Goal: Task Accomplishment & Management: Manage account settings

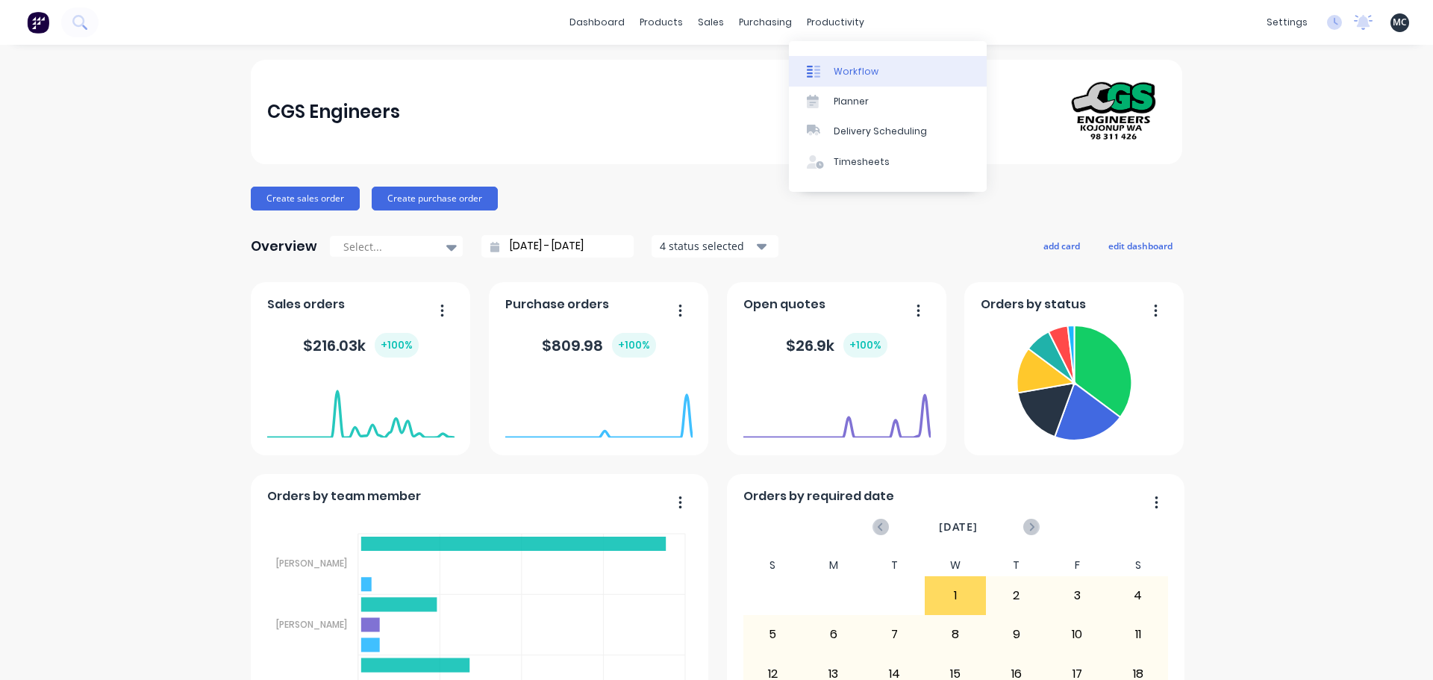
click at [809, 70] on icon at bounding box center [810, 72] width 6 height 12
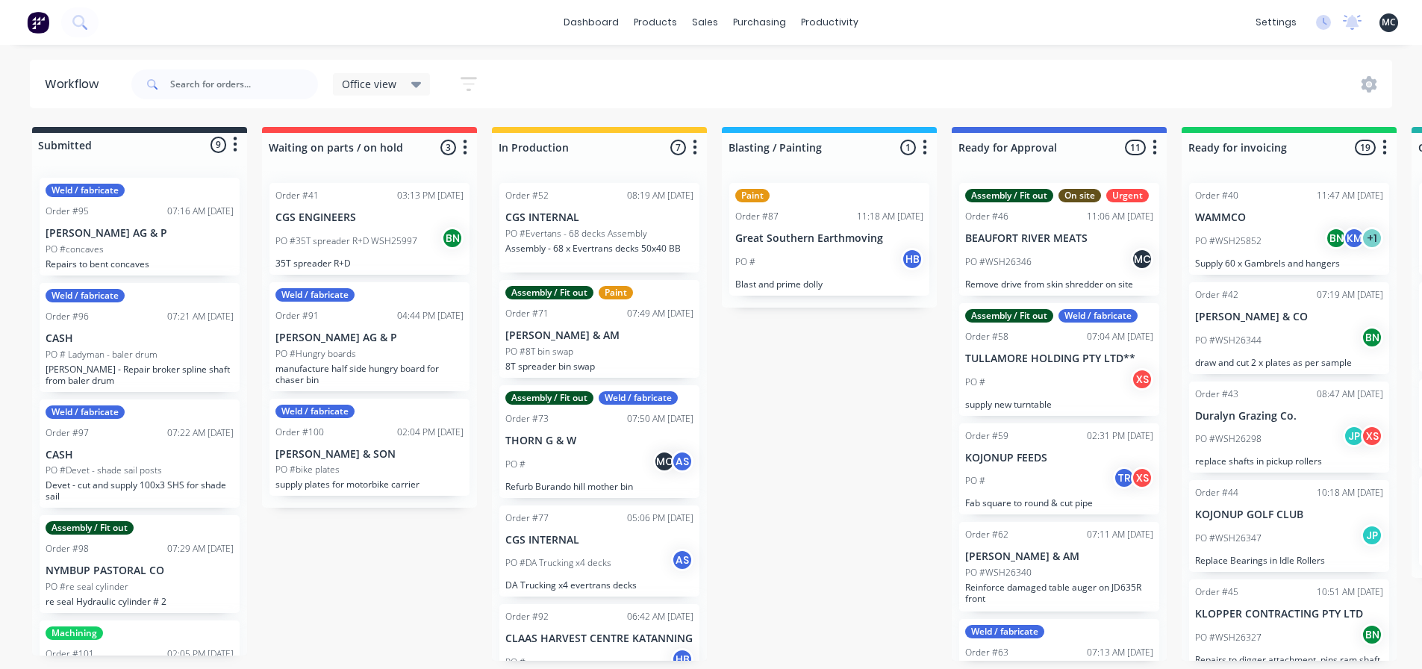
click at [468, 87] on icon "button" at bounding box center [469, 84] width 16 height 19
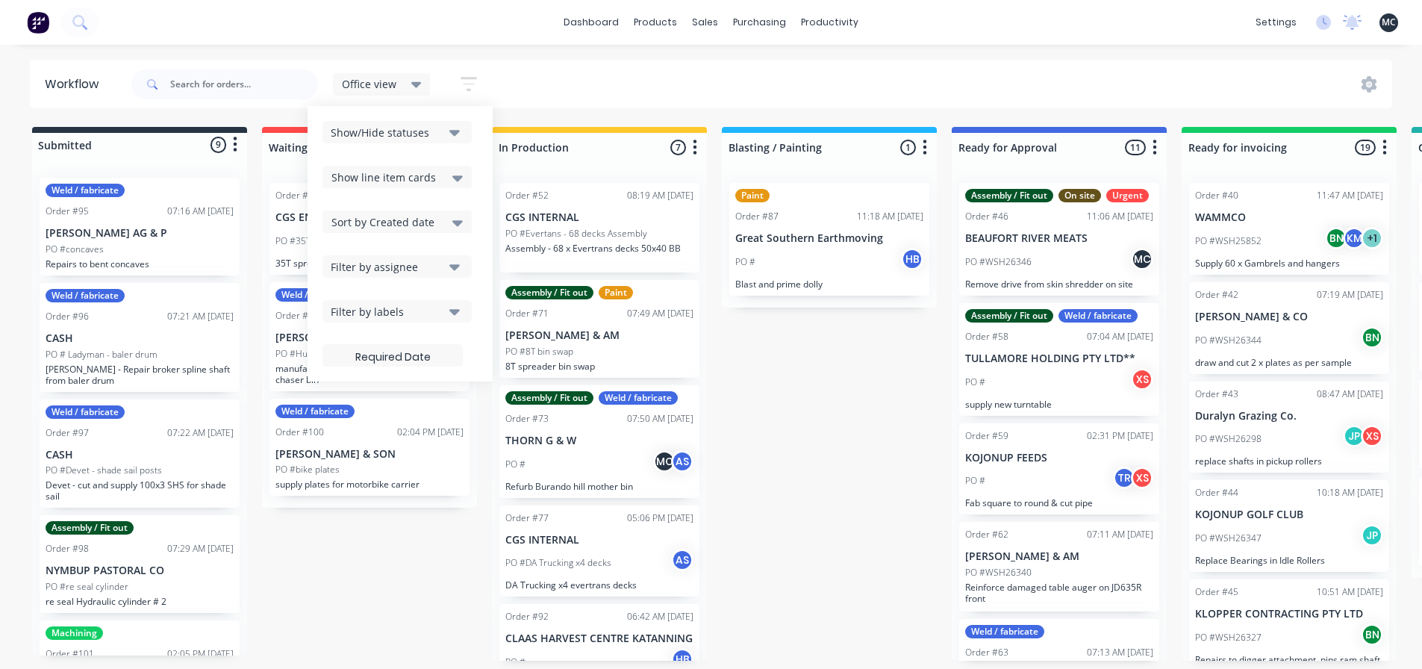
click at [435, 131] on div "Show/Hide statuses" at bounding box center [387, 133] width 113 height 16
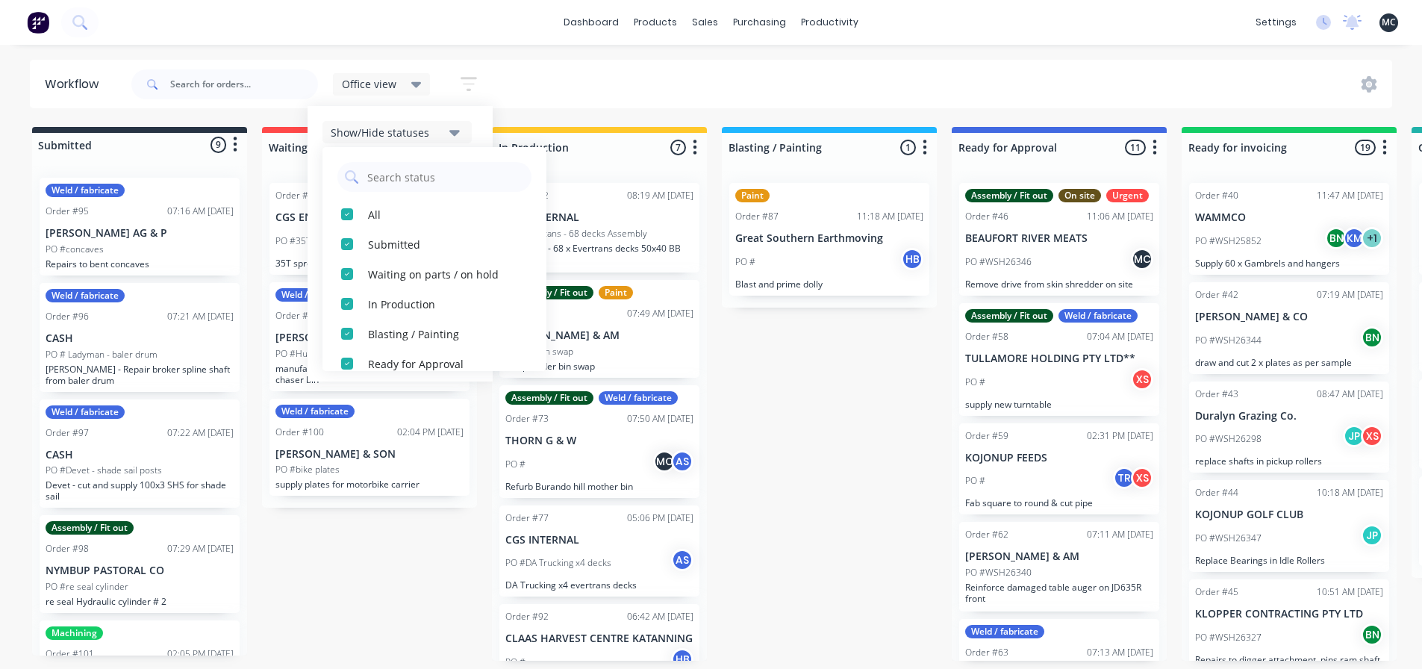
click at [449, 134] on icon "button" at bounding box center [454, 132] width 10 height 16
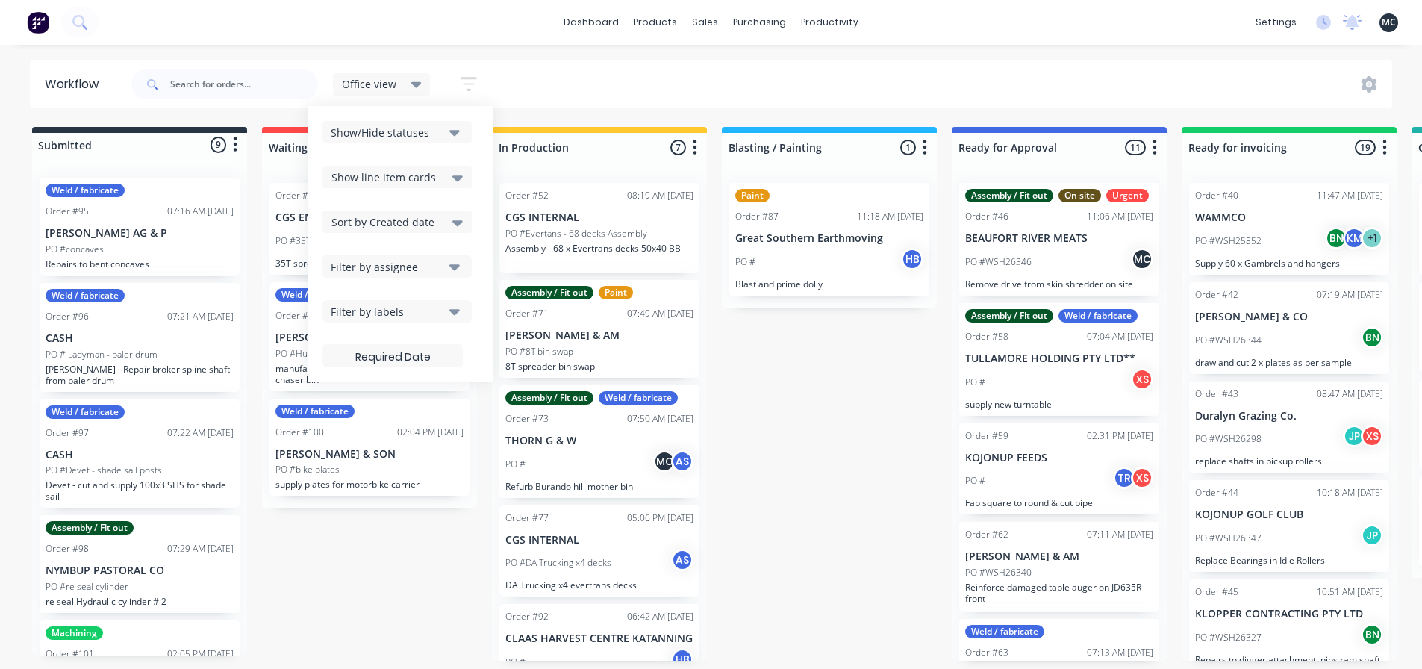
click at [446, 175] on div "Show line item cards" at bounding box center [396, 177] width 131 height 18
click at [446, 174] on div "Show line item cards" at bounding box center [396, 177] width 131 height 18
click at [437, 219] on div "Sort by Created date" at bounding box center [396, 222] width 131 height 18
click at [453, 223] on icon at bounding box center [457, 222] width 10 height 16
click at [440, 265] on div "Filter by assignee" at bounding box center [387, 267] width 113 height 16
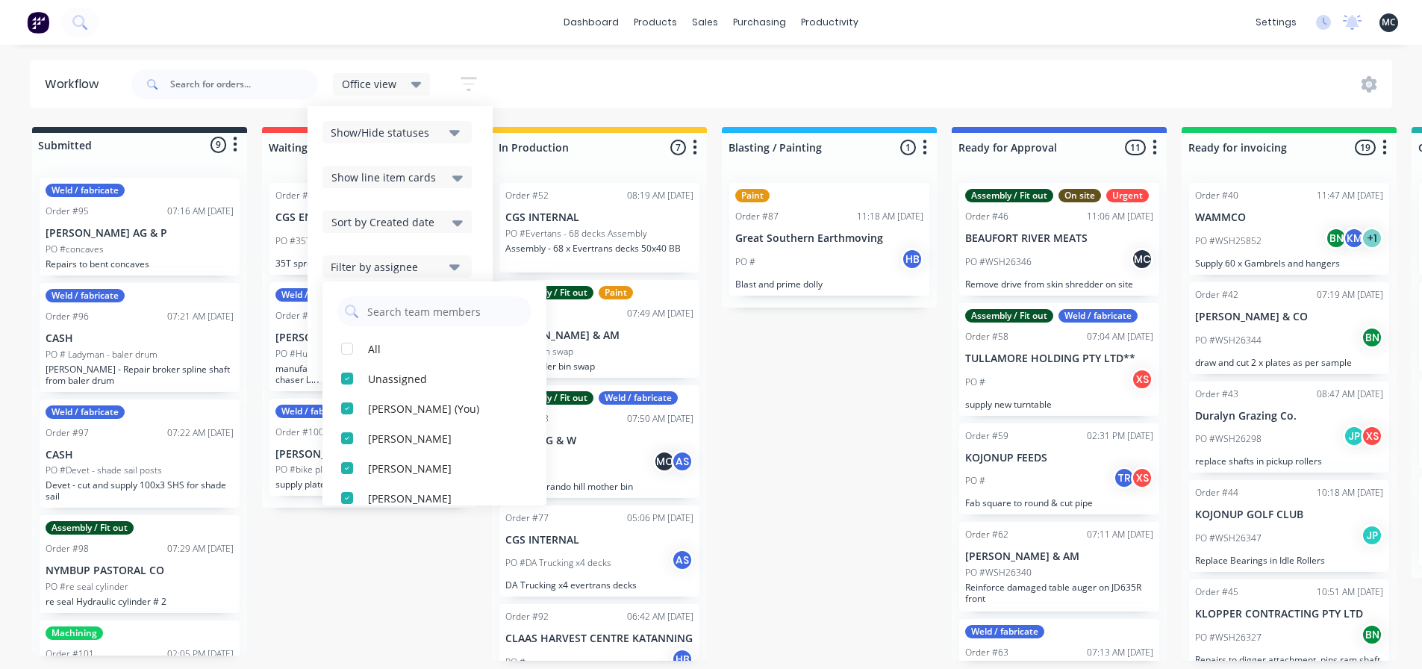
click at [444, 272] on button "Filter by assignee" at bounding box center [396, 266] width 149 height 22
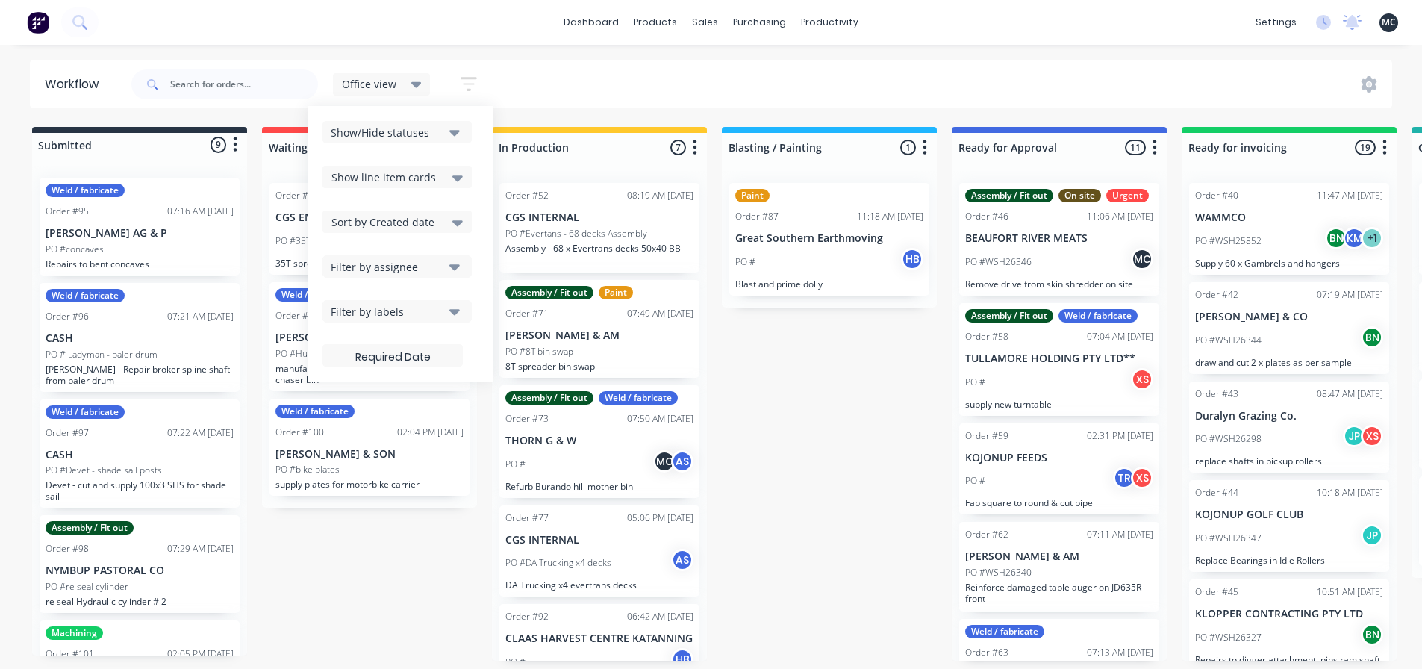
click at [437, 304] on div "Filter by labels" at bounding box center [387, 312] width 113 height 16
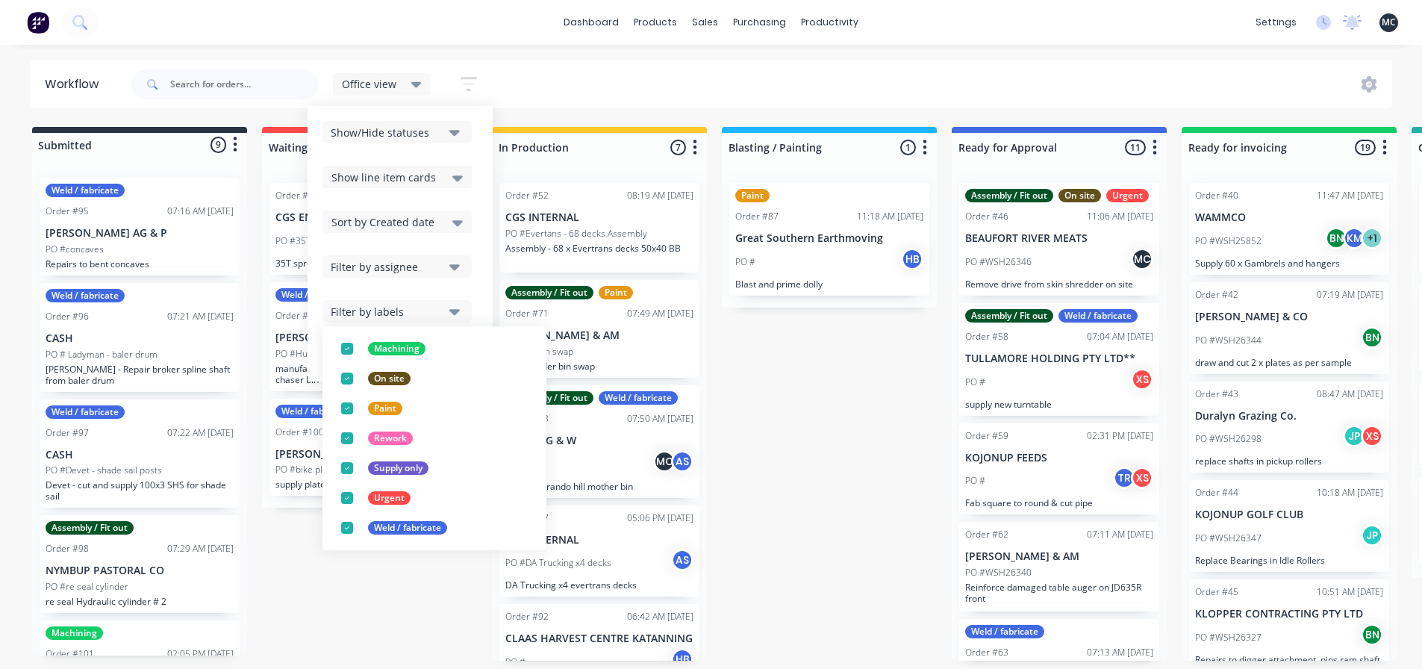
click at [437, 310] on div "Filter by labels" at bounding box center [387, 312] width 113 height 16
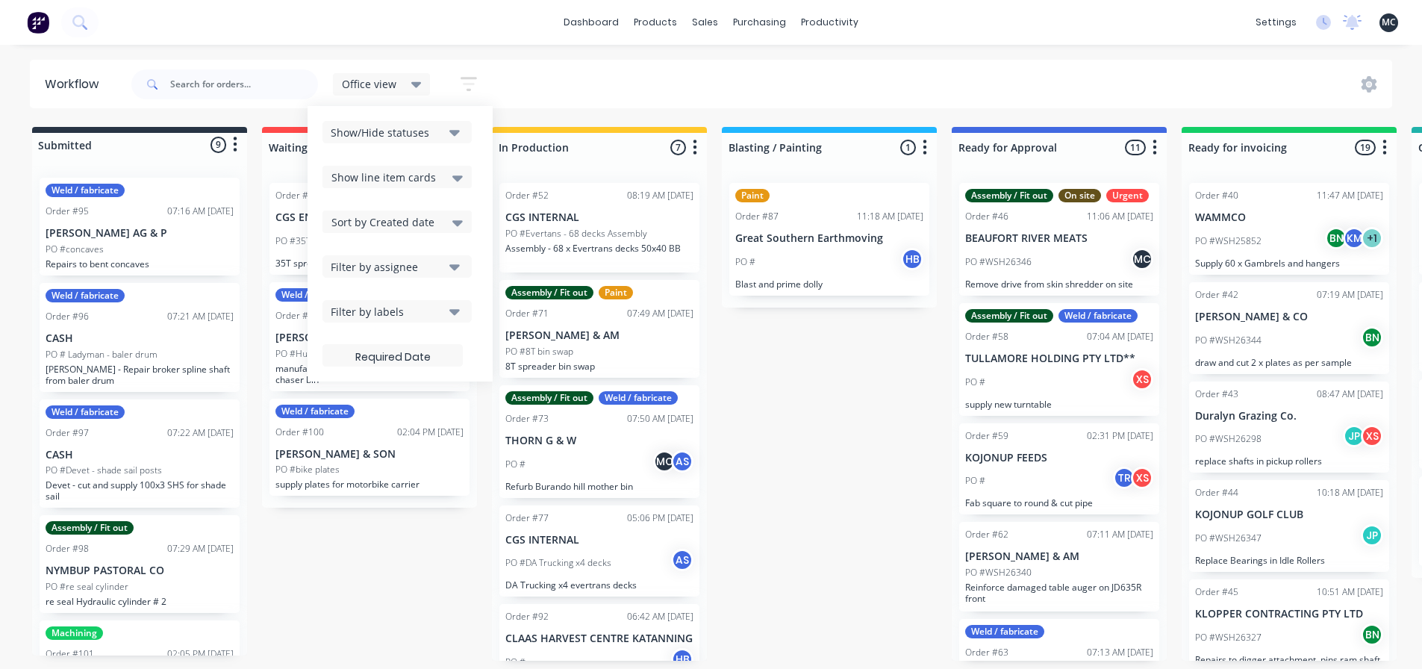
click at [422, 90] on div "Office view" at bounding box center [382, 84] width 98 height 22
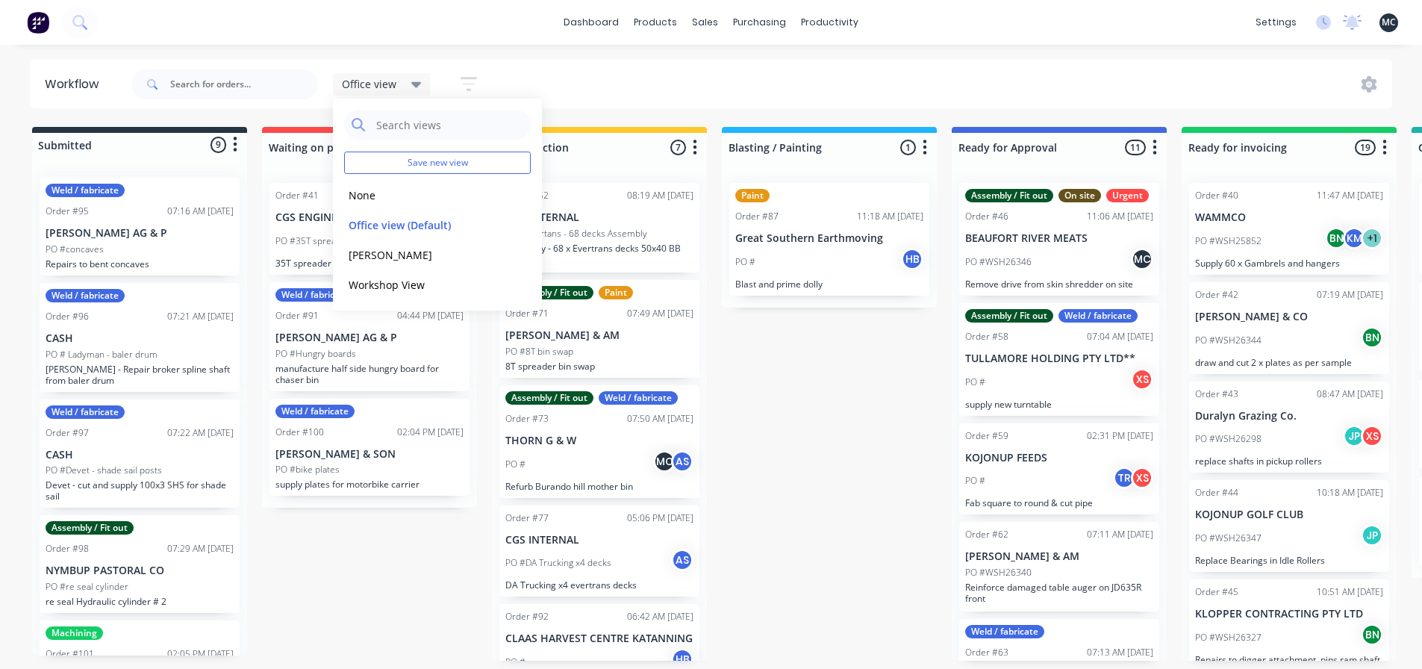
click at [605, 82] on div "Office view Save new view None edit Office view (Default) edit [PERSON_NAME] ed…" at bounding box center [760, 84] width 1264 height 45
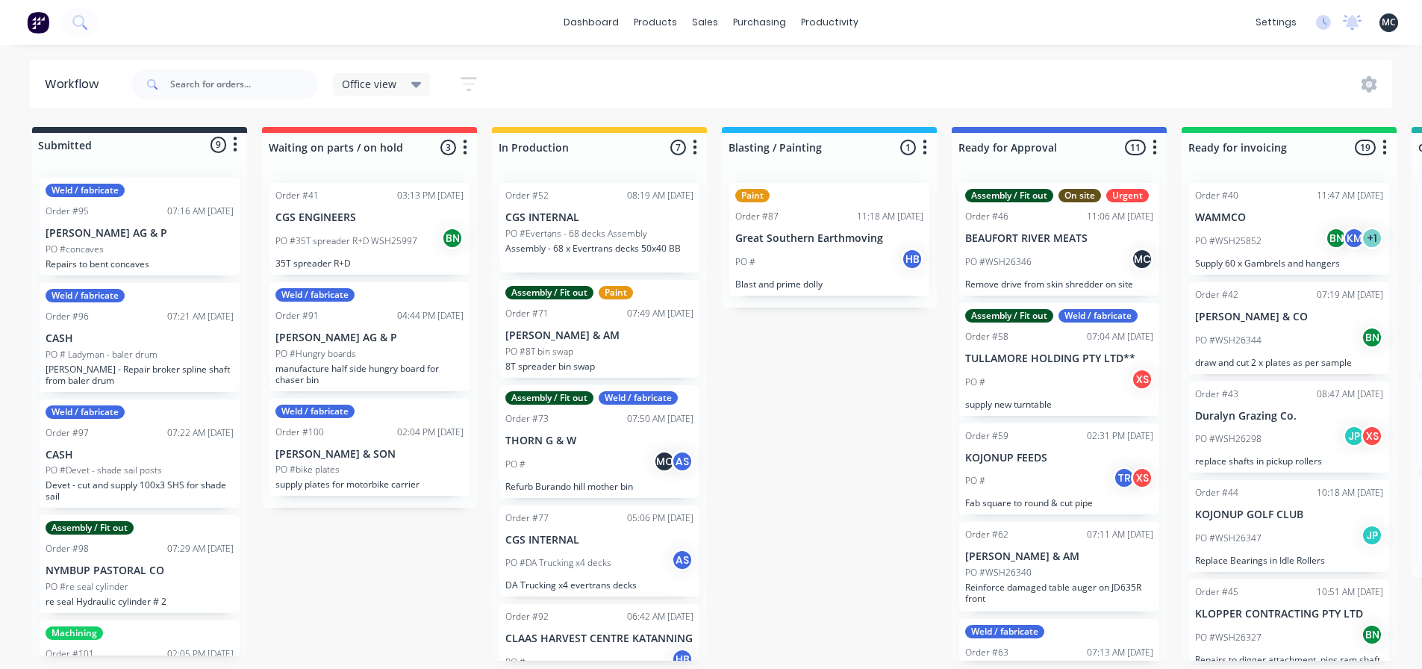
click at [414, 80] on icon at bounding box center [416, 84] width 10 height 16
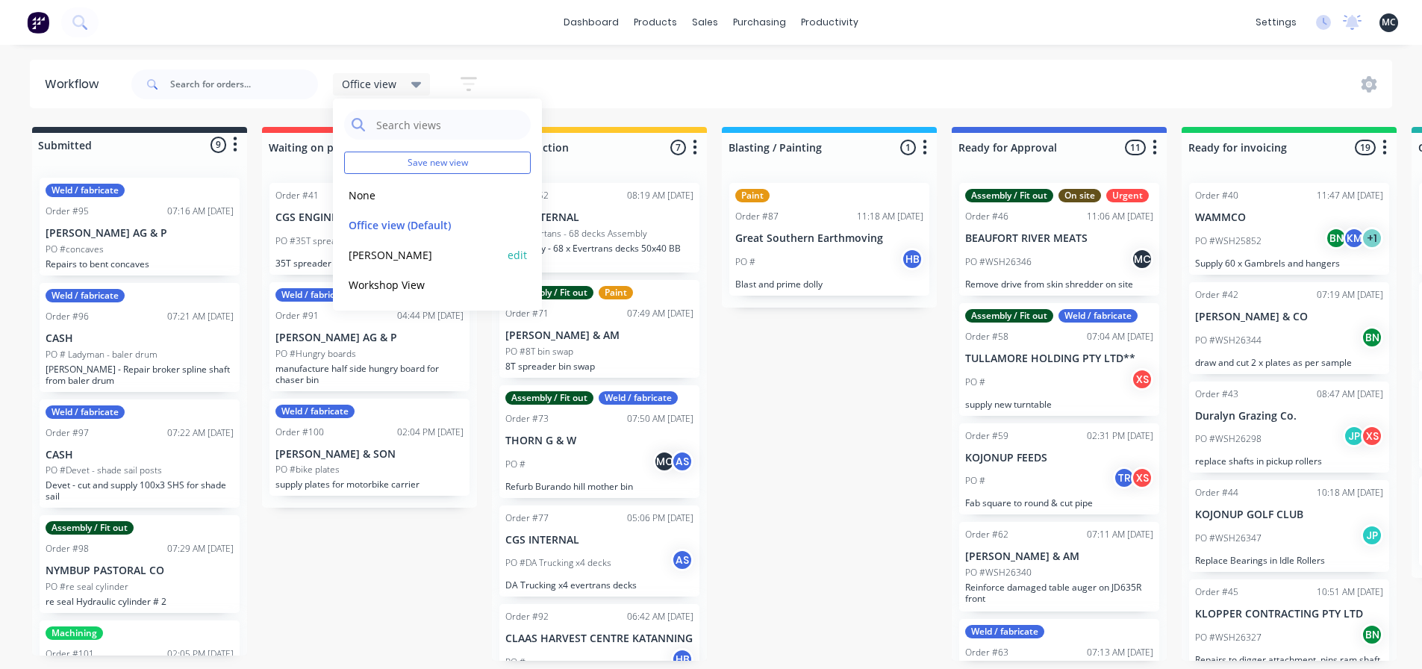
click at [360, 252] on button "[PERSON_NAME]" at bounding box center [423, 254] width 159 height 17
click at [396, 226] on button "Office view (Default)" at bounding box center [423, 224] width 159 height 17
click at [549, 67] on div "Office view Save new view None edit Office view (Default) edit [PERSON_NAME] ed…" at bounding box center [760, 84] width 1264 height 45
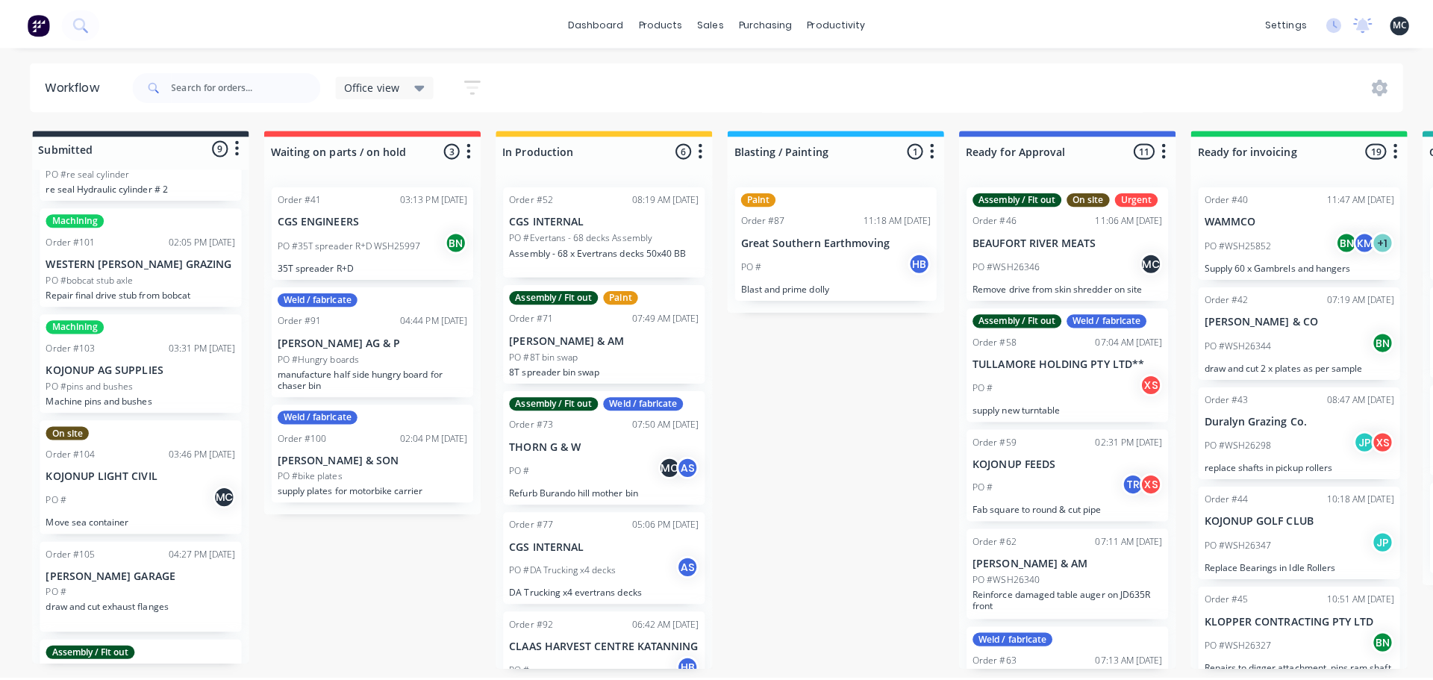
scroll to position [490, 0]
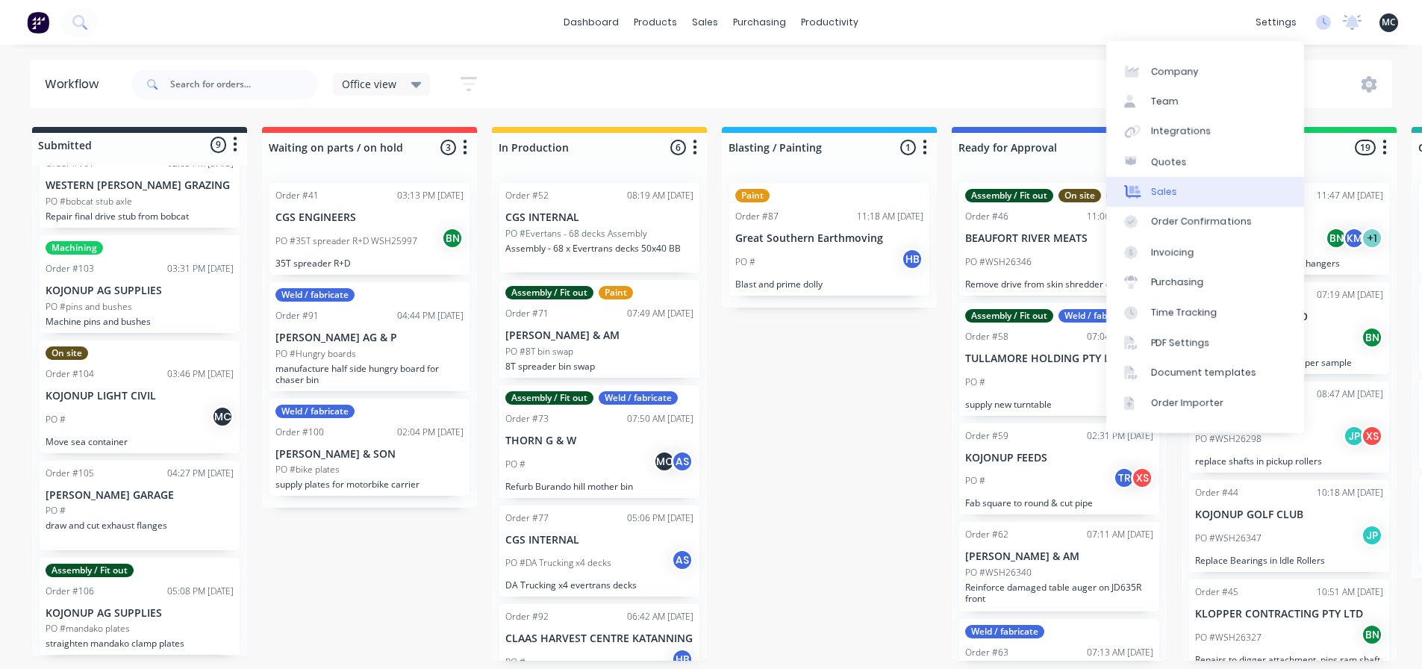
click at [1166, 195] on div "Sales" at bounding box center [1164, 191] width 26 height 13
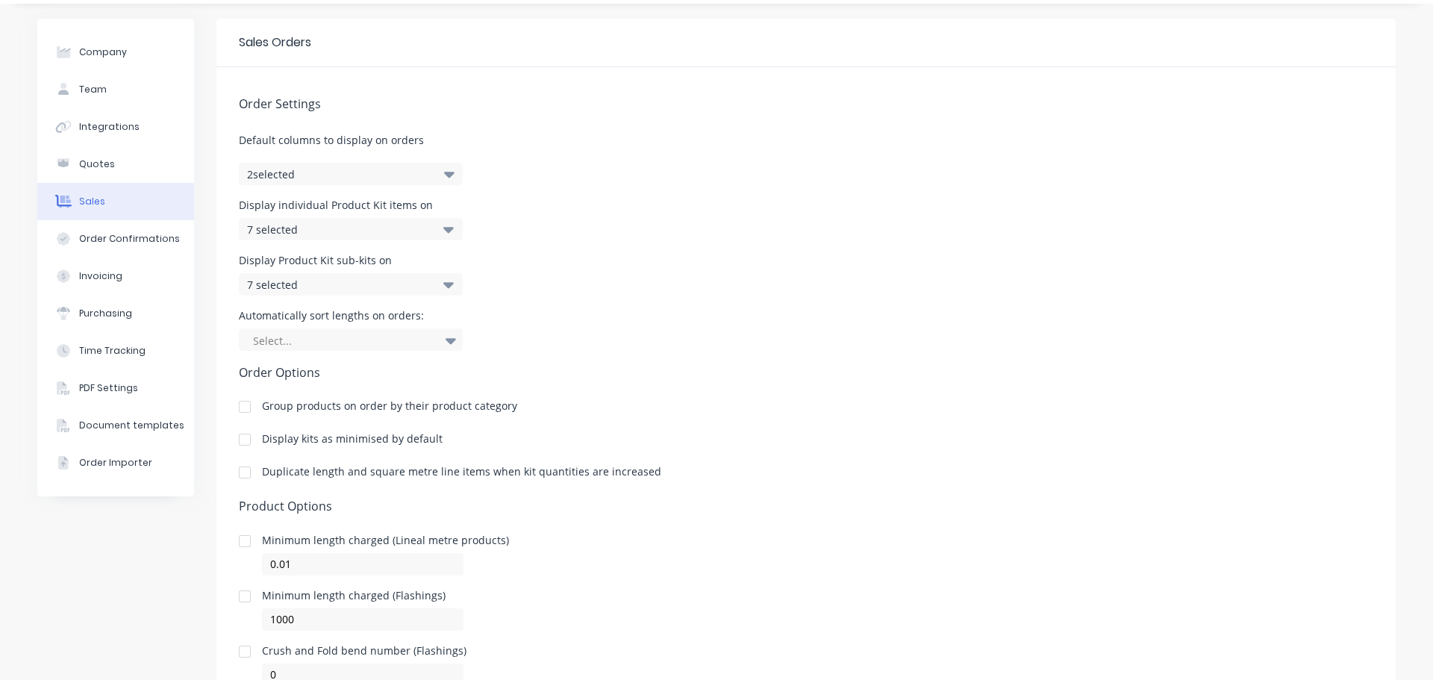
scroll to position [75, 0]
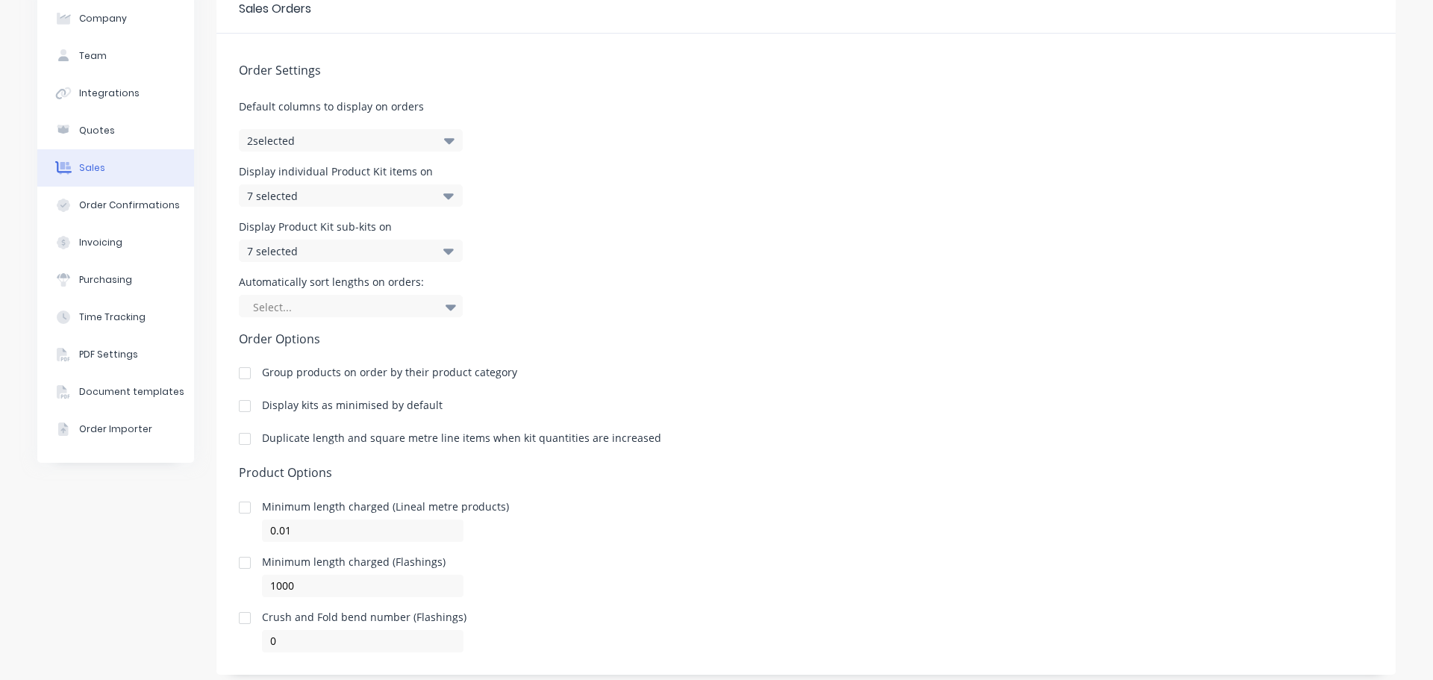
click at [443, 194] on icon at bounding box center [448, 195] width 10 height 16
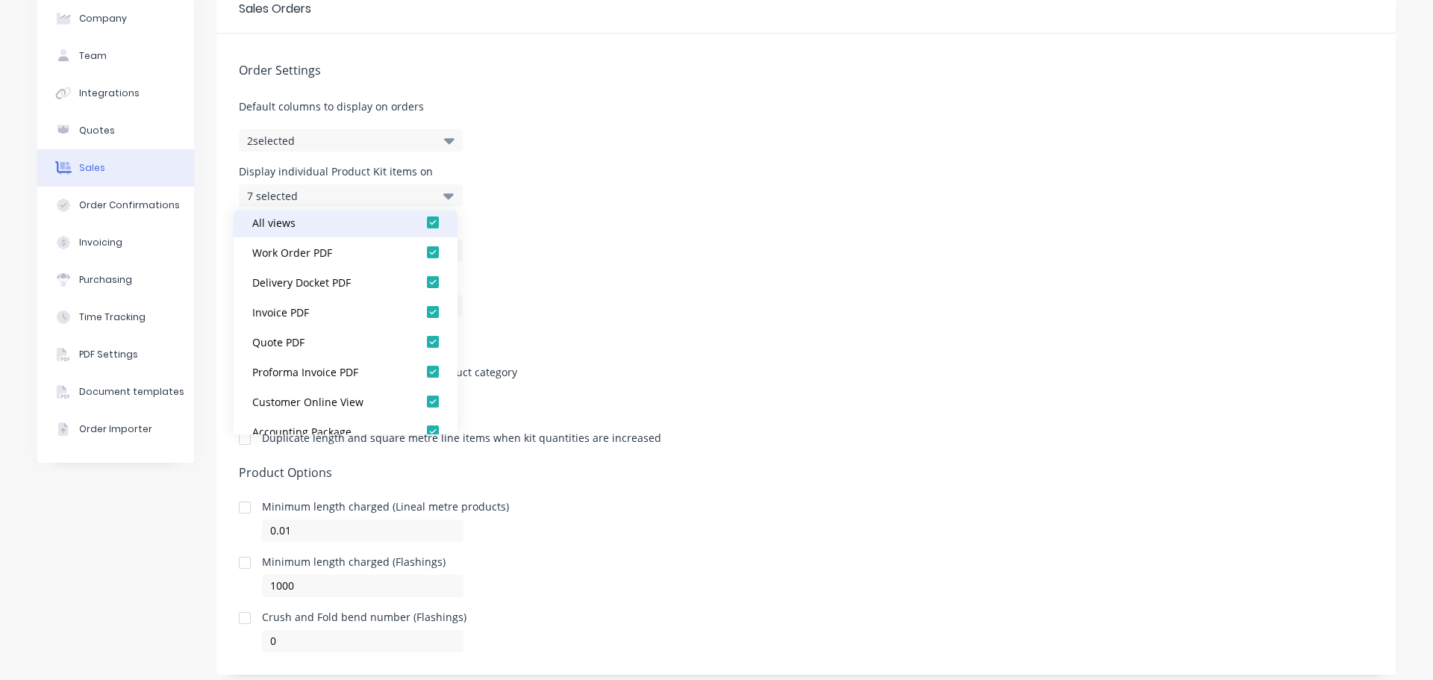
scroll to position [0, 0]
click at [448, 191] on icon at bounding box center [448, 195] width 10 height 16
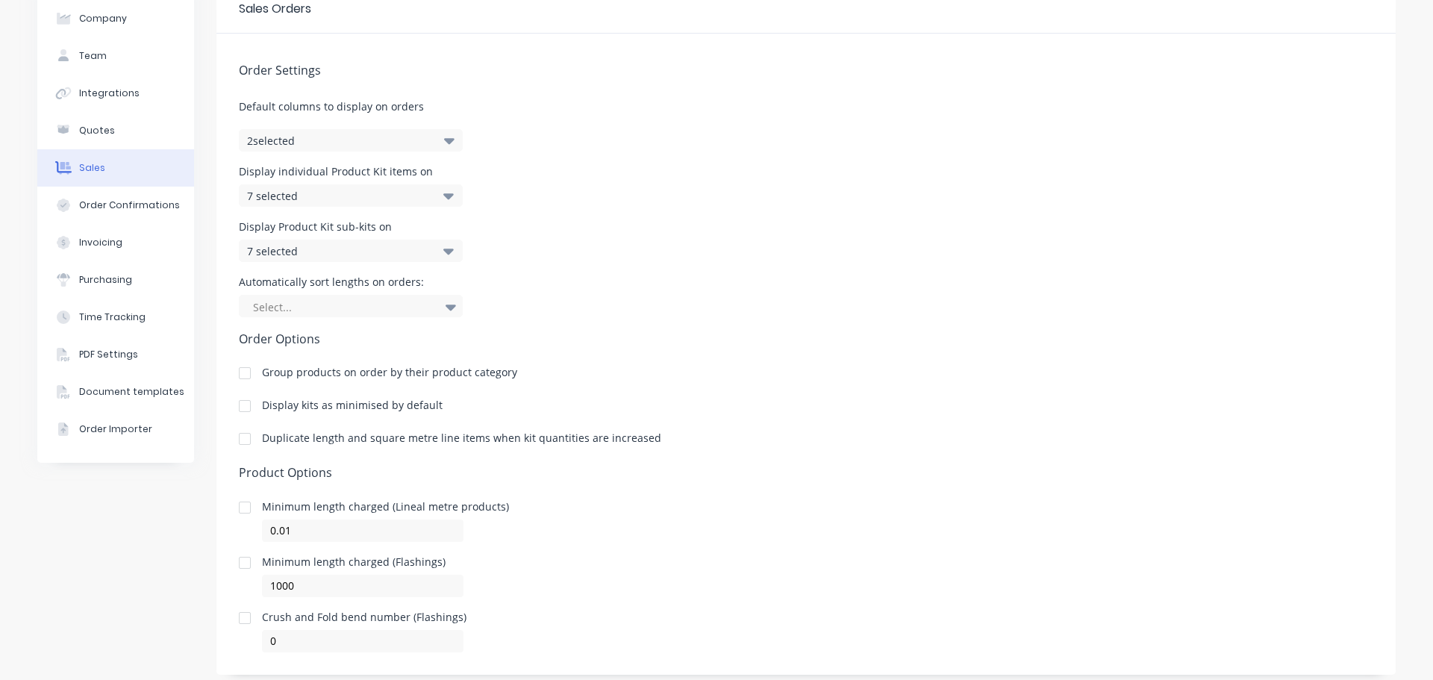
click at [443, 250] on icon at bounding box center [448, 252] width 10 height 6
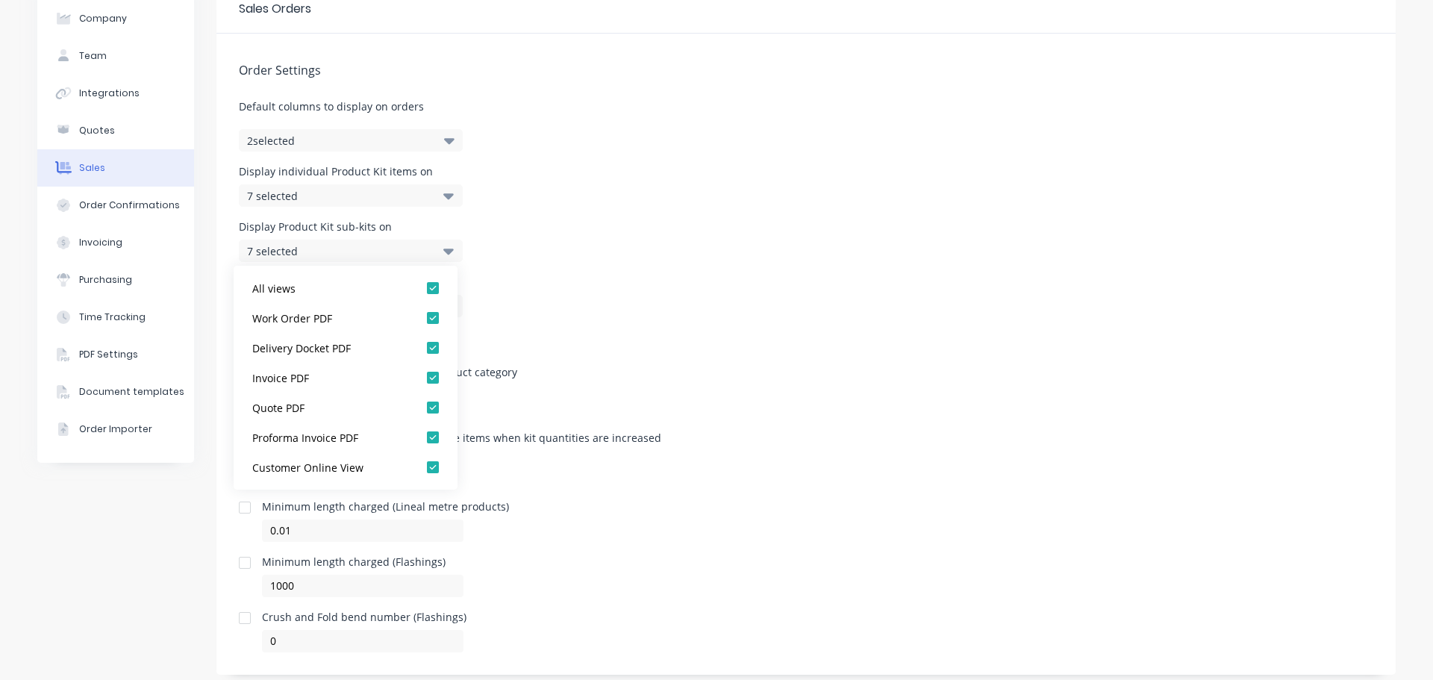
click at [443, 250] on icon at bounding box center [448, 252] width 10 height 6
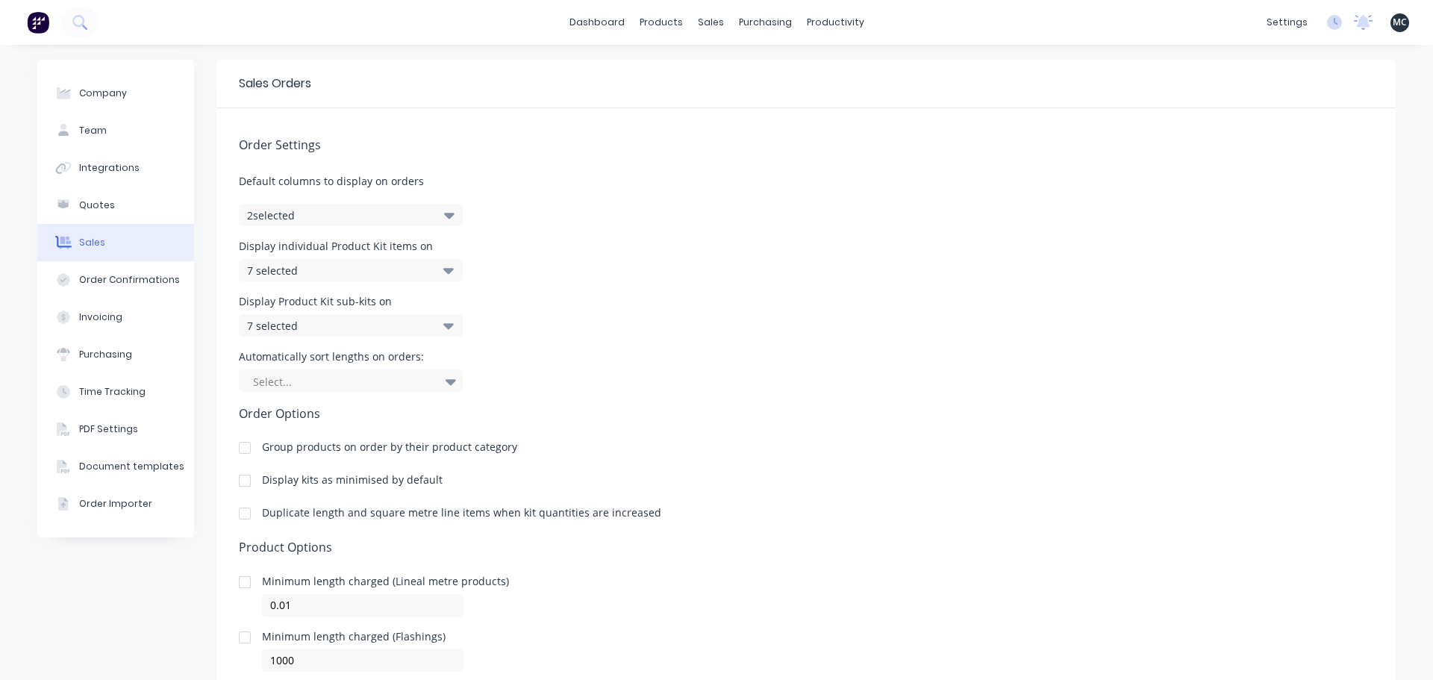
click at [425, 219] on button "2 selected" at bounding box center [351, 215] width 224 height 22
click at [425, 218] on button "2 selected" at bounding box center [351, 215] width 224 height 22
click at [264, 271] on div "Job Cost Markup Discount" at bounding box center [352, 300] width 224 height 110
click at [263, 265] on span at bounding box center [258, 263] width 13 height 13
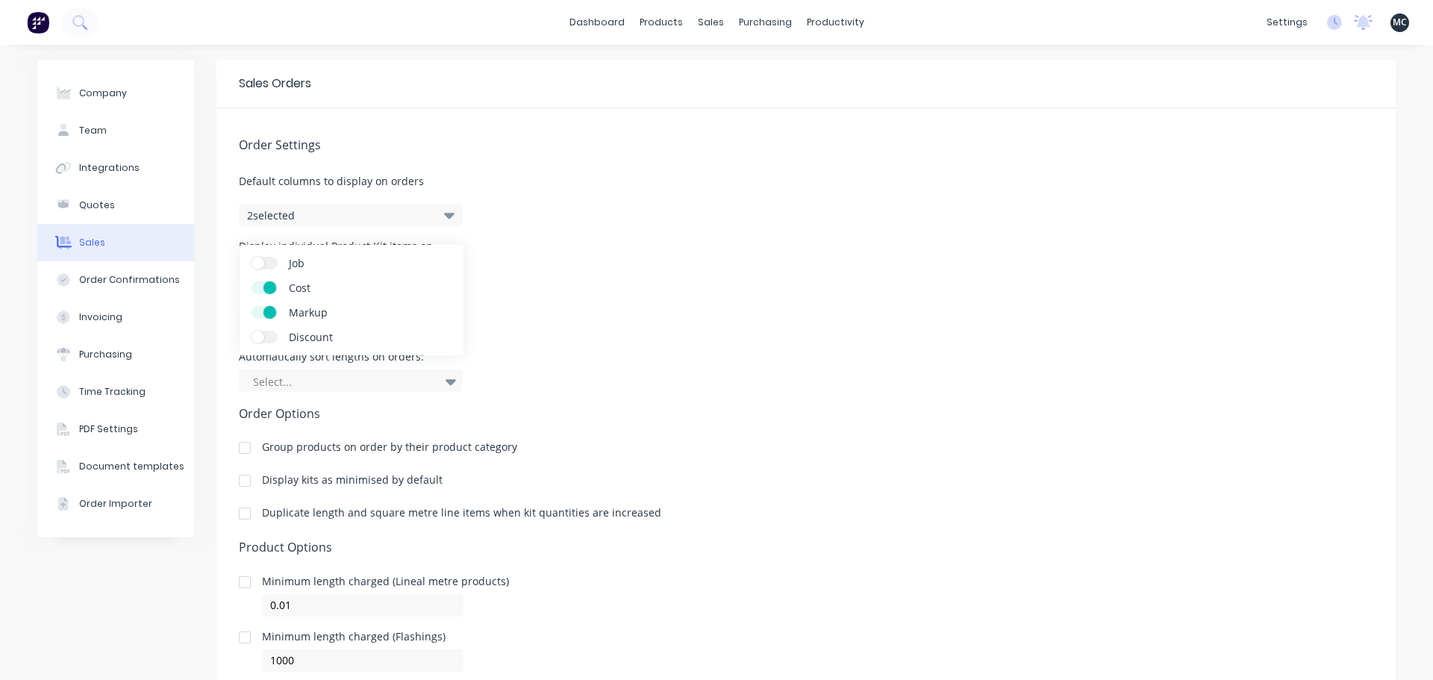
click at [252, 257] on input "Job" at bounding box center [252, 257] width 0 height 0
click at [263, 264] on span at bounding box center [269, 263] width 13 height 13
click at [252, 257] on input "Job" at bounding box center [252, 257] width 0 height 0
click at [413, 216] on button "2 selected" at bounding box center [351, 215] width 224 height 22
click at [772, 63] on div "Sales Orders" at bounding box center [805, 84] width 1179 height 49
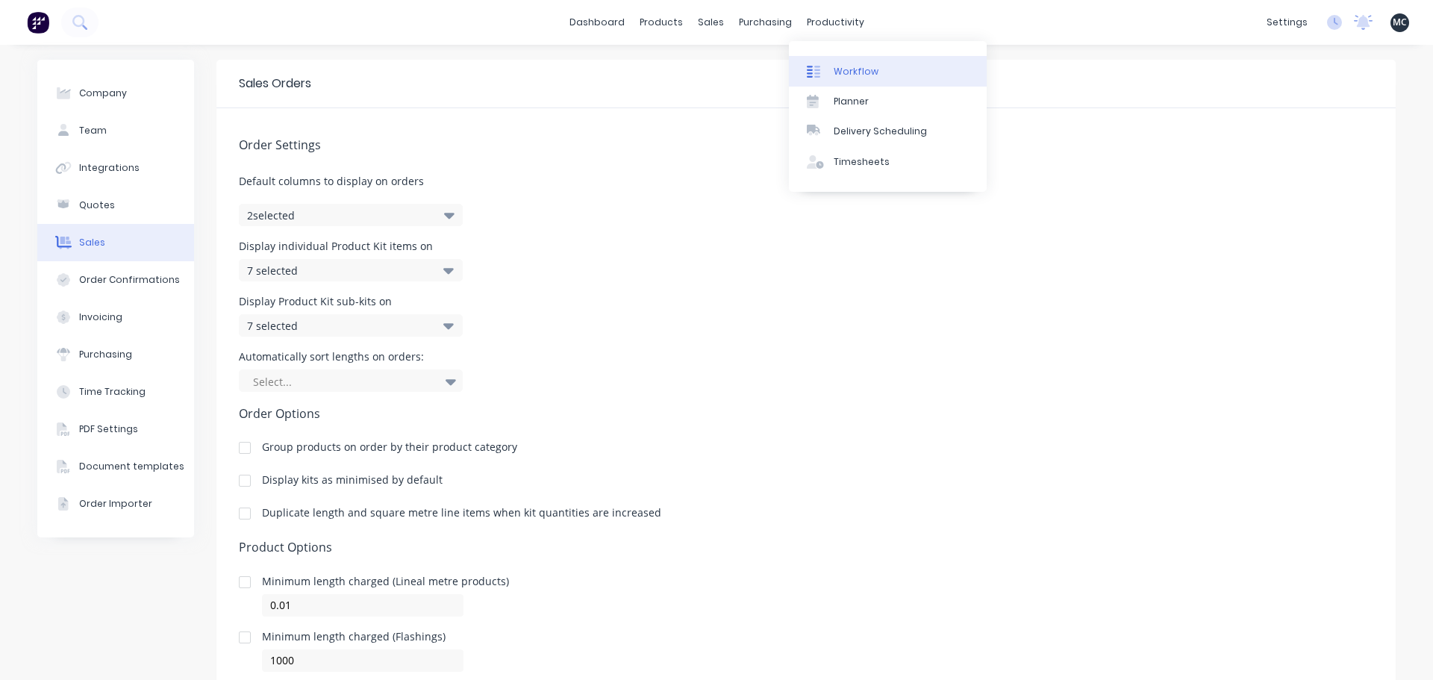
click at [839, 76] on div "Workflow" at bounding box center [856, 71] width 45 height 13
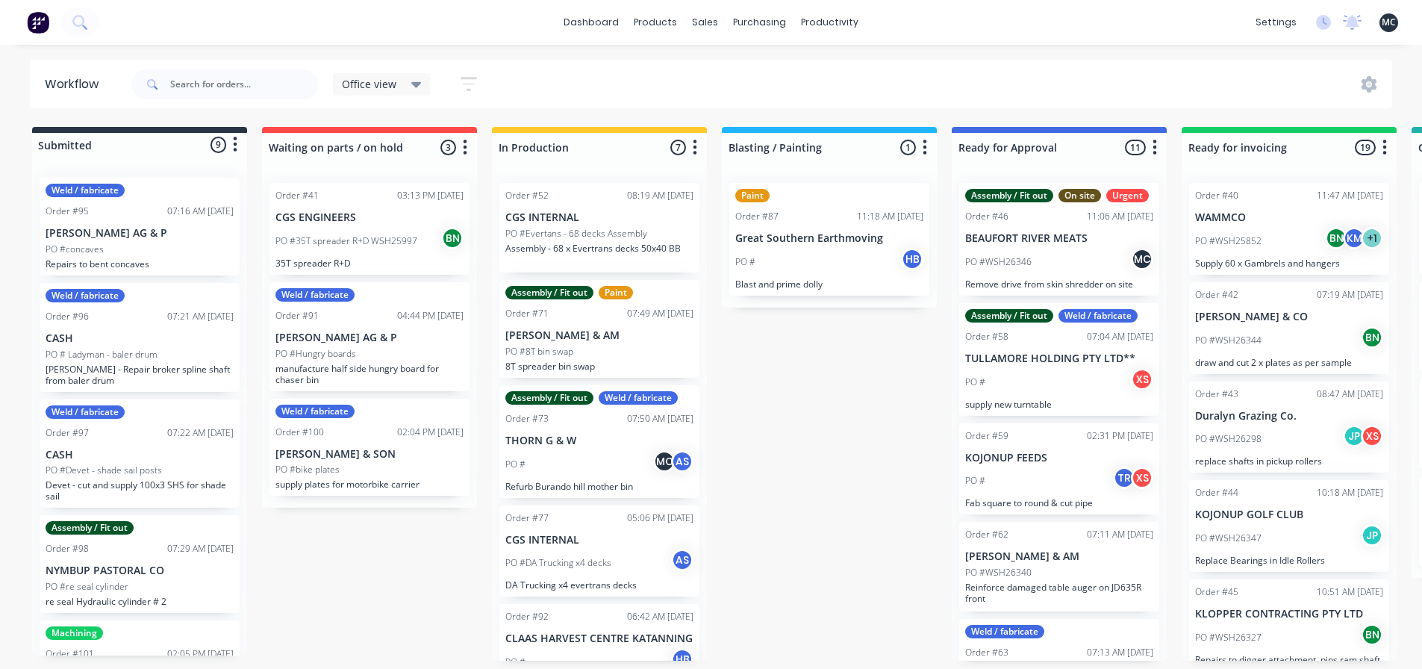
click at [411, 88] on icon at bounding box center [416, 84] width 10 height 16
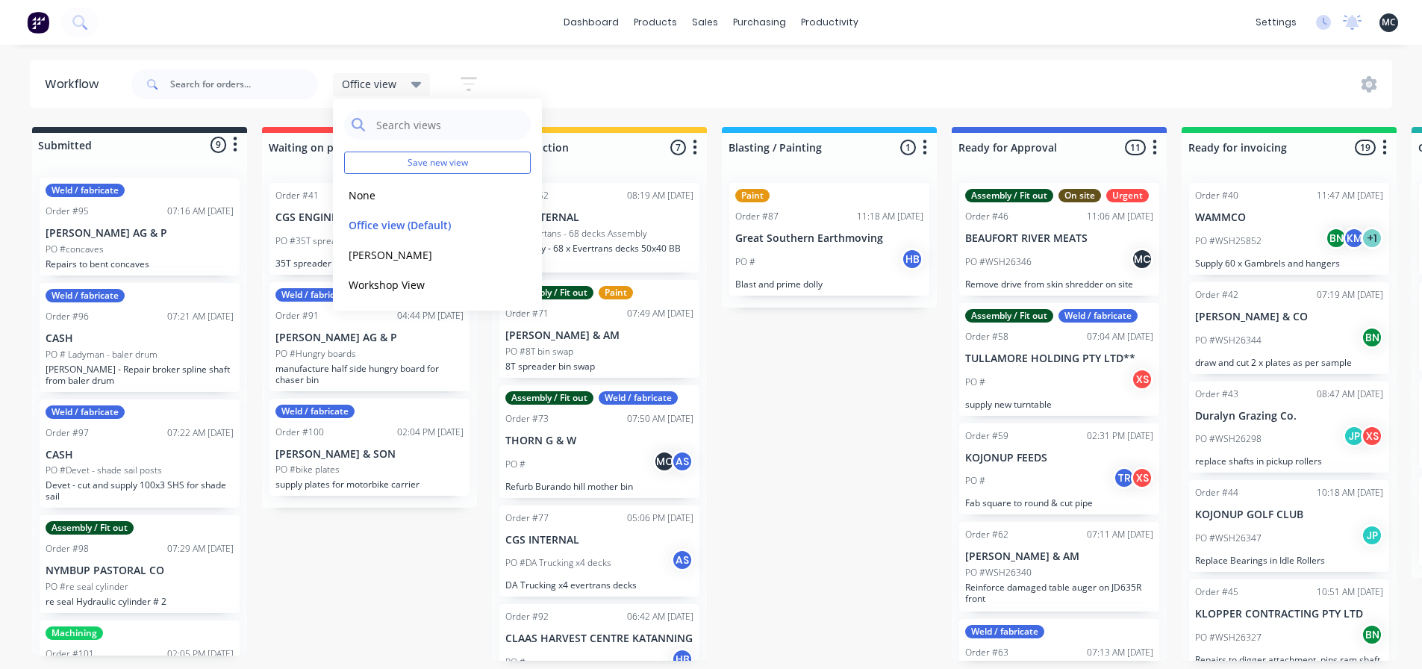
click at [411, 88] on icon at bounding box center [416, 84] width 10 height 16
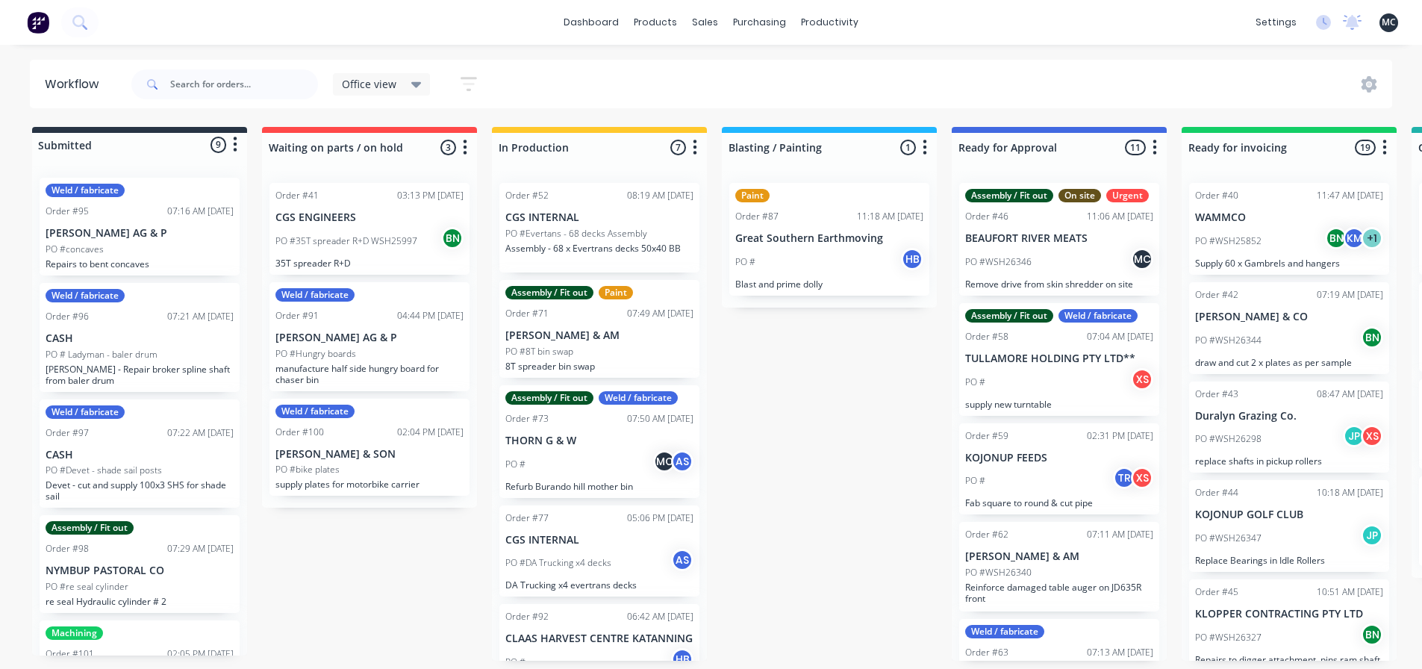
click at [469, 87] on icon "button" at bounding box center [469, 84] width 16 height 19
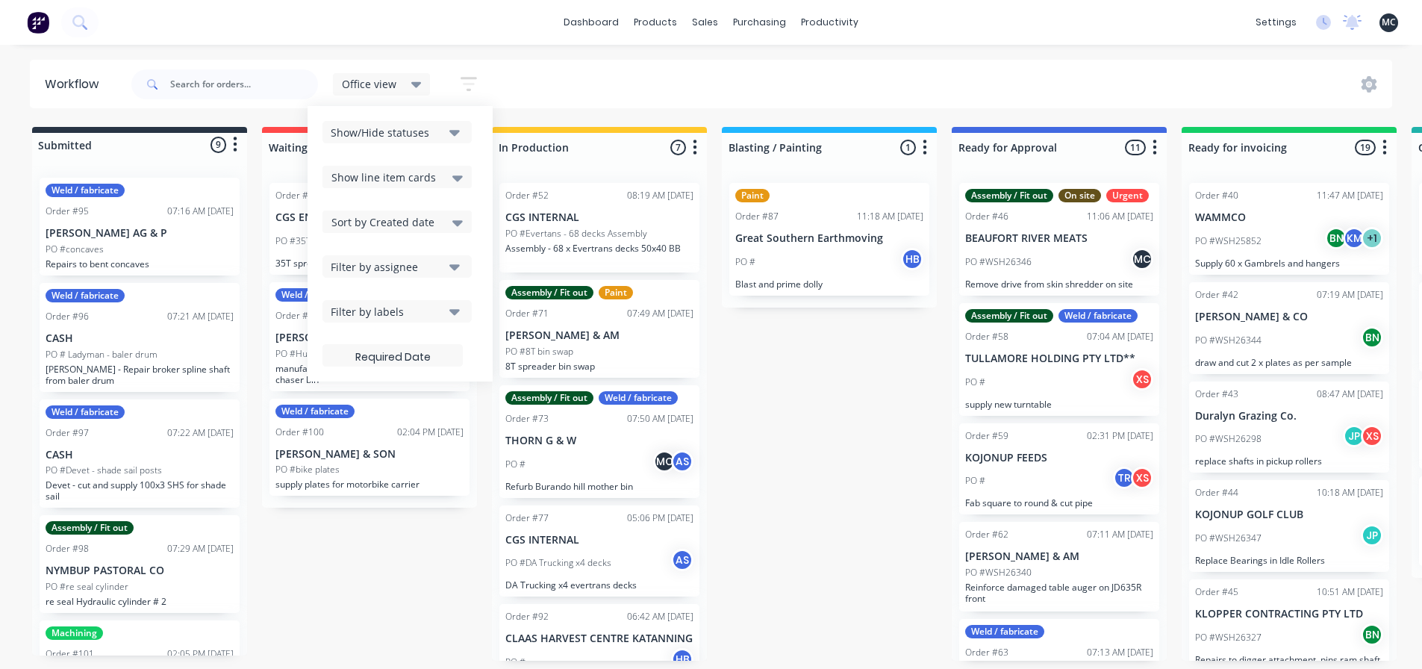
click at [856, 72] on div "Office view Save new view None edit Office view (Default) edit [PERSON_NAME] ed…" at bounding box center [760, 84] width 1264 height 45
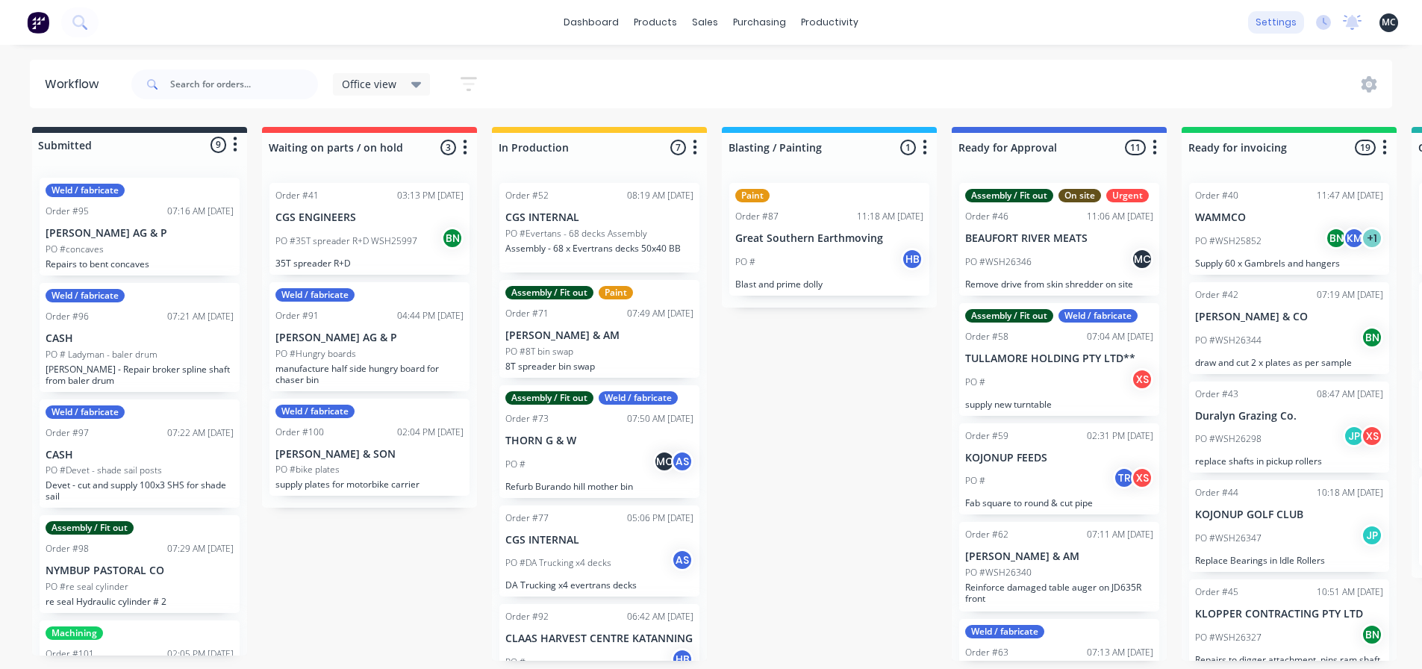
click at [1273, 31] on div "settings" at bounding box center [1276, 22] width 56 height 22
click at [1285, 25] on div "settings" at bounding box center [1276, 22] width 56 height 22
click at [1365, 84] on icon at bounding box center [1369, 84] width 16 height 16
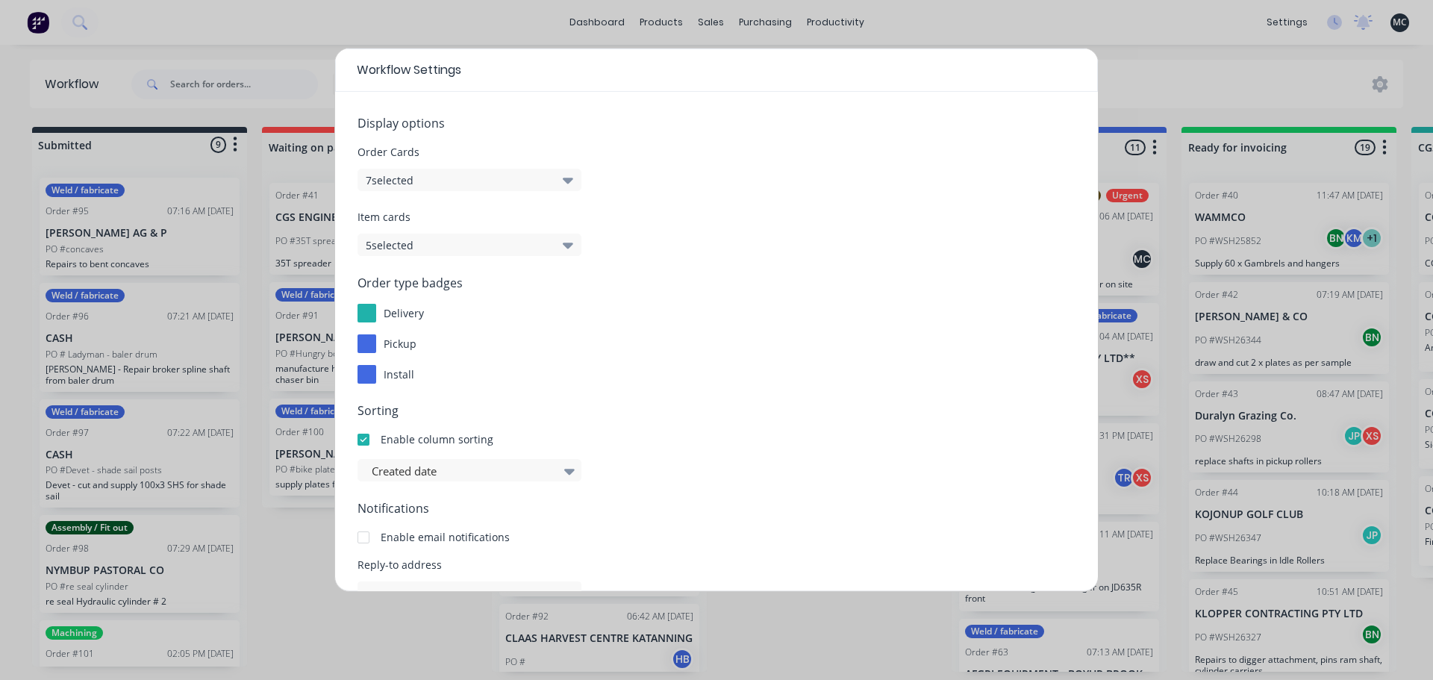
click at [499, 240] on button "5 selected" at bounding box center [470, 245] width 224 height 22
click at [466, 242] on button "5 selected" at bounding box center [470, 245] width 224 height 22
click at [482, 172] on button "7 selected" at bounding box center [470, 180] width 224 height 22
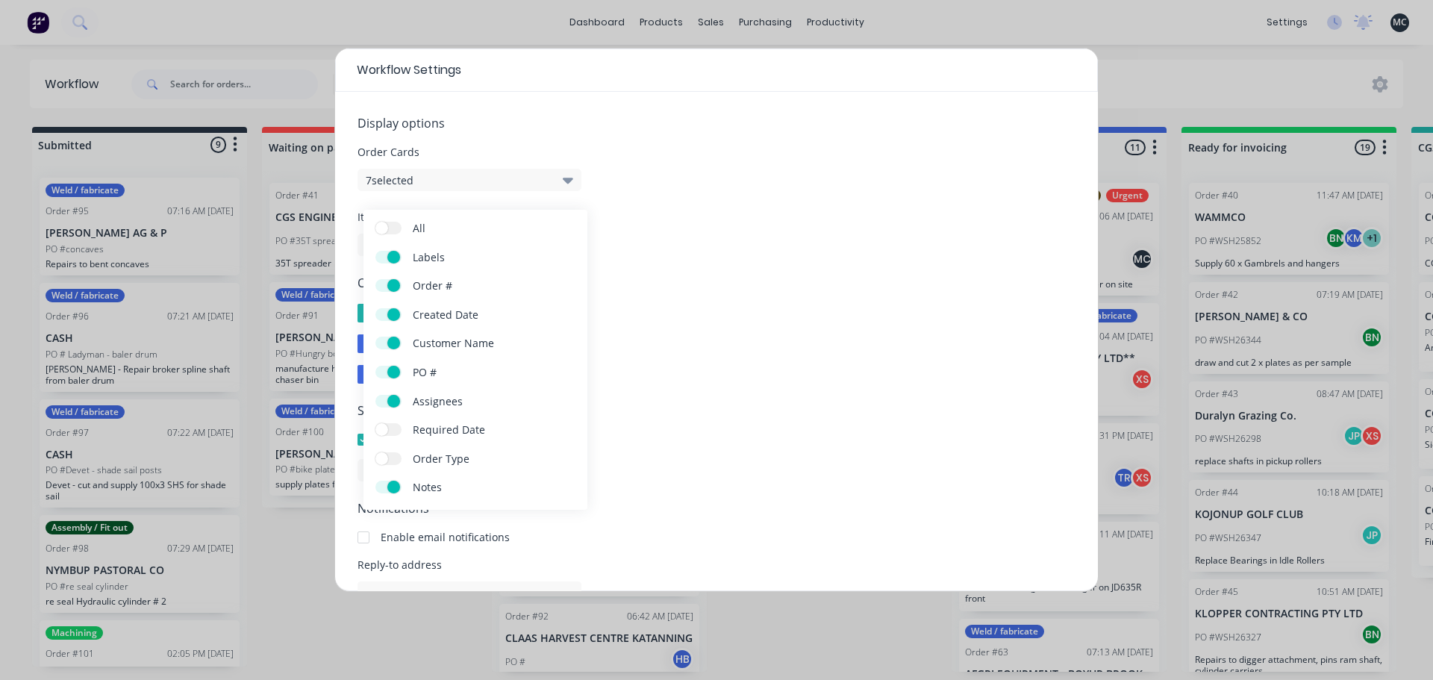
click at [482, 172] on button "7 selected" at bounding box center [470, 180] width 224 height 22
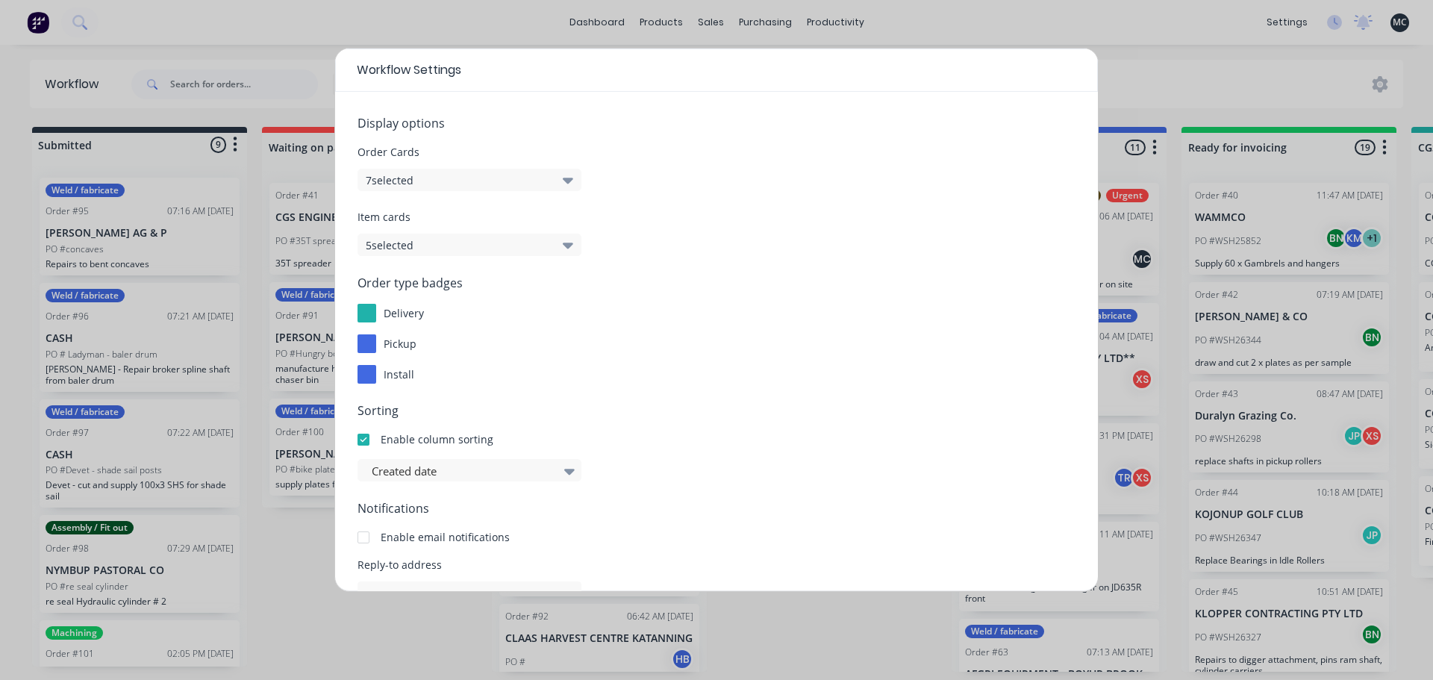
click at [370, 377] on div at bounding box center [367, 374] width 19 height 19
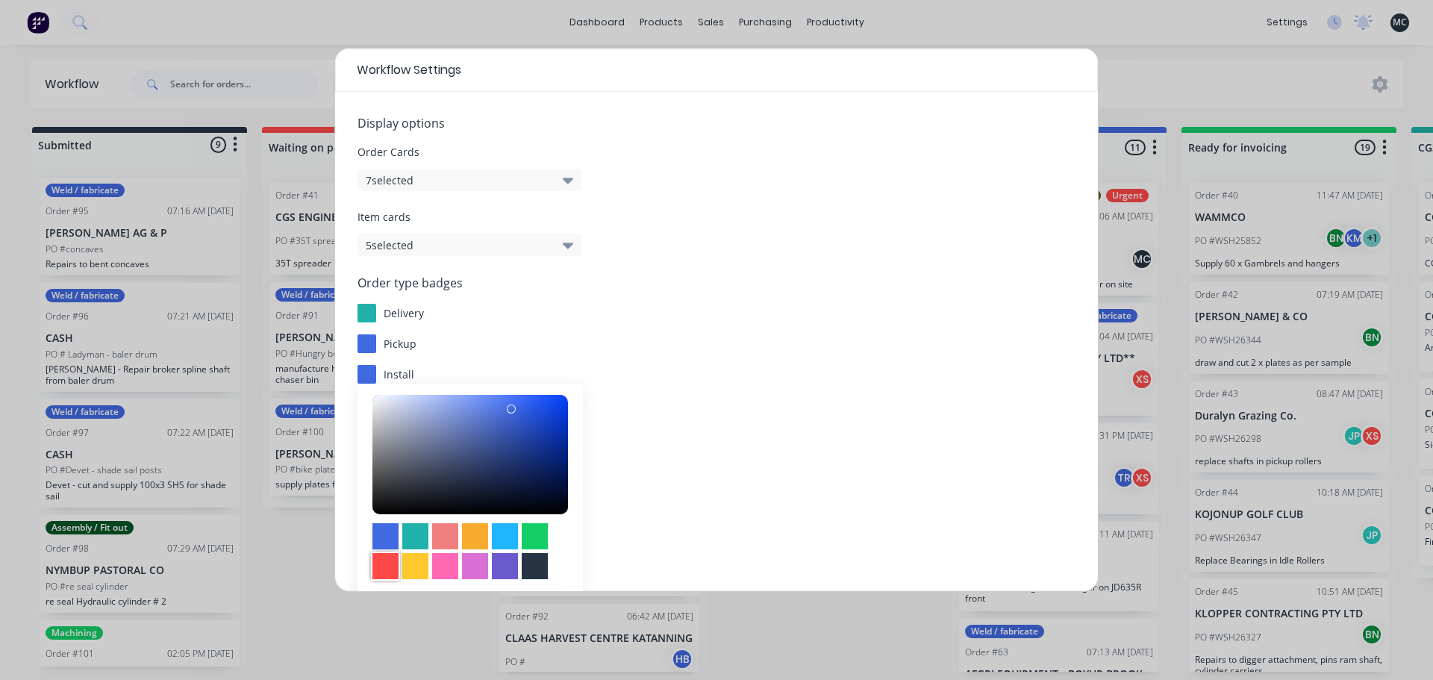
click at [387, 561] on div at bounding box center [385, 566] width 26 height 26
type input "#ff4949"
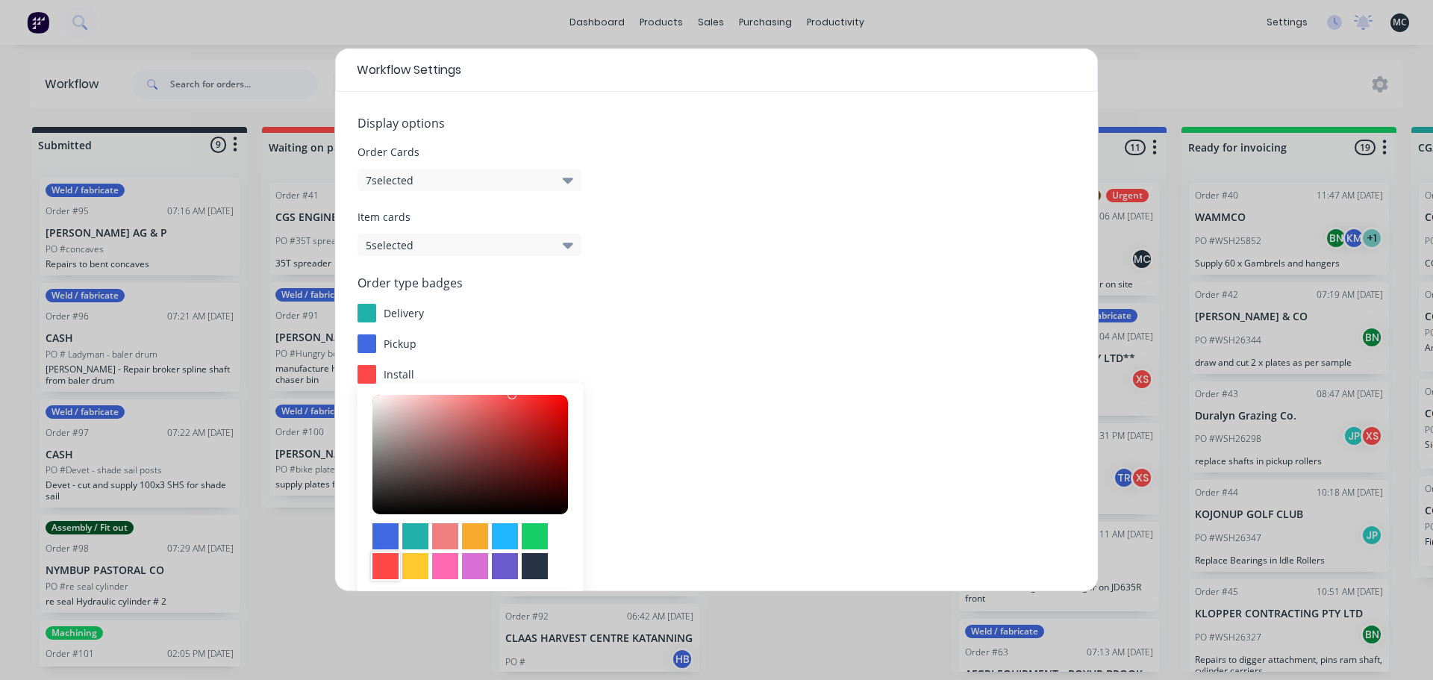
click at [578, 356] on div "Order type badges delivery pickup install #FF4949 hex #ff4949 Save Cancel" at bounding box center [717, 329] width 718 height 110
click at [570, 349] on div "pickup" at bounding box center [717, 343] width 718 height 19
click at [372, 372] on div at bounding box center [367, 374] width 19 height 19
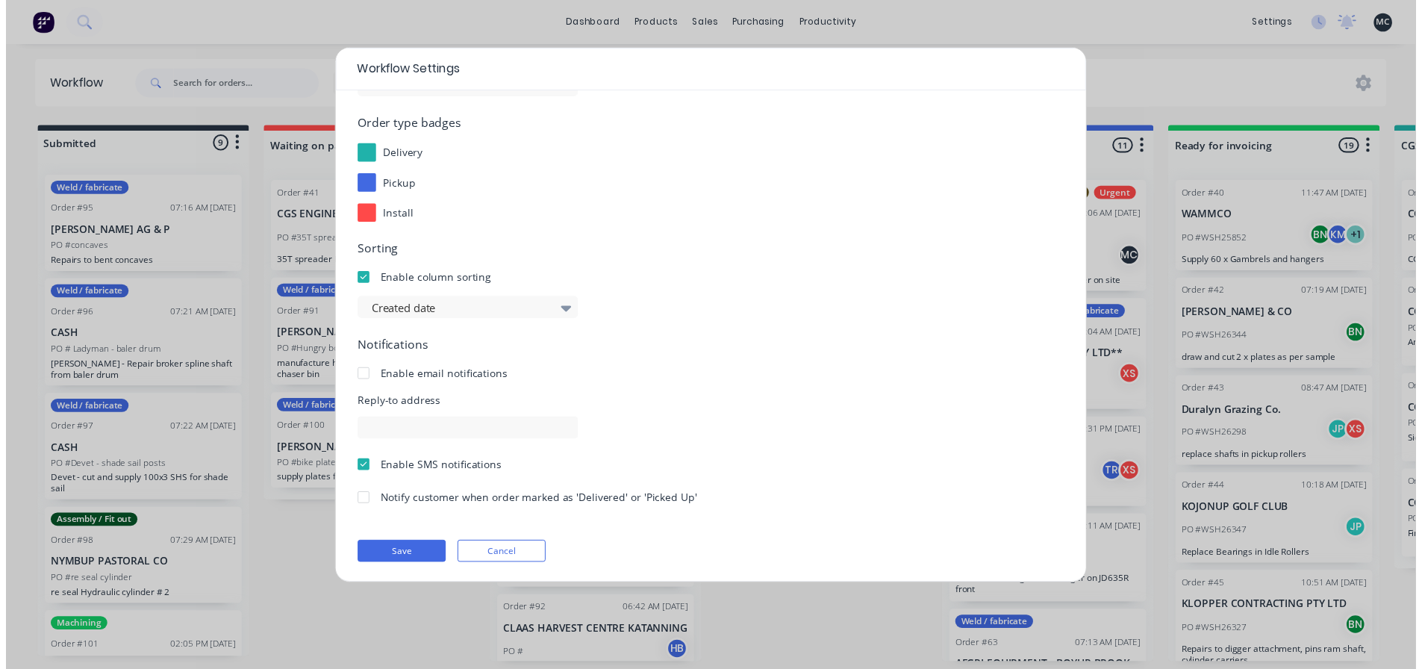
scroll to position [160, 0]
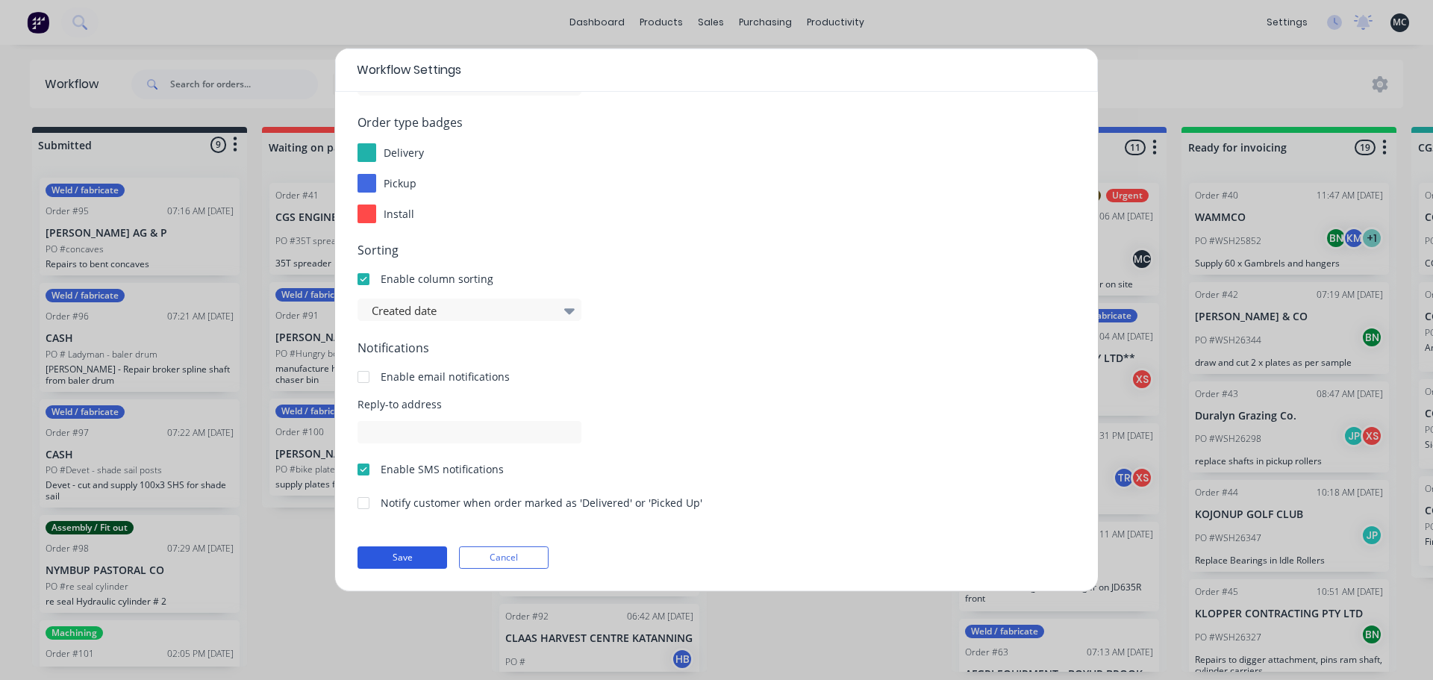
click at [411, 560] on button "Save" at bounding box center [403, 557] width 90 height 22
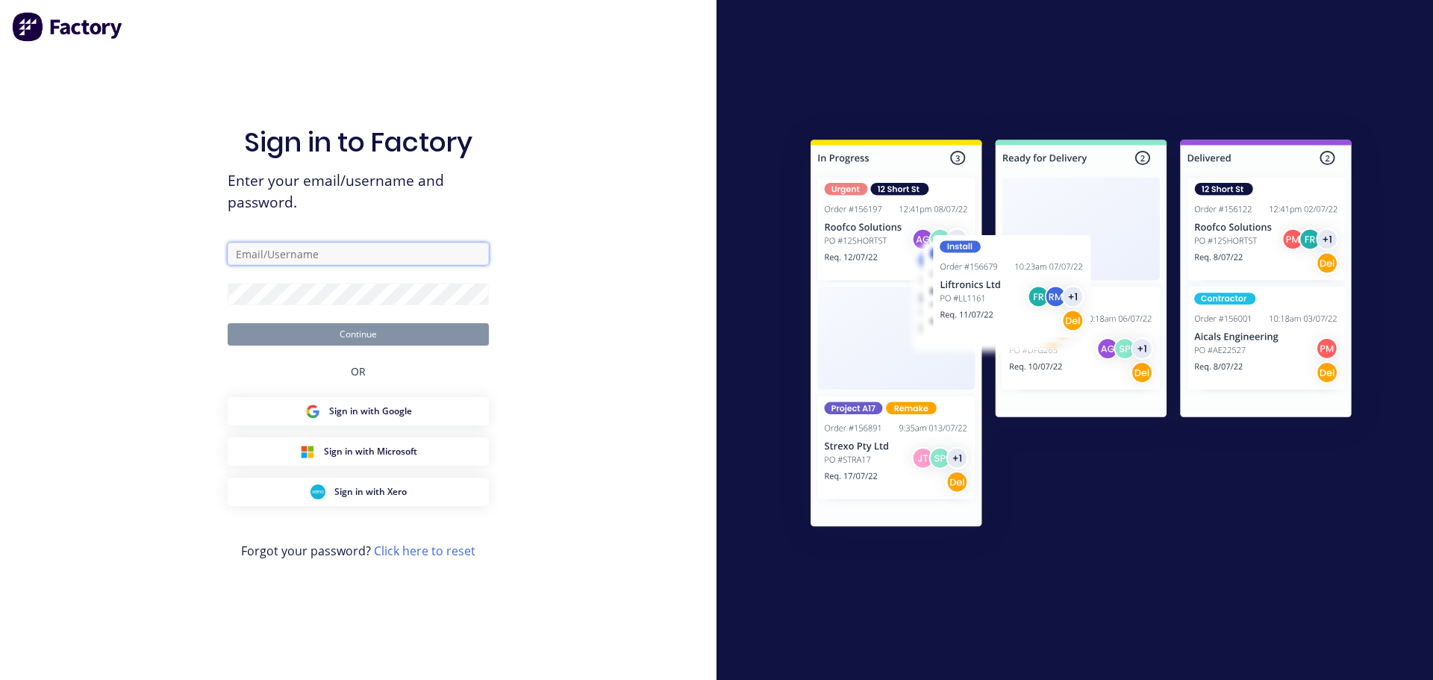
type input "[PERSON_NAME][EMAIL_ADDRESS][DOMAIN_NAME]"
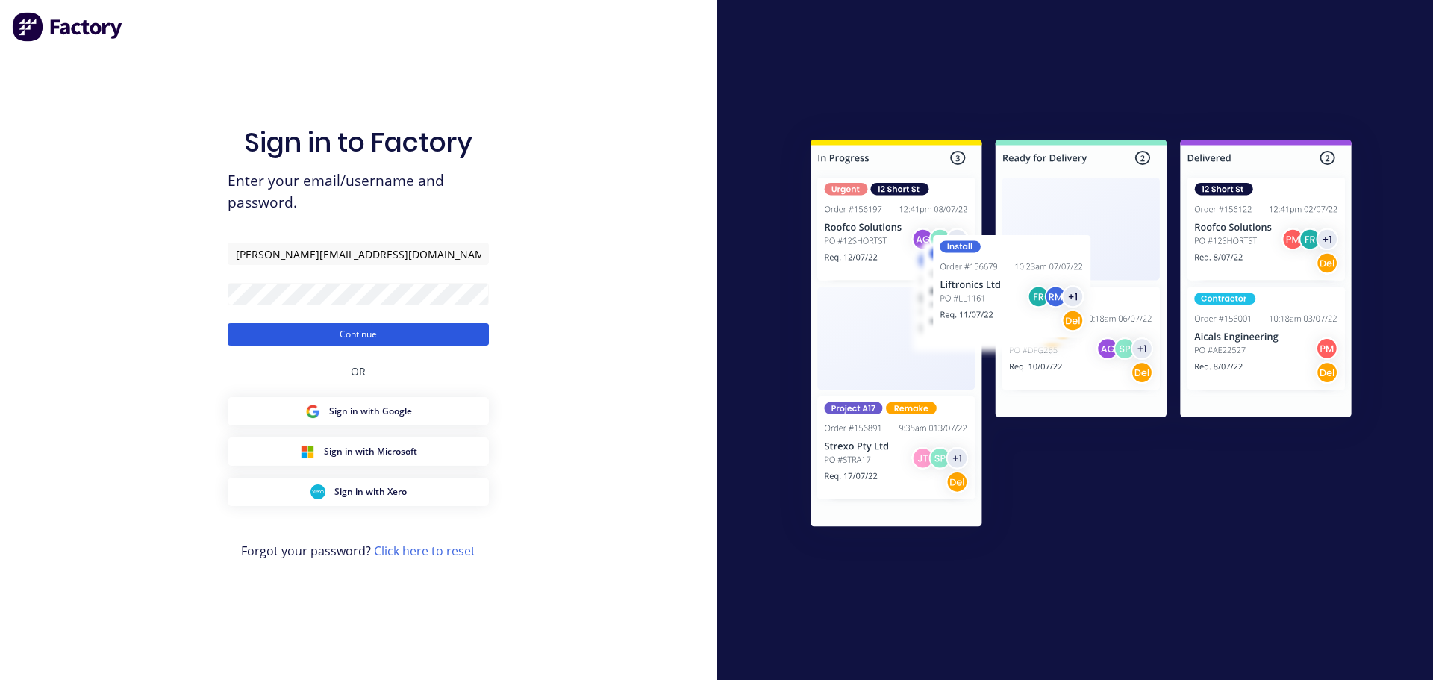
click at [414, 334] on button "Continue" at bounding box center [358, 334] width 261 height 22
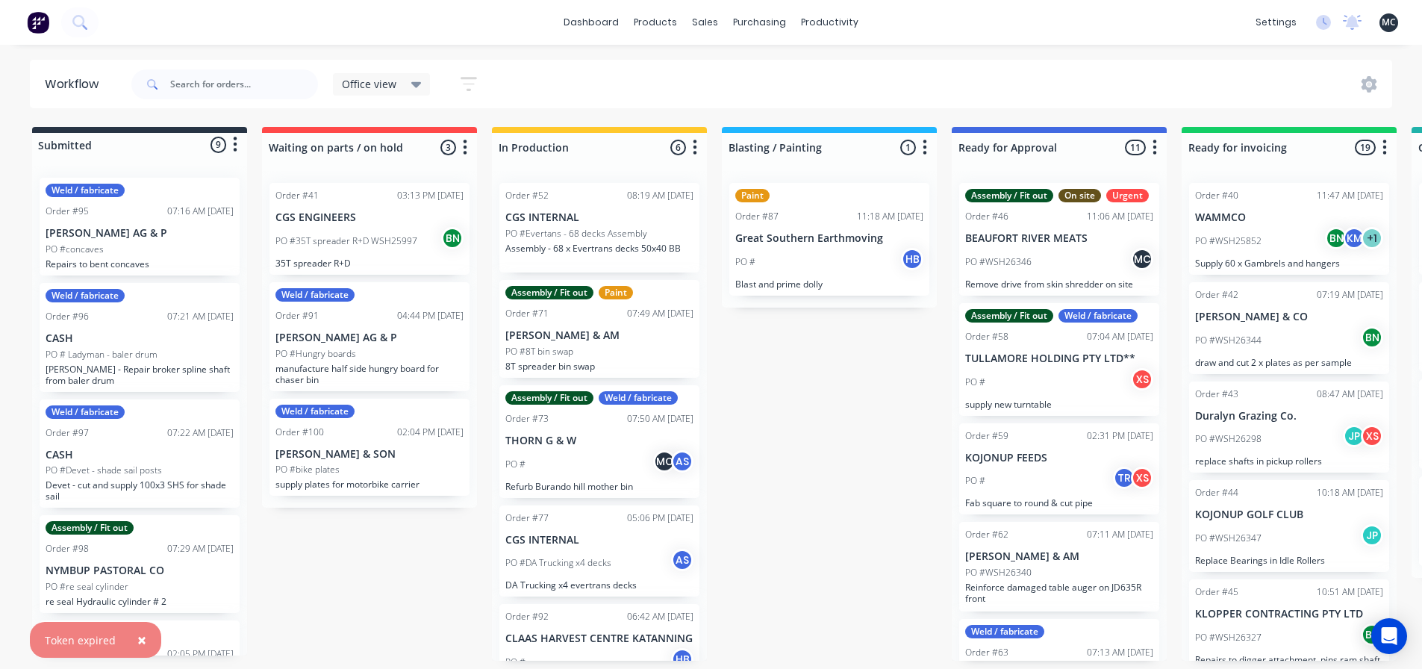
click at [140, 643] on span "×" at bounding box center [141, 639] width 9 height 21
click at [1373, 82] on icon at bounding box center [1369, 84] width 16 height 16
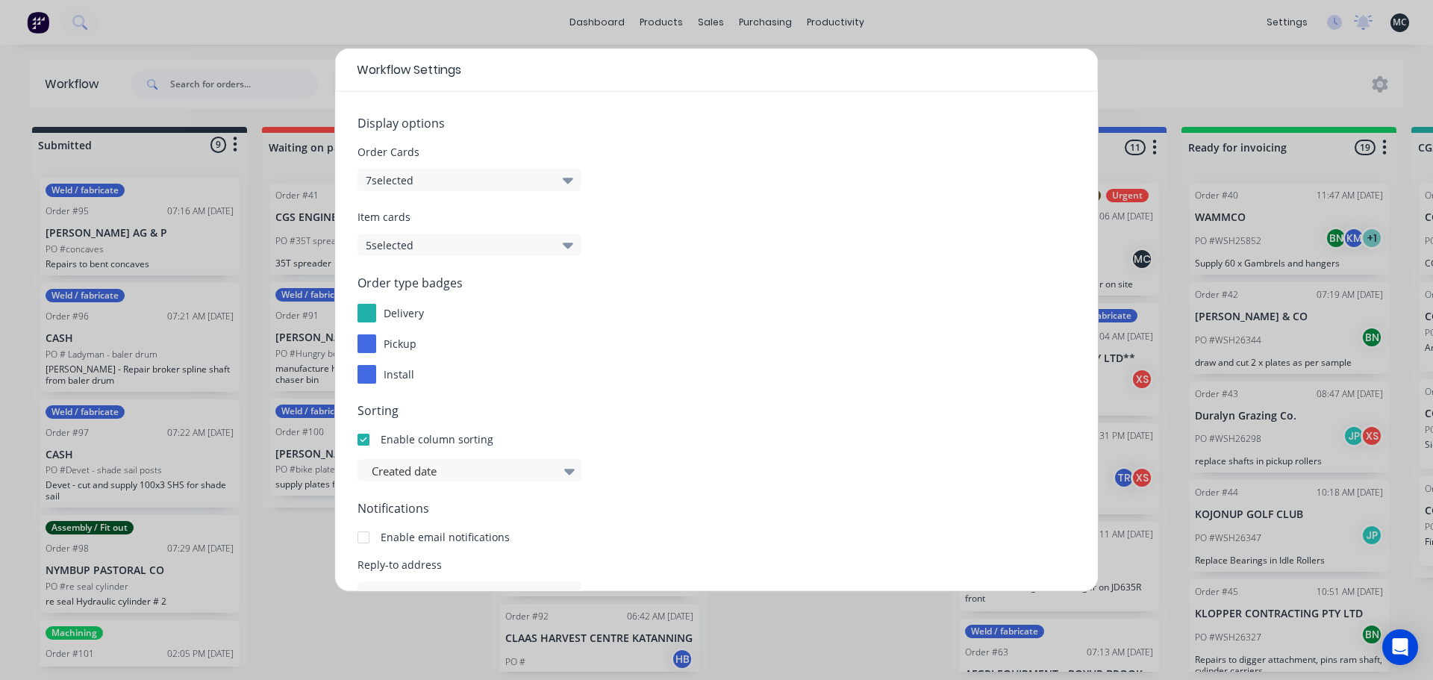
click at [371, 372] on div at bounding box center [367, 374] width 19 height 19
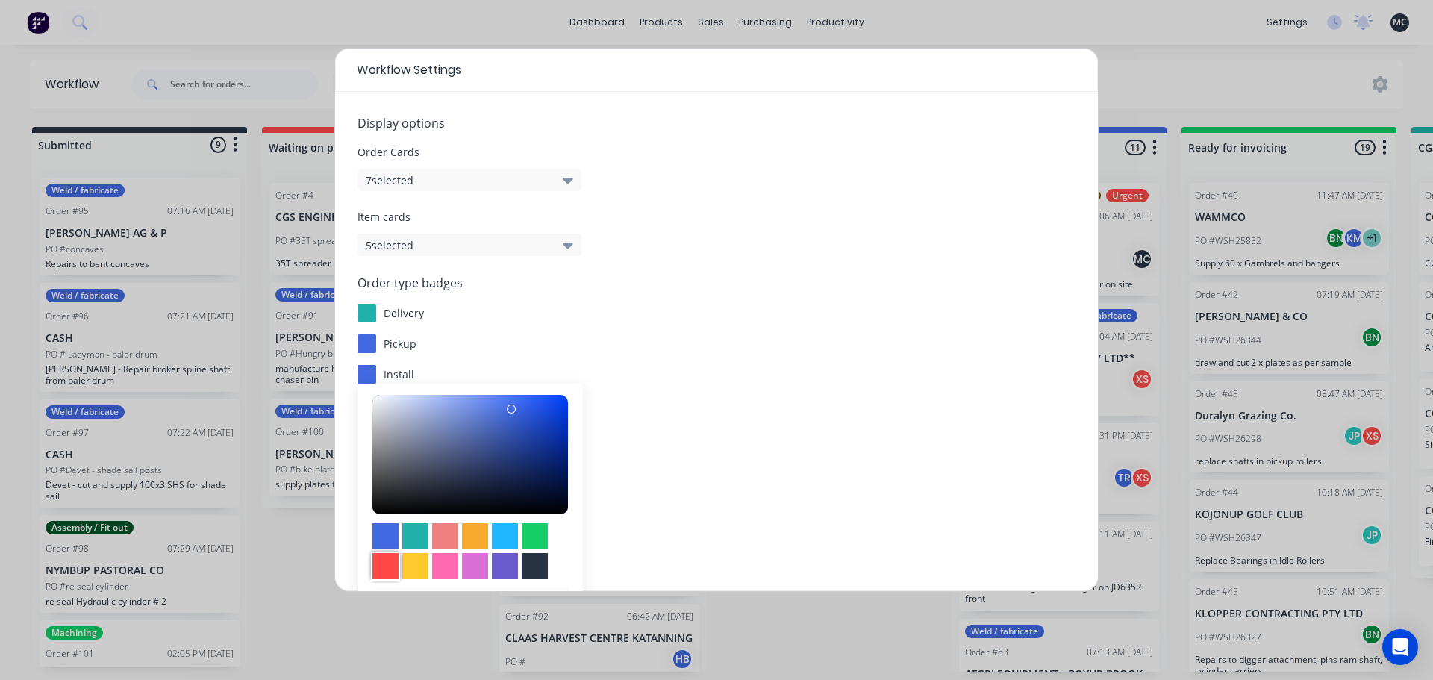
click at [389, 567] on div at bounding box center [385, 566] width 26 height 26
type input "#ff4949"
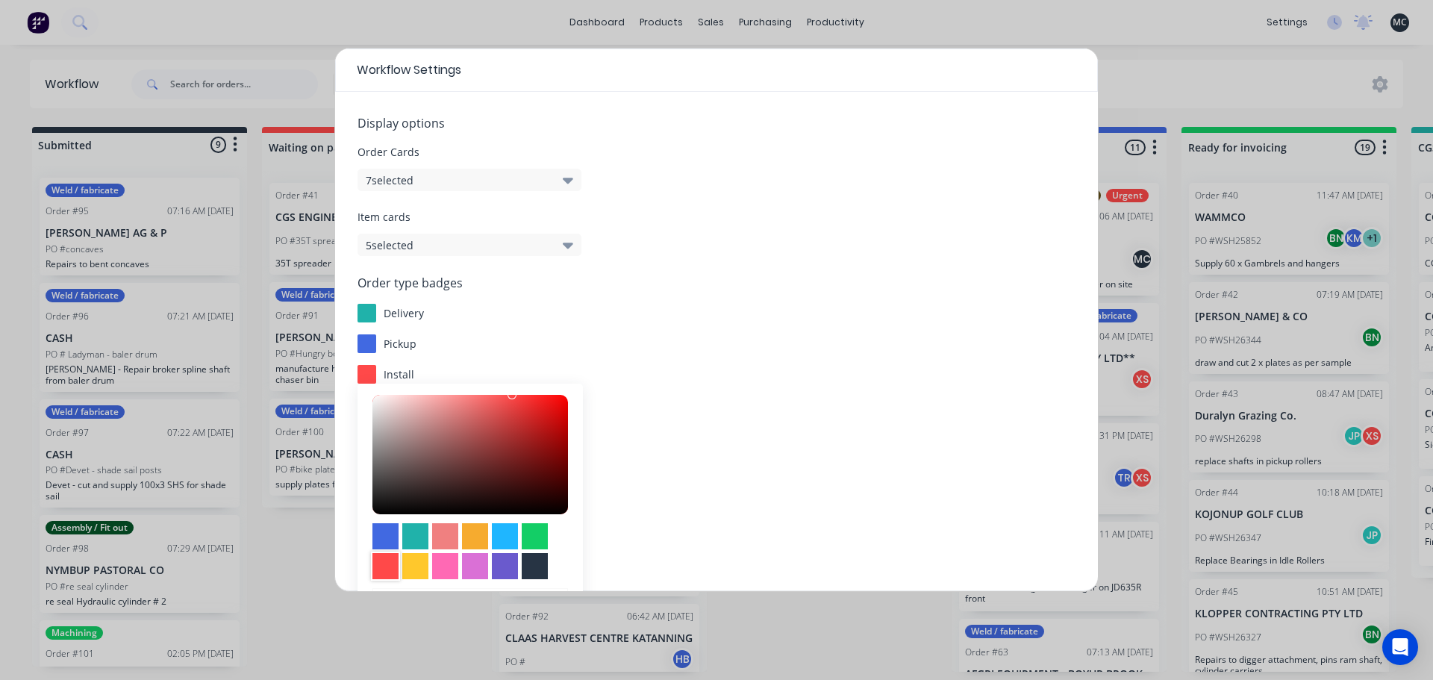
click at [635, 372] on div "install" at bounding box center [717, 374] width 718 height 19
click at [363, 372] on div at bounding box center [367, 374] width 19 height 19
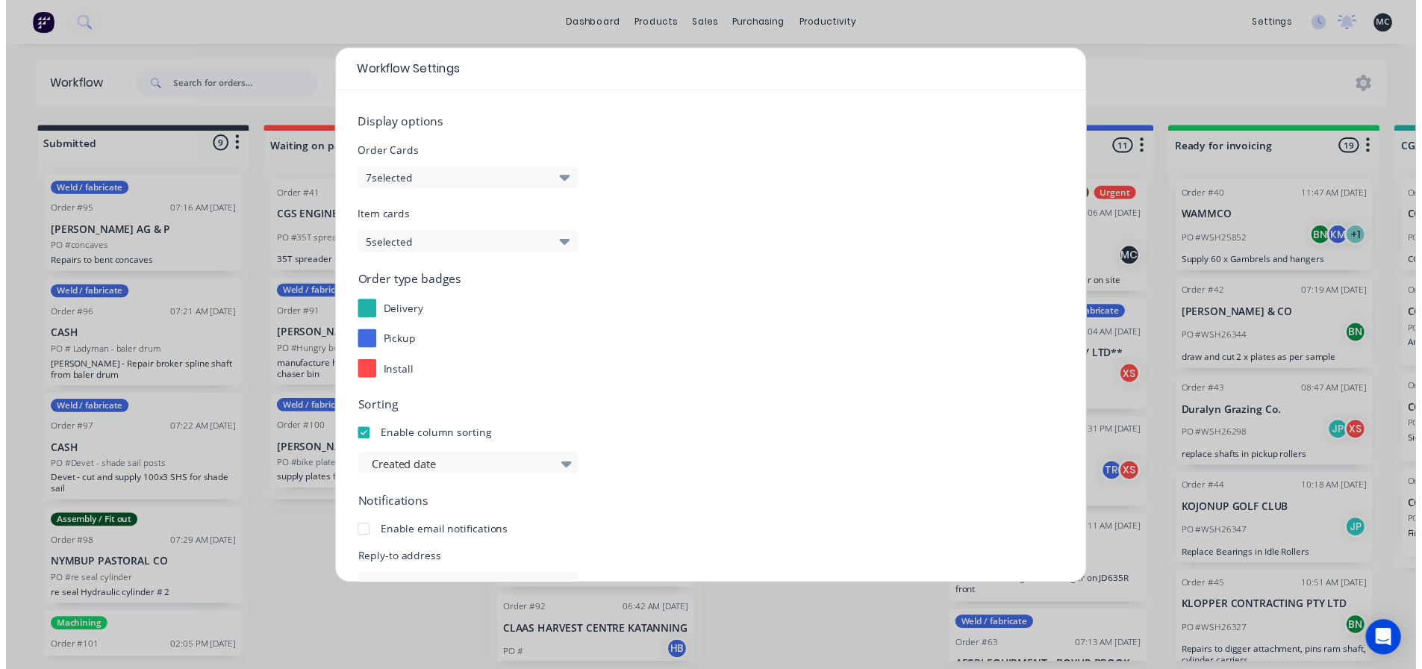
scroll to position [160, 0]
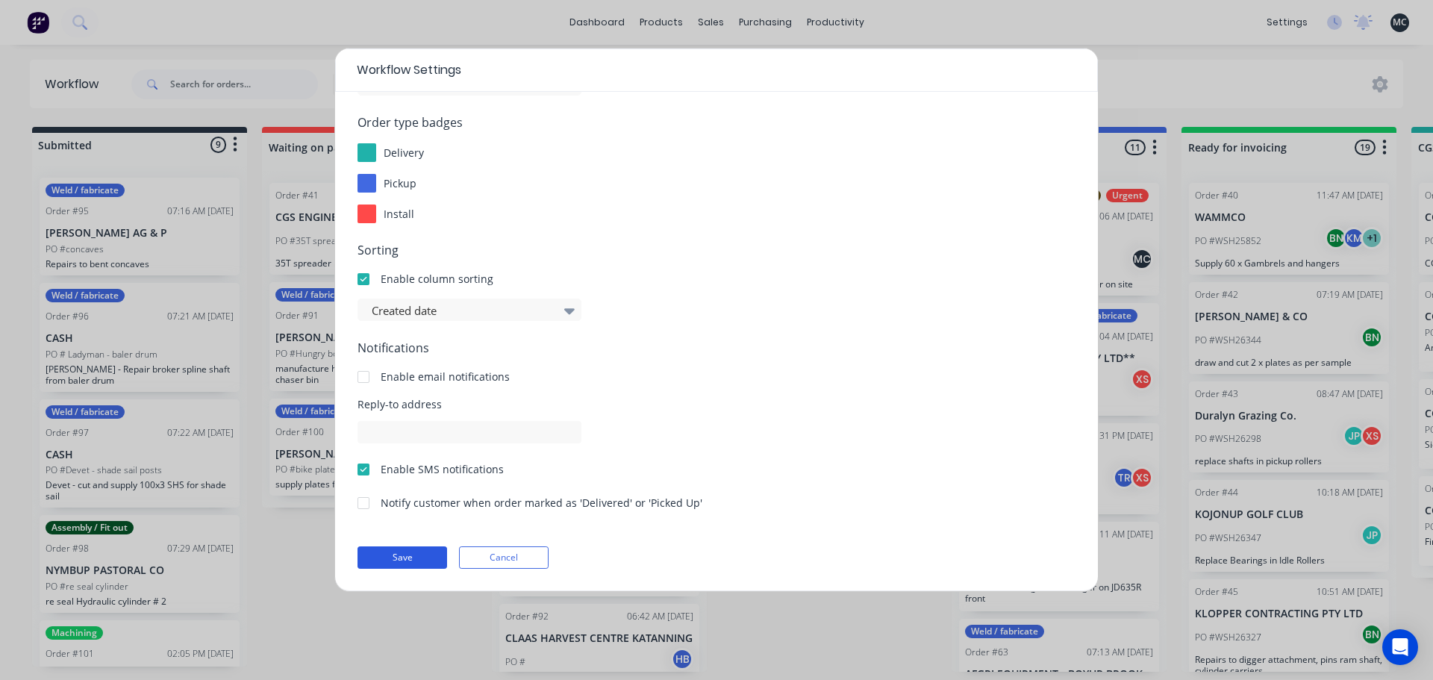
click at [404, 558] on button "Save" at bounding box center [403, 557] width 90 height 22
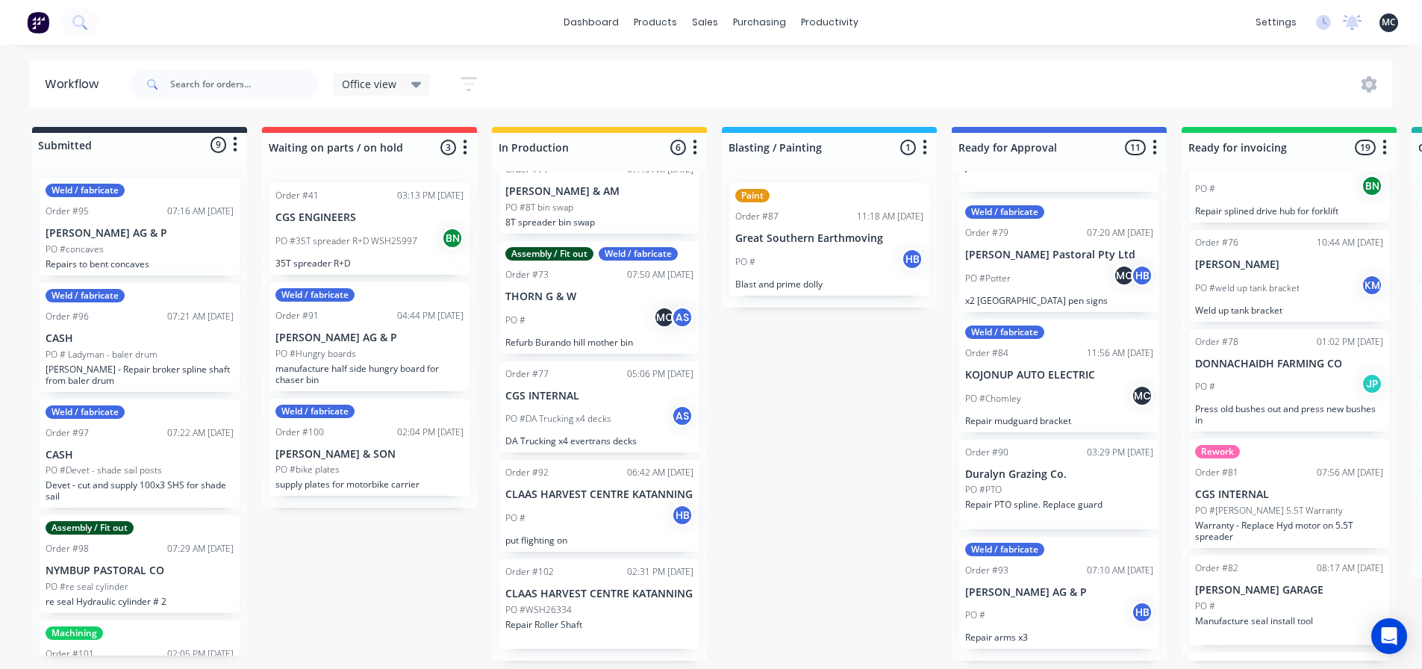
scroll to position [1493, 0]
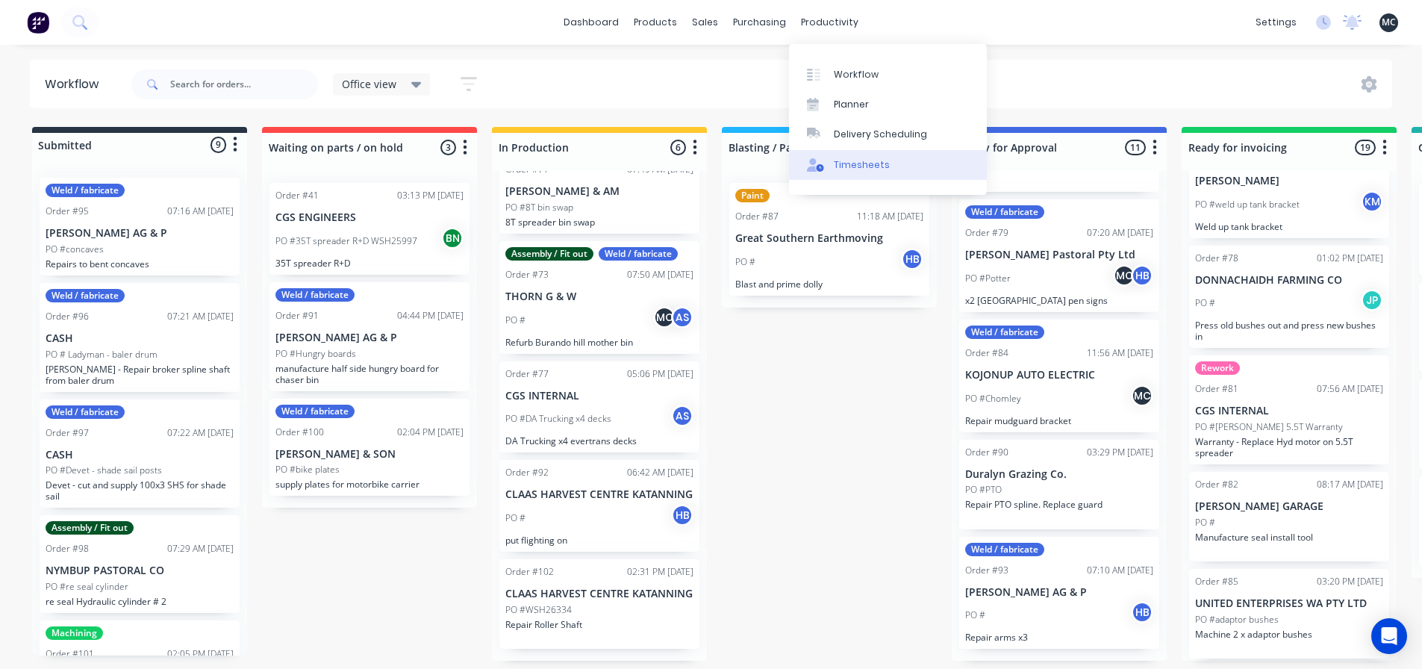
click at [843, 163] on div "Timesheets" at bounding box center [862, 164] width 56 height 13
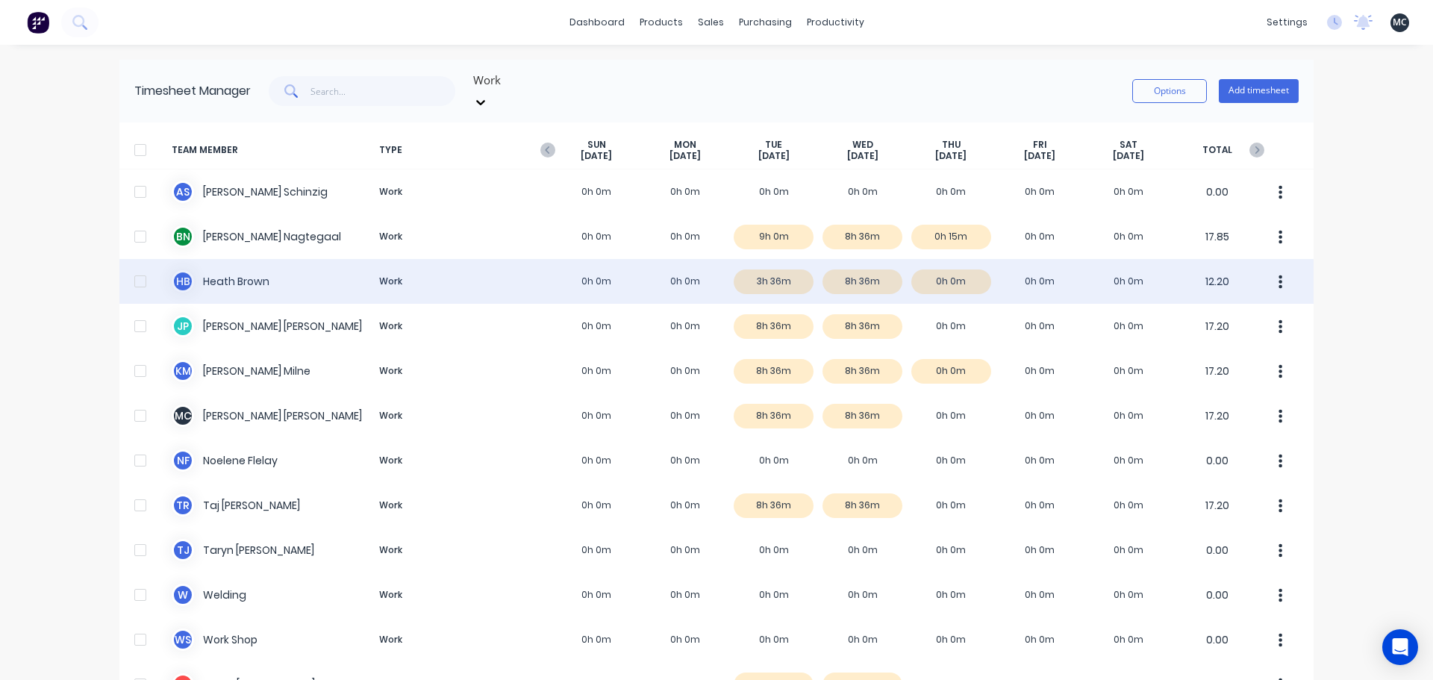
click at [932, 269] on div "[PERSON_NAME] Work 0h 0m 0h 0m 3h 36m 8h 36m 0h 0m 0h 0m 0h 0m 12.20" at bounding box center [716, 281] width 1194 height 45
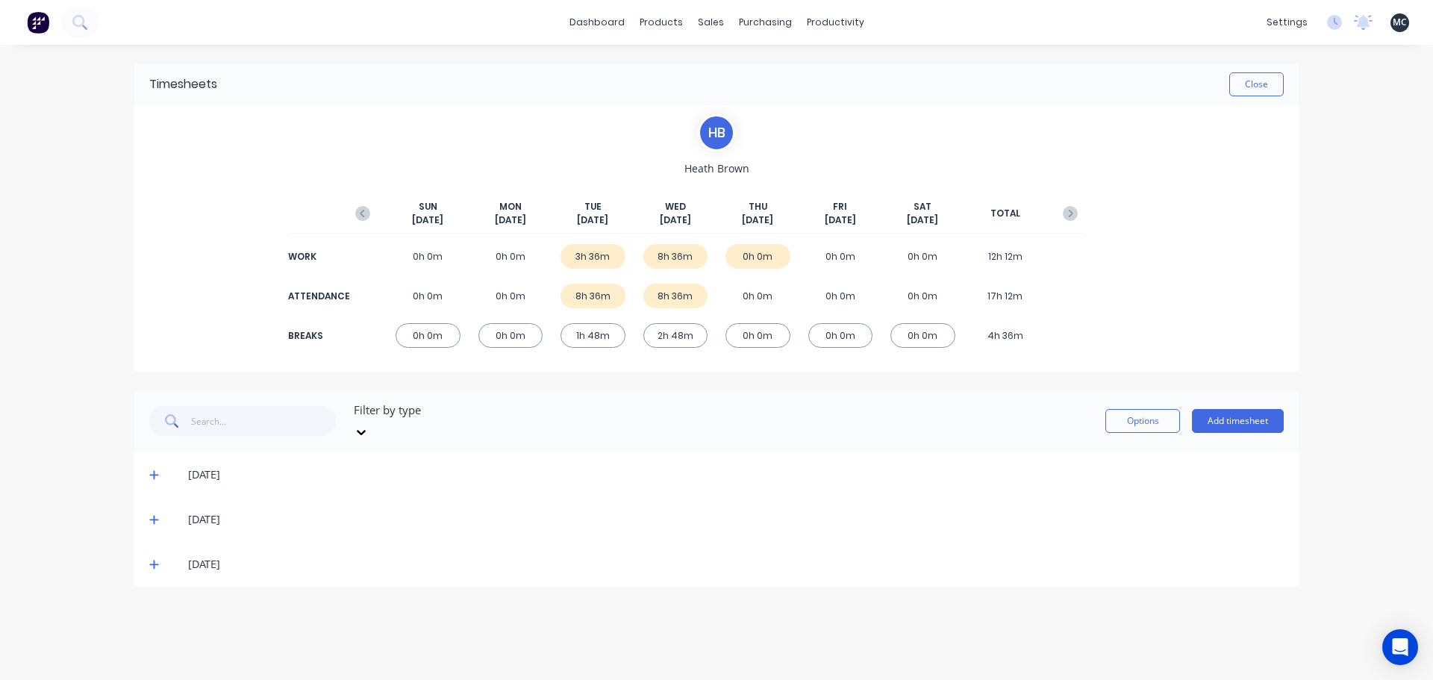
click at [157, 471] on icon at bounding box center [153, 475] width 9 height 9
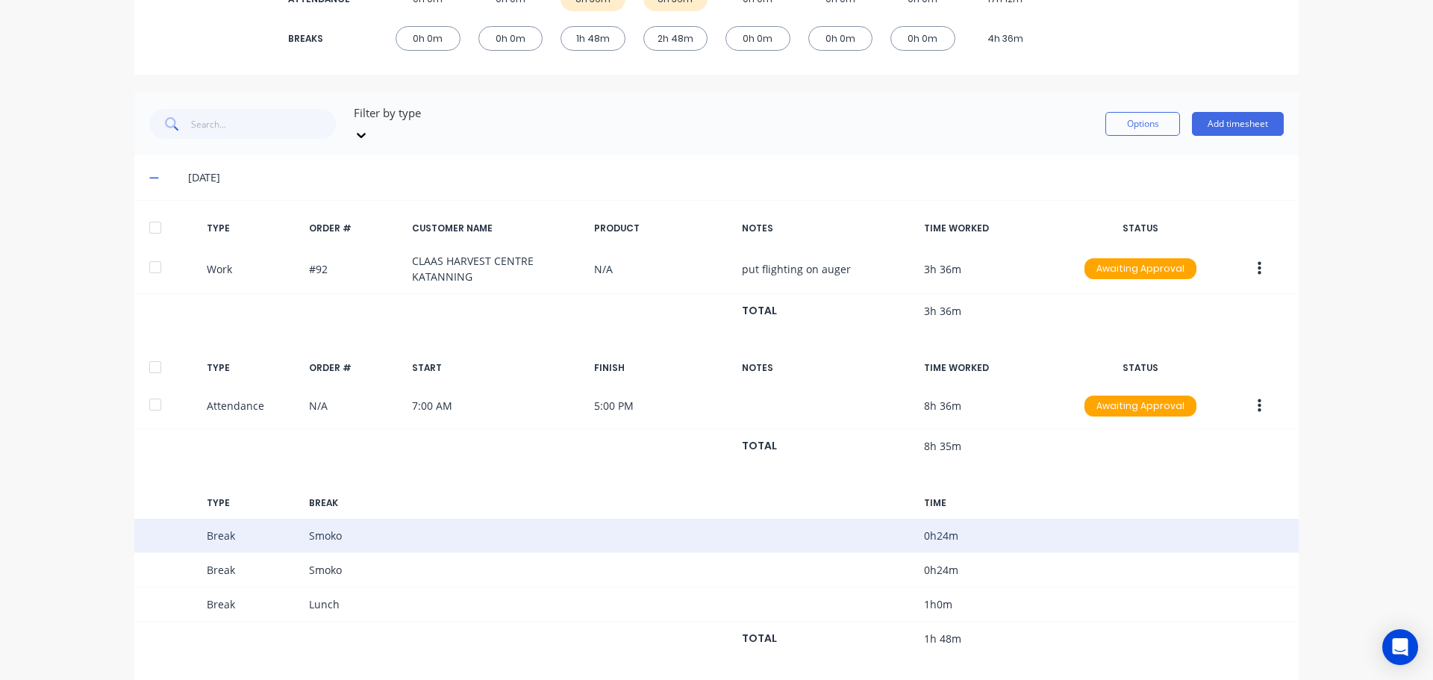
scroll to position [75, 0]
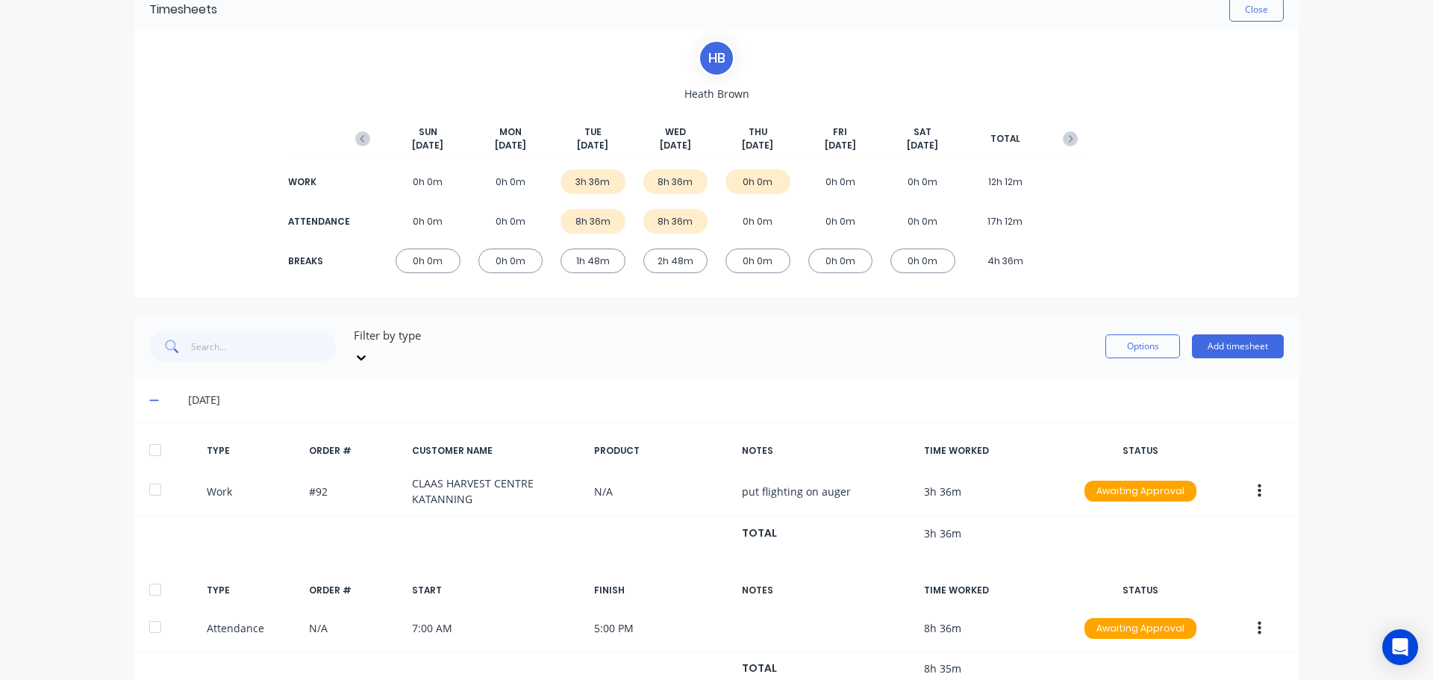
click at [155, 393] on span at bounding box center [156, 400] width 15 height 15
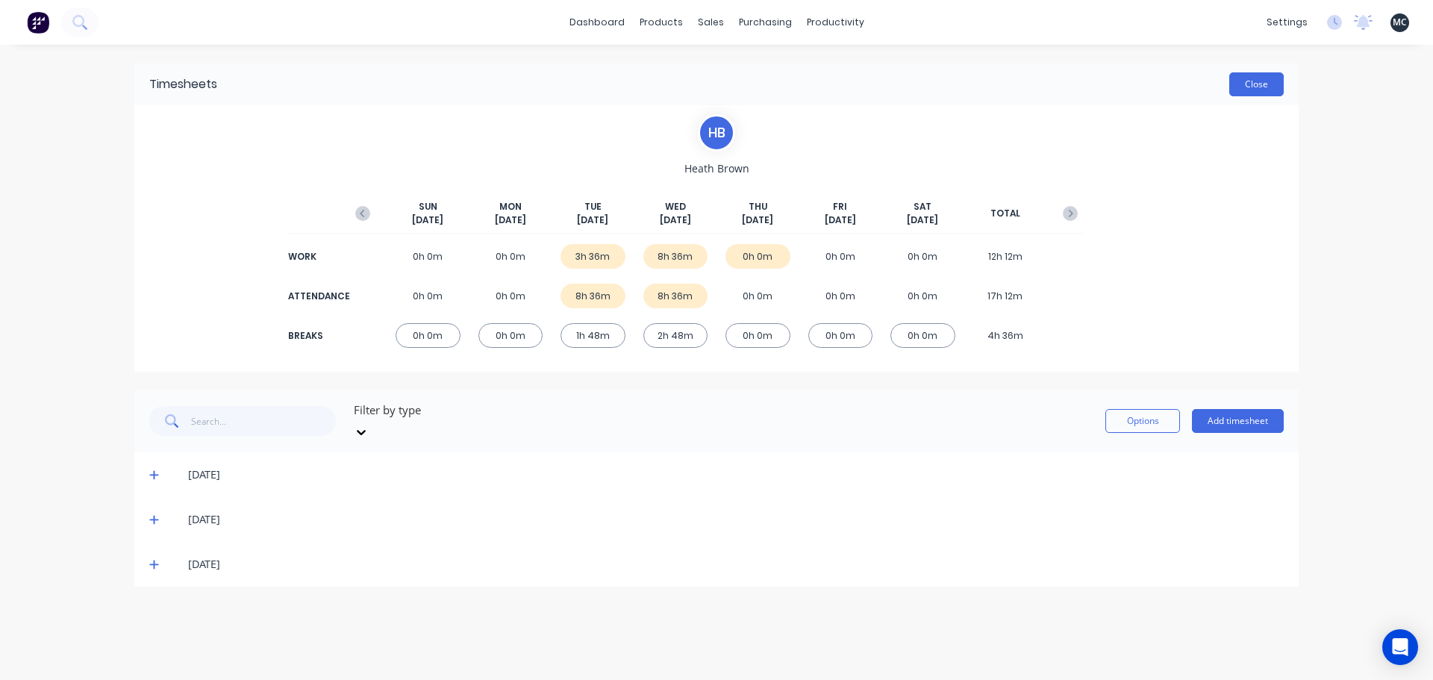
click at [1255, 84] on button "Close" at bounding box center [1256, 84] width 54 height 24
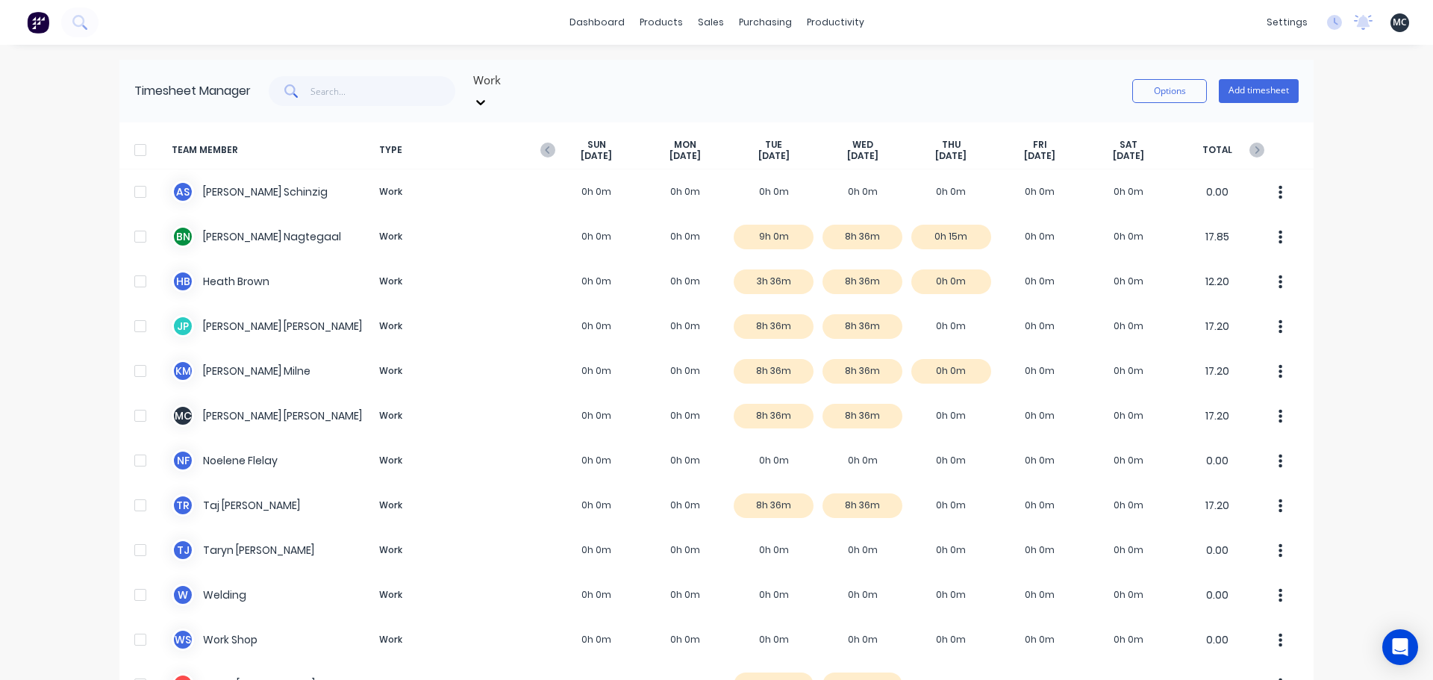
click at [1394, 23] on span "MC" at bounding box center [1400, 22] width 14 height 13
click at [1254, 153] on div "Profile" at bounding box center [1269, 157] width 30 height 13
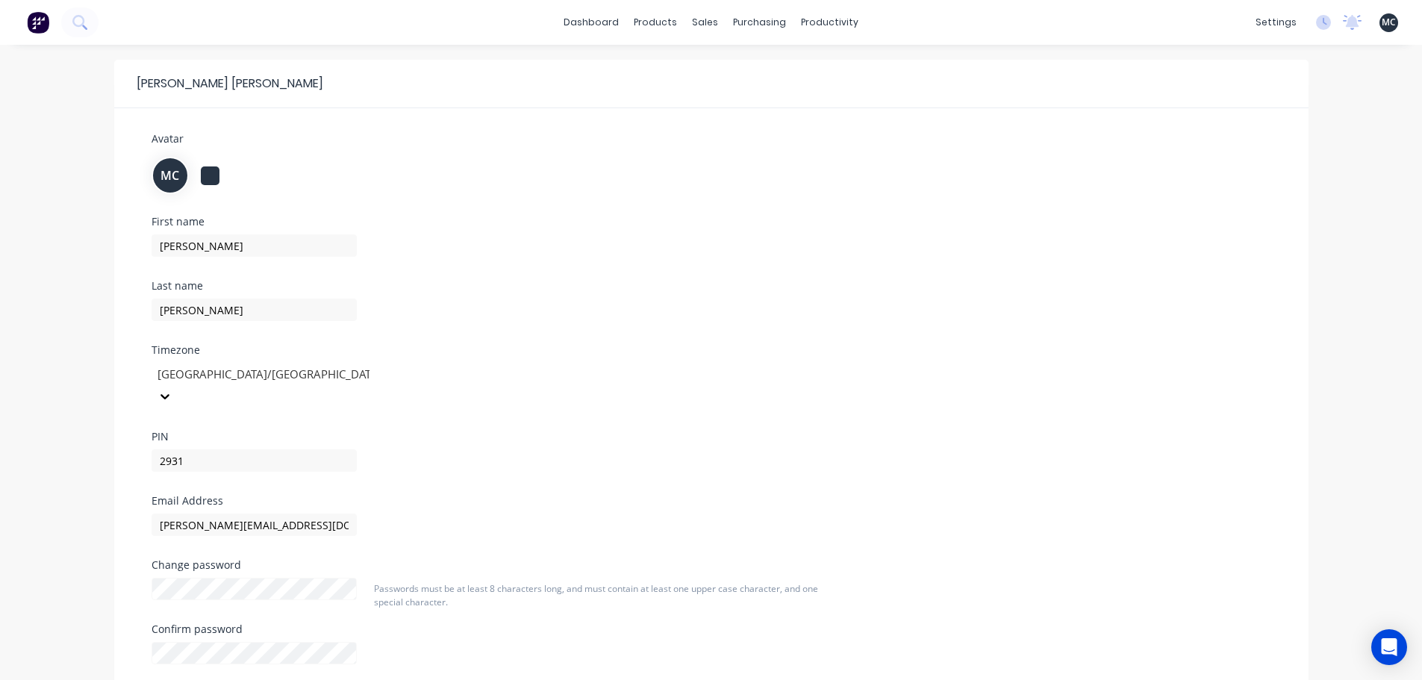
click at [216, 177] on div at bounding box center [210, 175] width 19 height 19
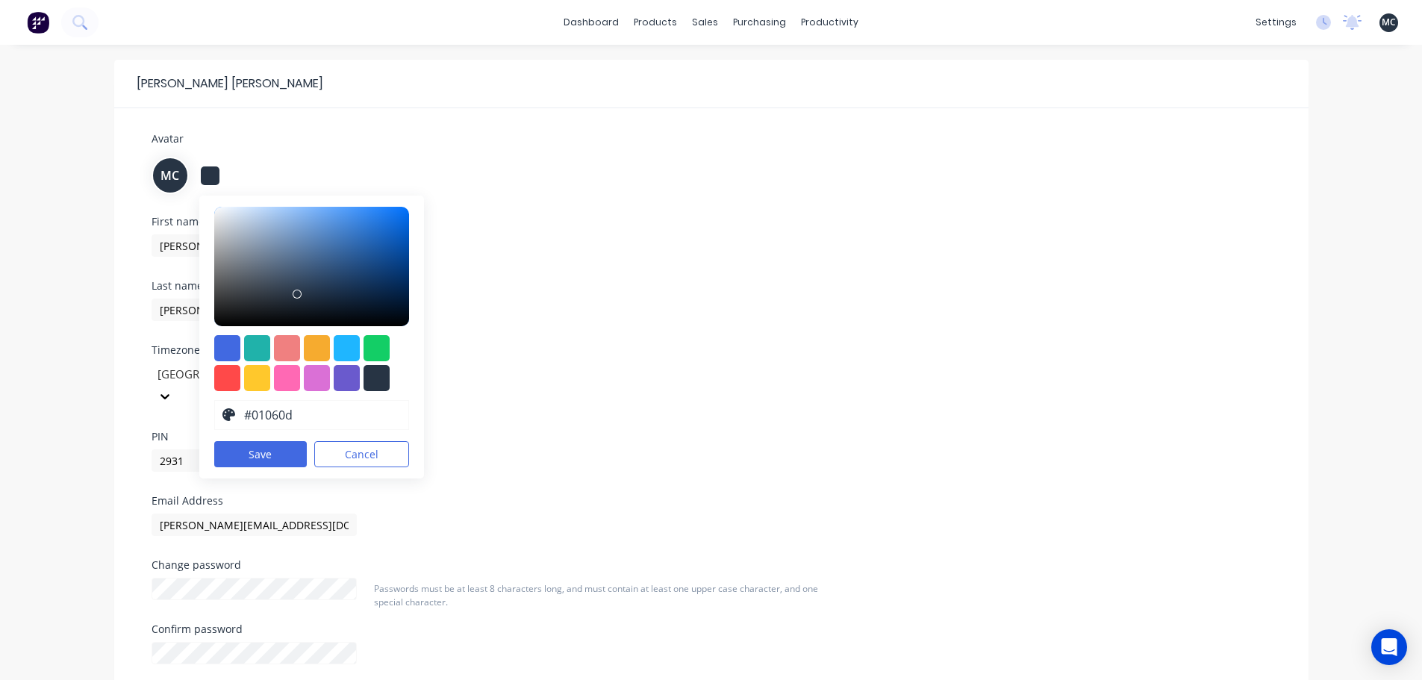
click at [389, 320] on div at bounding box center [312, 266] width 196 height 119
click at [305, 290] on div at bounding box center [312, 266] width 196 height 119
click at [310, 307] on div at bounding box center [312, 266] width 196 height 119
click at [306, 293] on div at bounding box center [312, 266] width 196 height 119
click at [299, 299] on div at bounding box center [312, 266] width 196 height 119
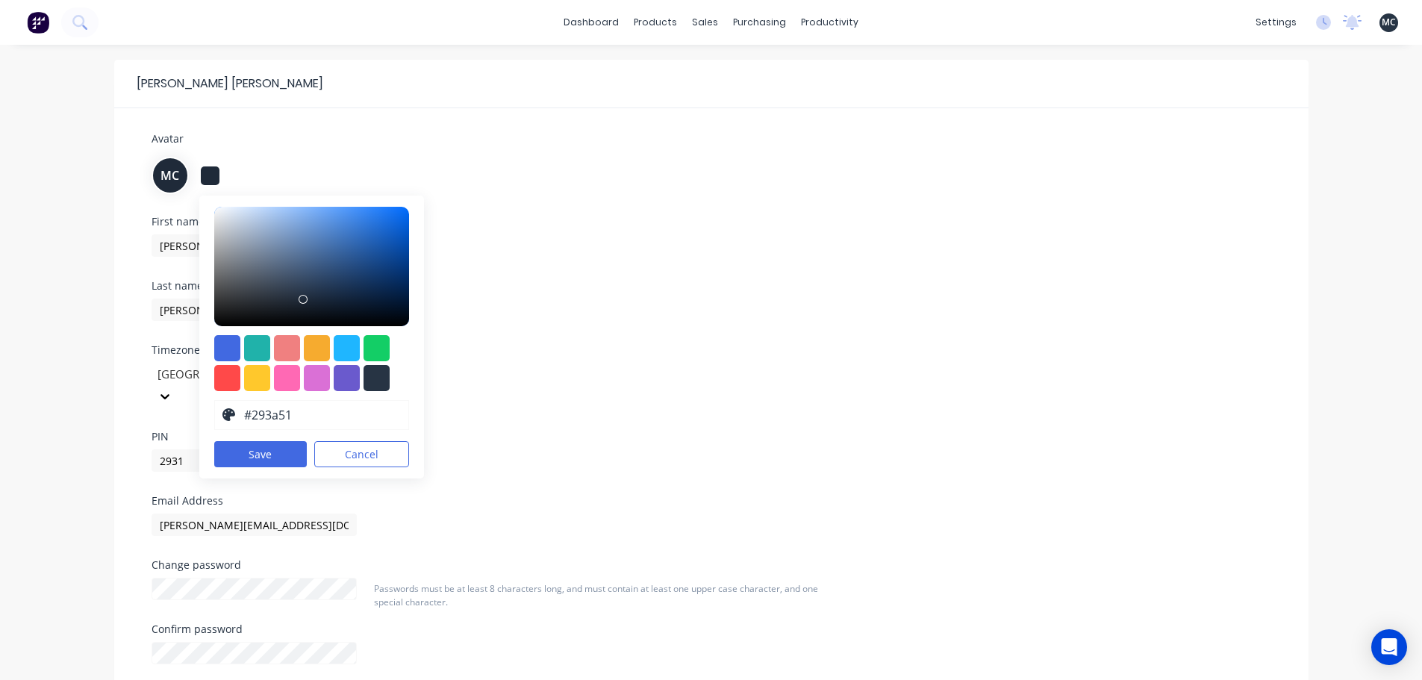
click at [305, 288] on div at bounding box center [312, 266] width 196 height 119
click at [343, 262] on div at bounding box center [312, 266] width 196 height 119
click at [334, 299] on div at bounding box center [312, 266] width 196 height 119
click at [364, 289] on div at bounding box center [312, 266] width 196 height 119
click at [390, 286] on div at bounding box center [312, 266] width 196 height 119
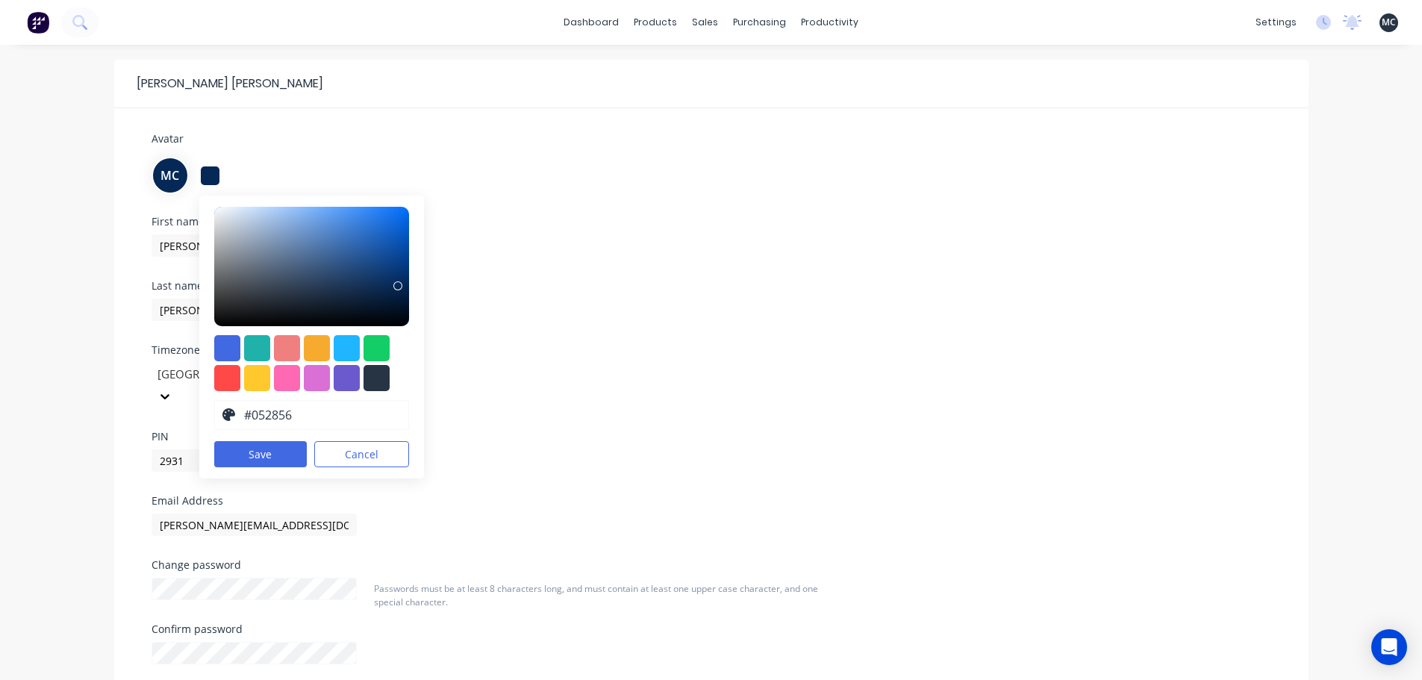
type input "#0e2543"
click at [363, 295] on div at bounding box center [312, 266] width 196 height 119
click at [269, 455] on button "Save" at bounding box center [260, 454] width 93 height 26
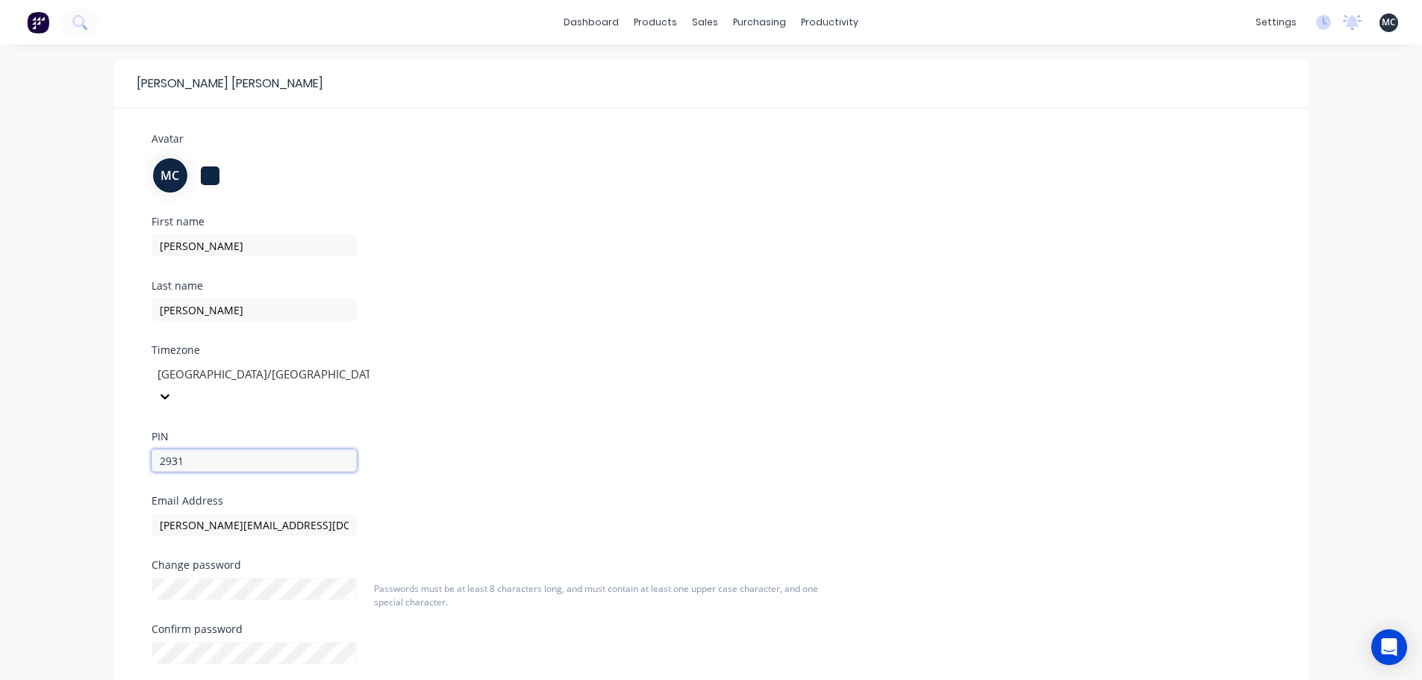
click at [262, 449] on input "2931" at bounding box center [254, 460] width 205 height 22
type input "1728"
click at [519, 444] on div "First name [PERSON_NAME] Last name [PERSON_NAME] Timezone [GEOGRAPHIC_DATA]/[GE…" at bounding box center [330, 355] width 381 height 279
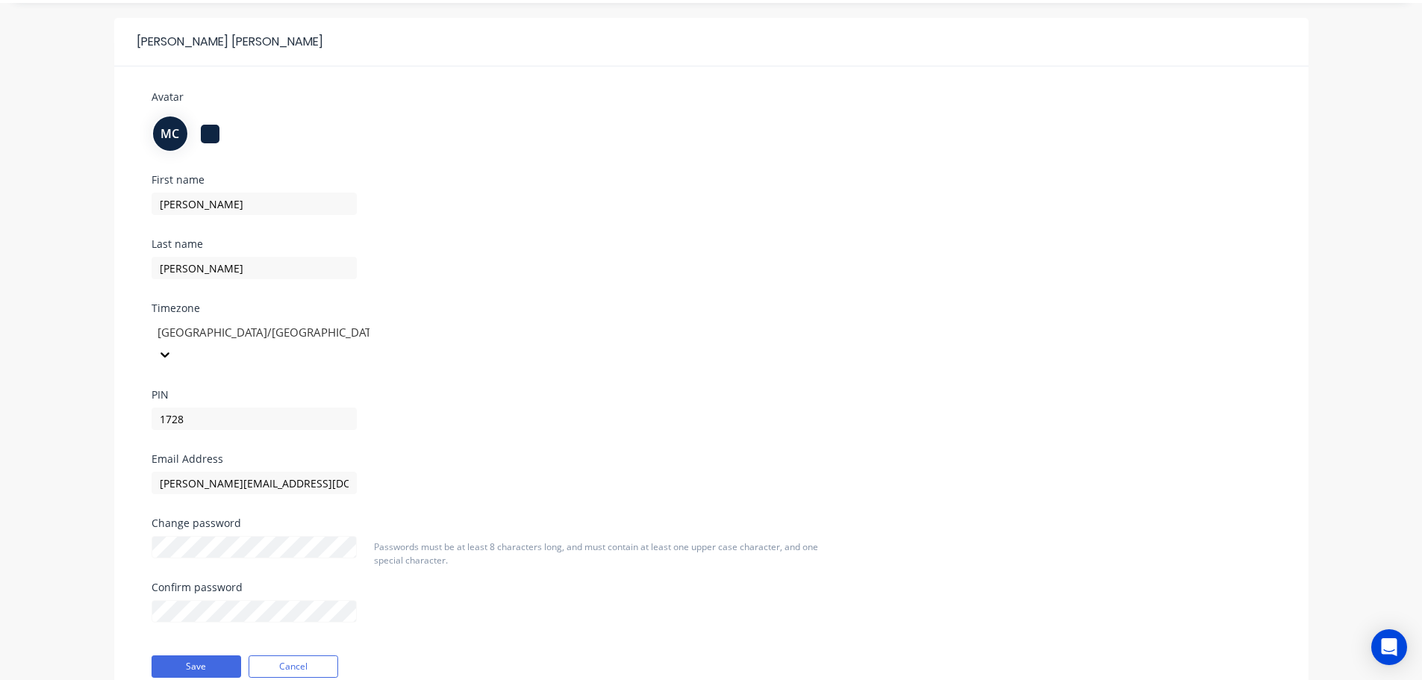
scroll to position [84, 0]
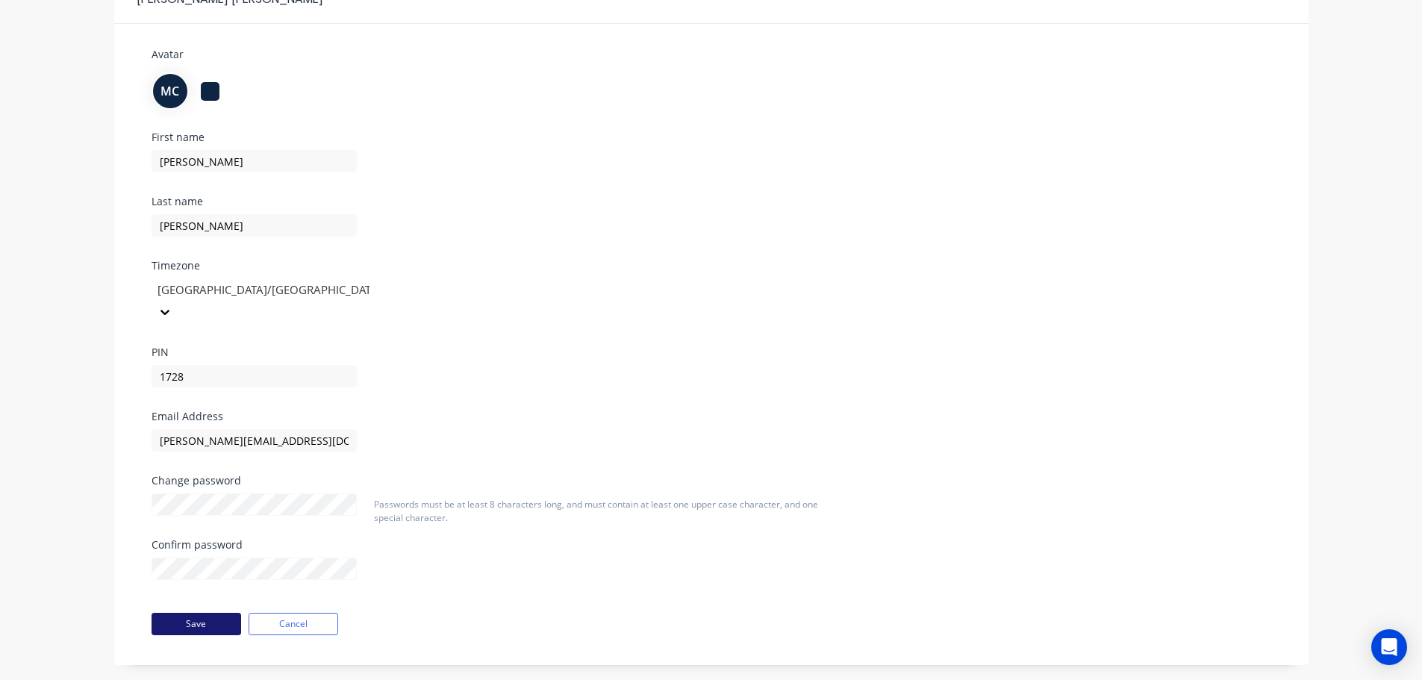
click at [216, 613] on button "Save" at bounding box center [197, 624] width 90 height 22
click at [184, 613] on button "Save" at bounding box center [197, 624] width 90 height 22
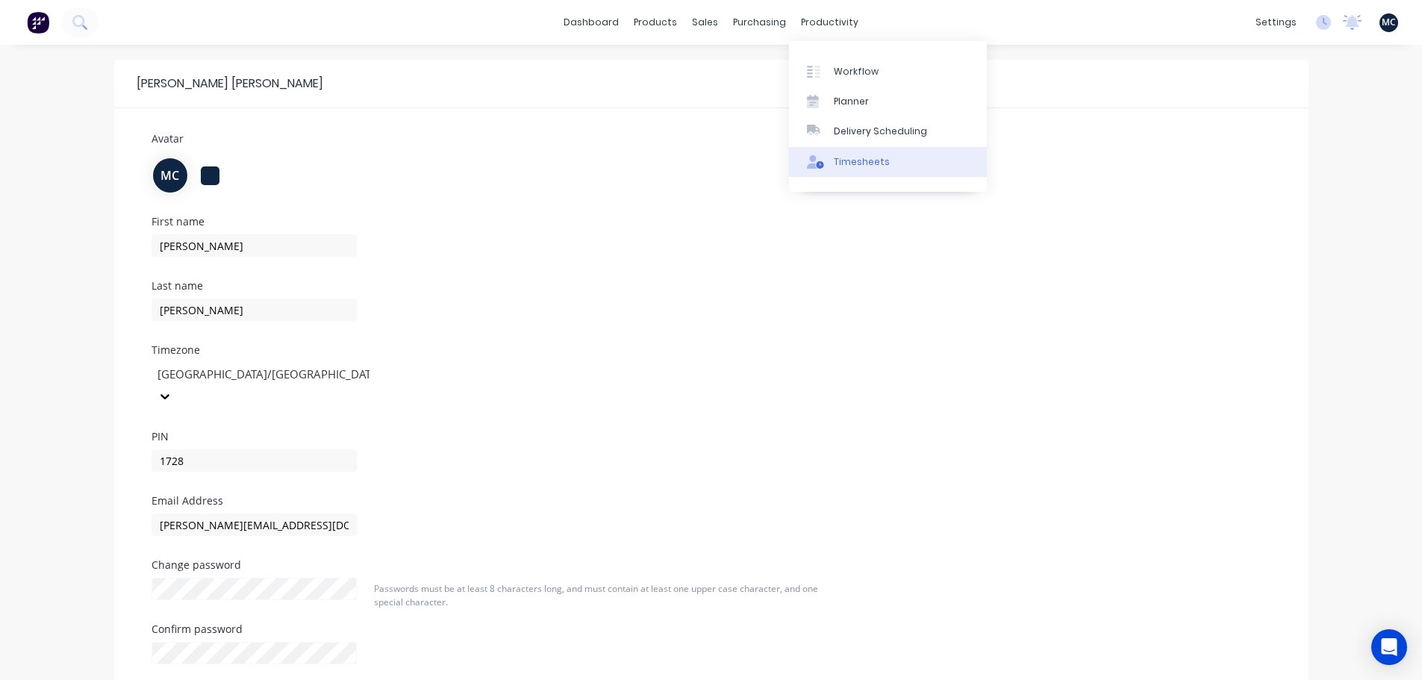
click at [855, 163] on div "Timesheets" at bounding box center [862, 161] width 56 height 13
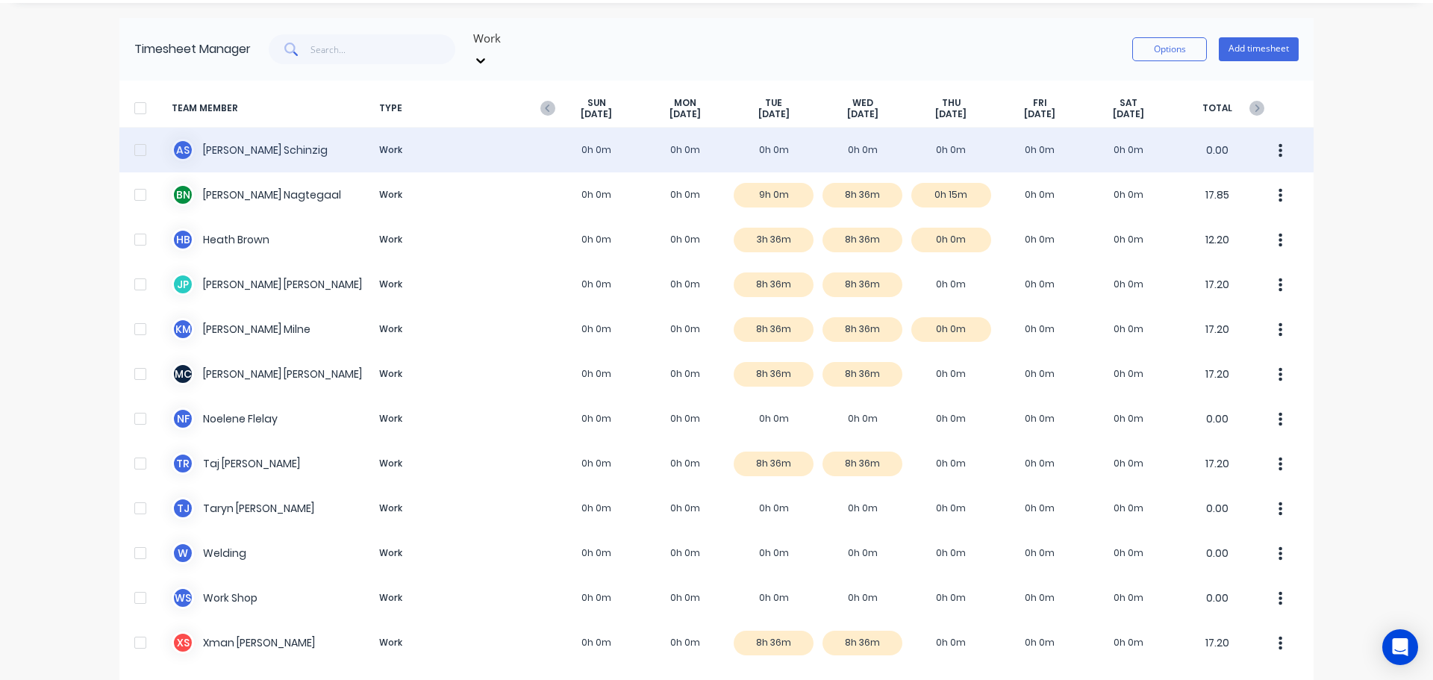
scroll to position [81, 0]
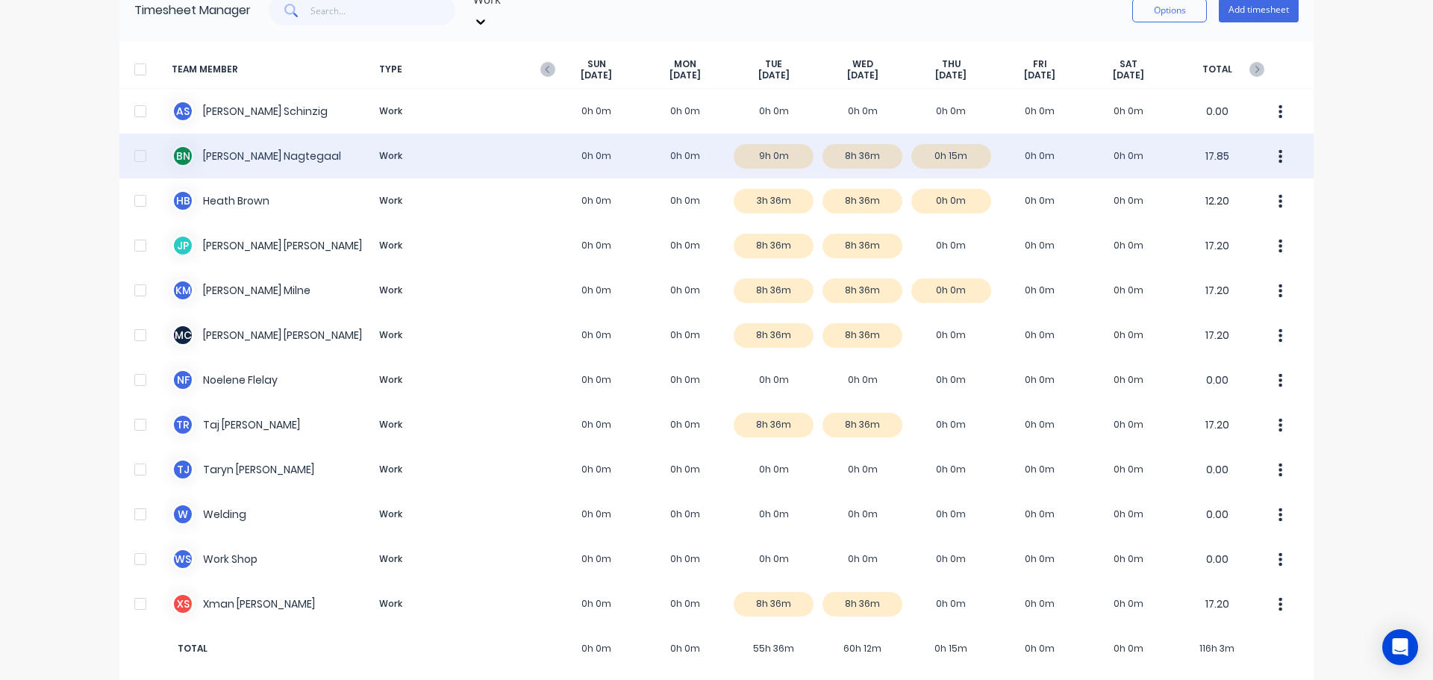
click at [772, 144] on div "B N [PERSON_NAME] Work 0h 0m 0h 0m 9h 0m 8h 36m 0h 15m 0h 0m 0h 0m 17.85" at bounding box center [716, 156] width 1194 height 45
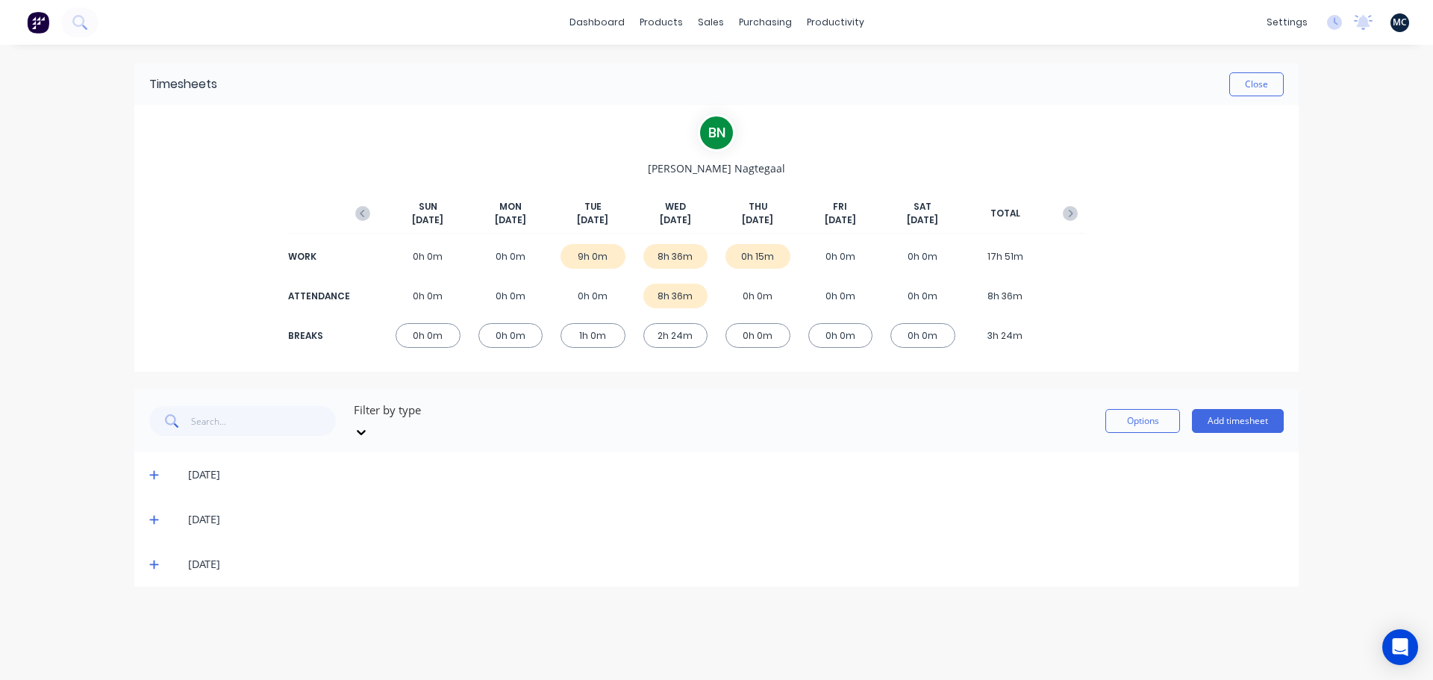
click at [157, 469] on icon at bounding box center [154, 474] width 10 height 10
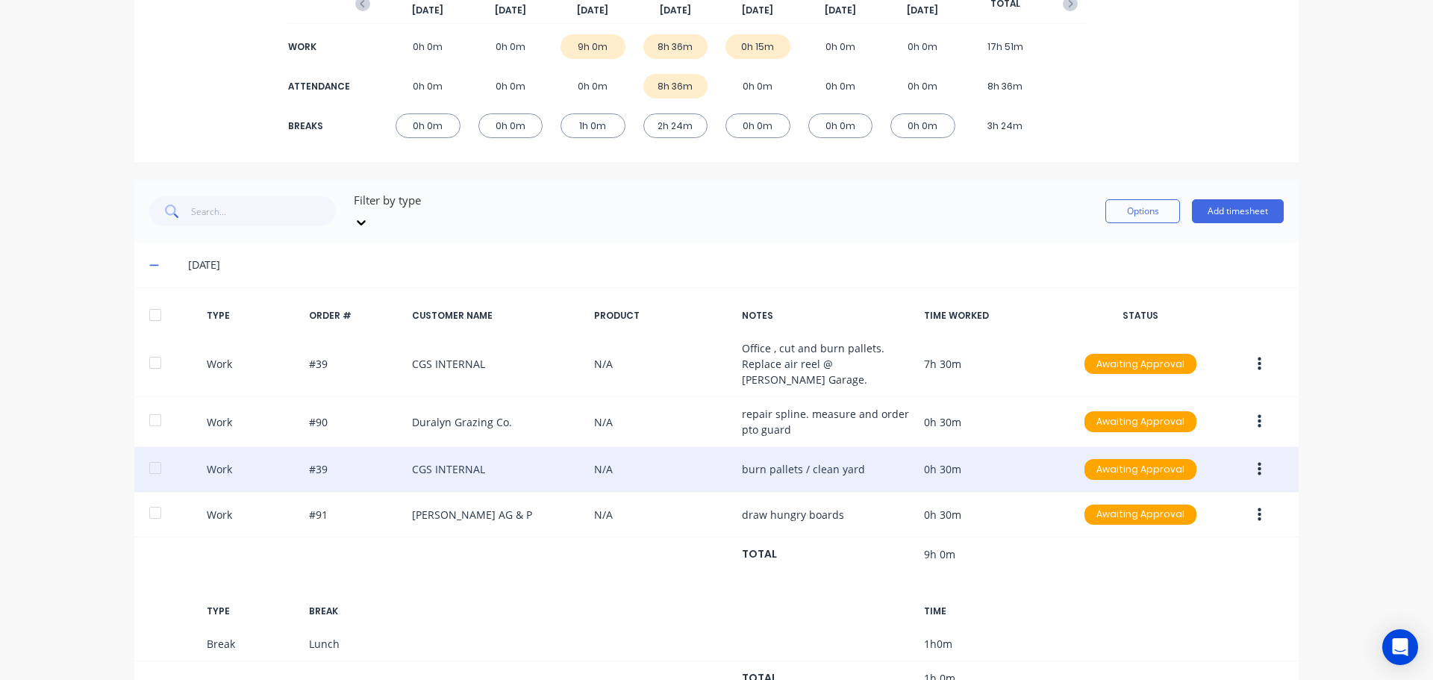
scroll to position [224, 0]
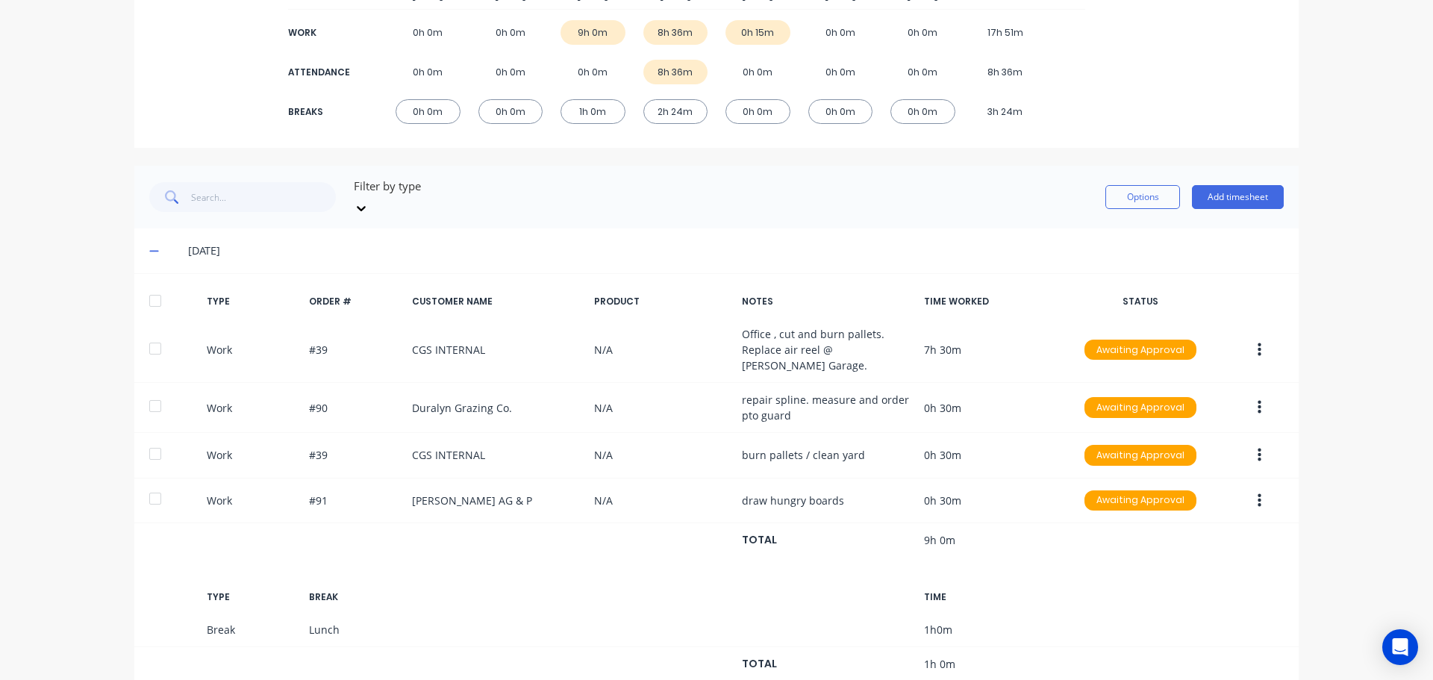
click at [153, 246] on icon at bounding box center [154, 251] width 10 height 10
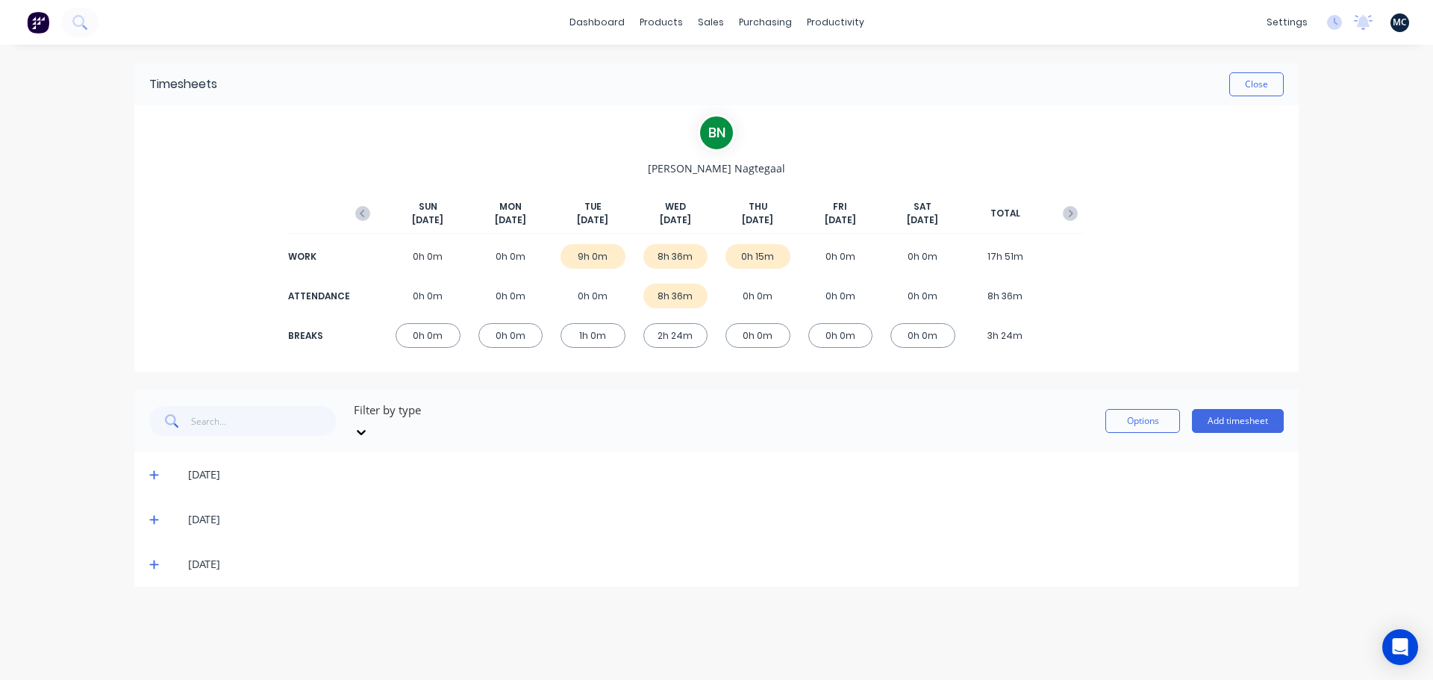
scroll to position [0, 0]
click at [834, 163] on link "Timesheets" at bounding box center [893, 162] width 198 height 30
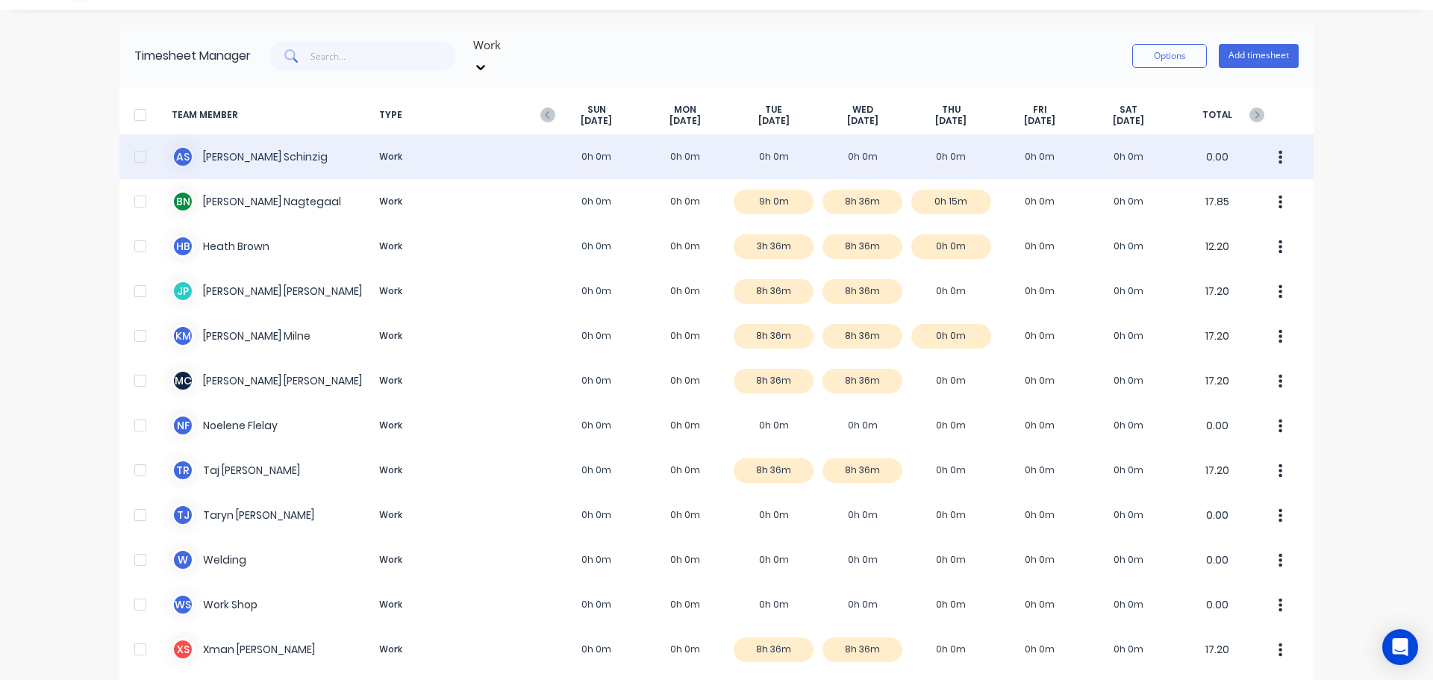
scroll to position [81, 0]
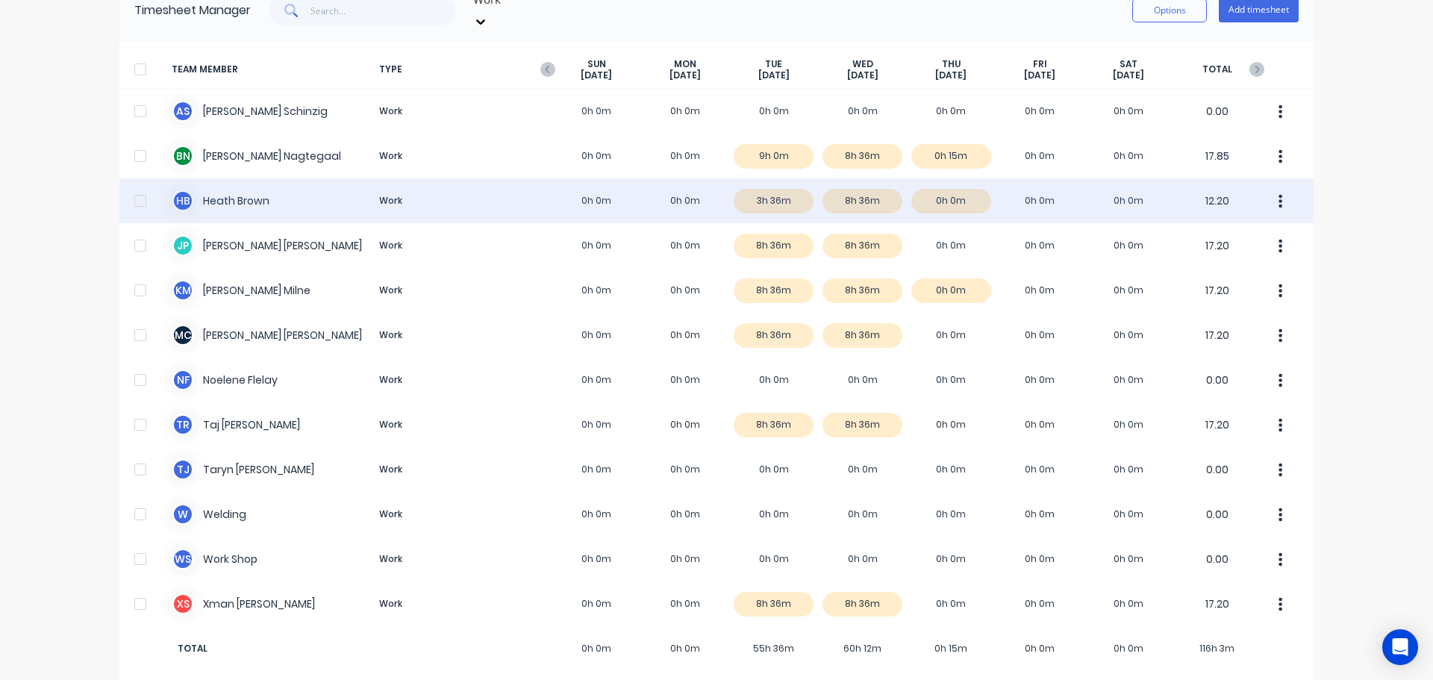
click at [957, 187] on div "[PERSON_NAME] Work 0h 0m 0h 0m 3h 36m 8h 36m 0h 0m 0h 0m 0h 0m 12.20" at bounding box center [716, 200] width 1194 height 45
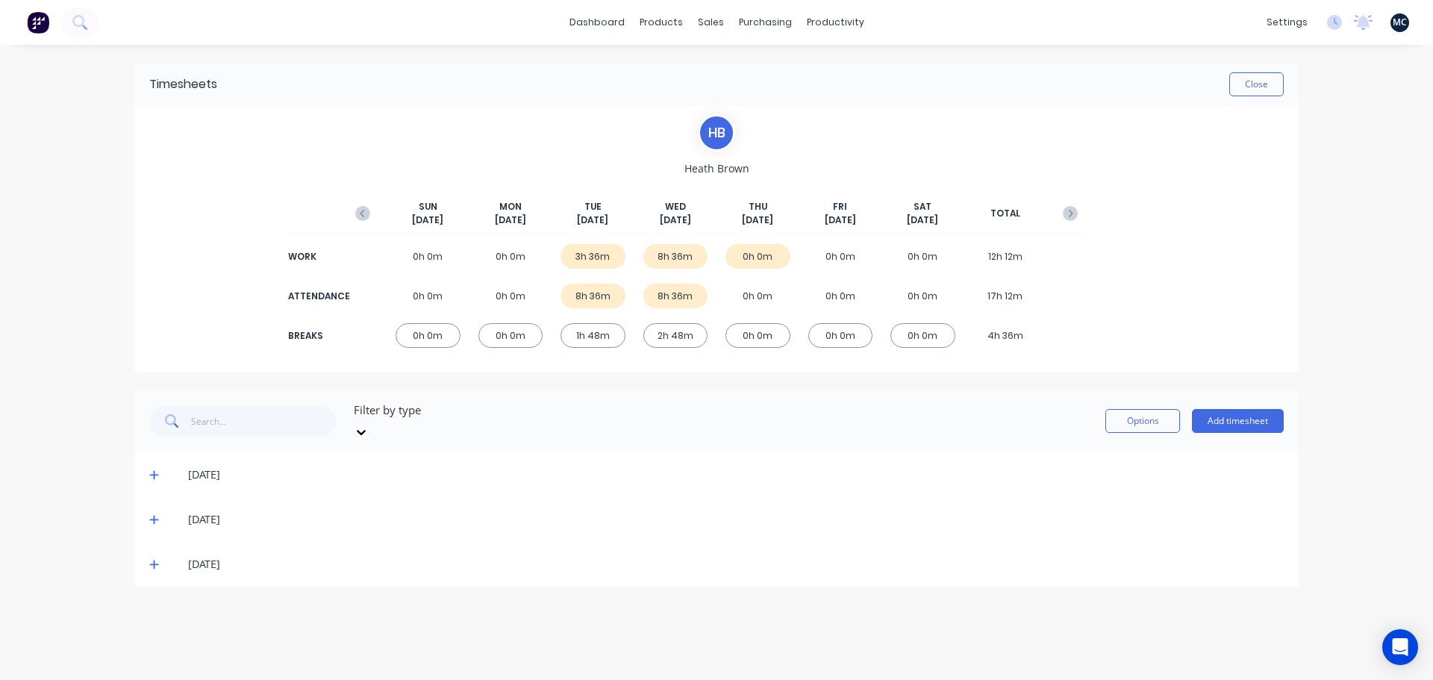
click at [157, 559] on icon at bounding box center [154, 564] width 10 height 10
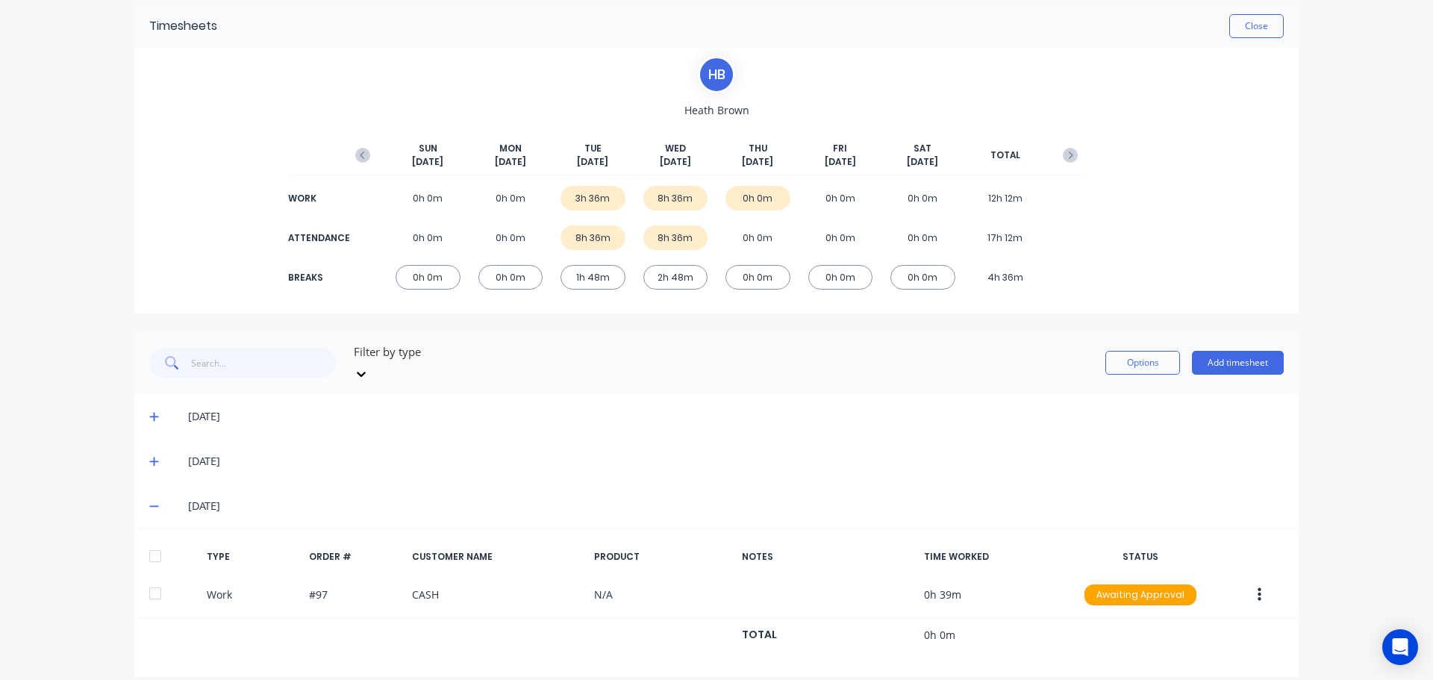
click at [149, 501] on icon at bounding box center [154, 506] width 10 height 10
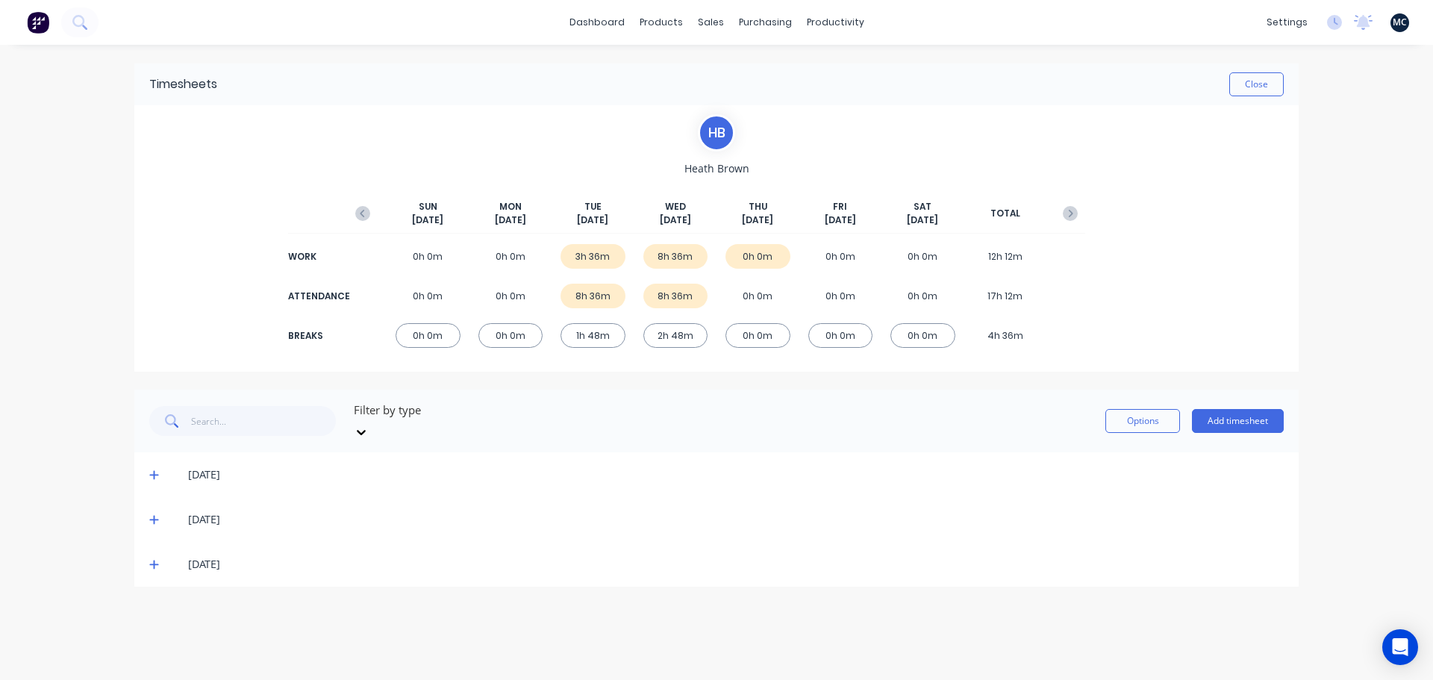
click at [154, 516] on icon at bounding box center [153, 520] width 9 height 9
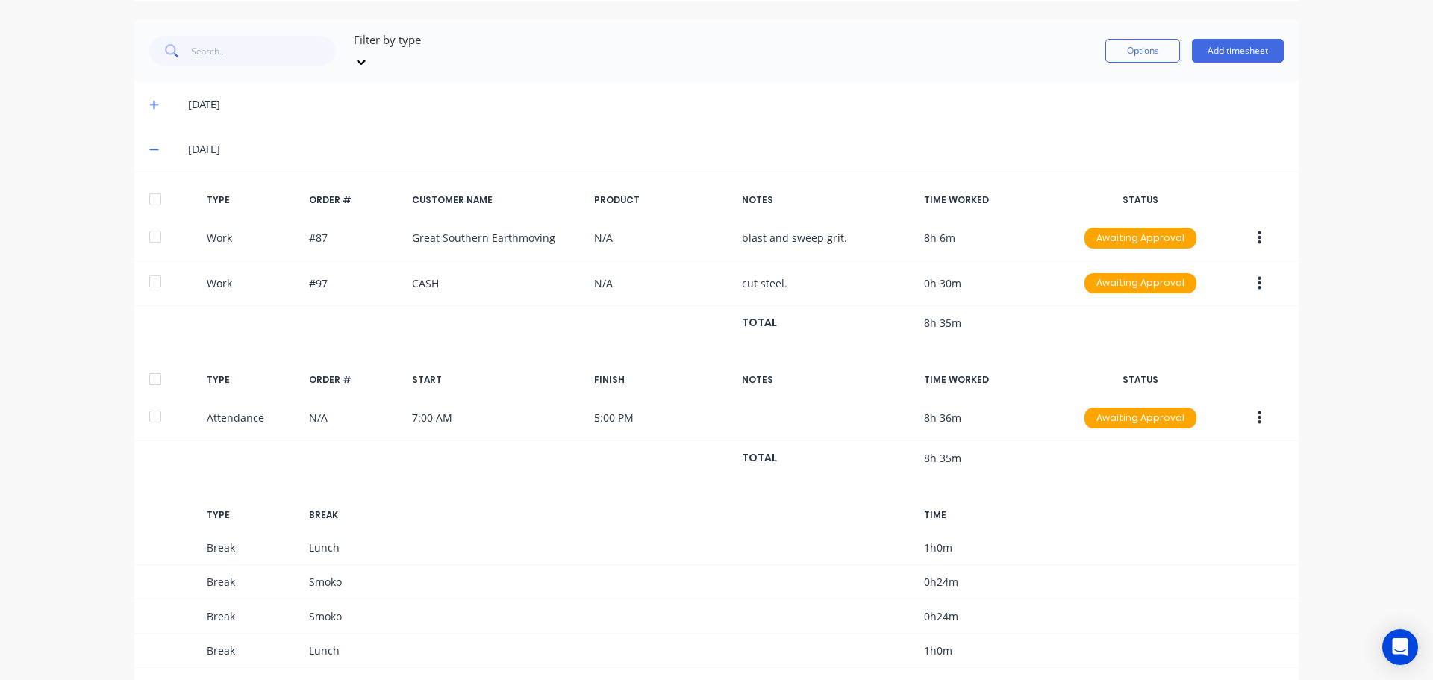
scroll to position [373, 0]
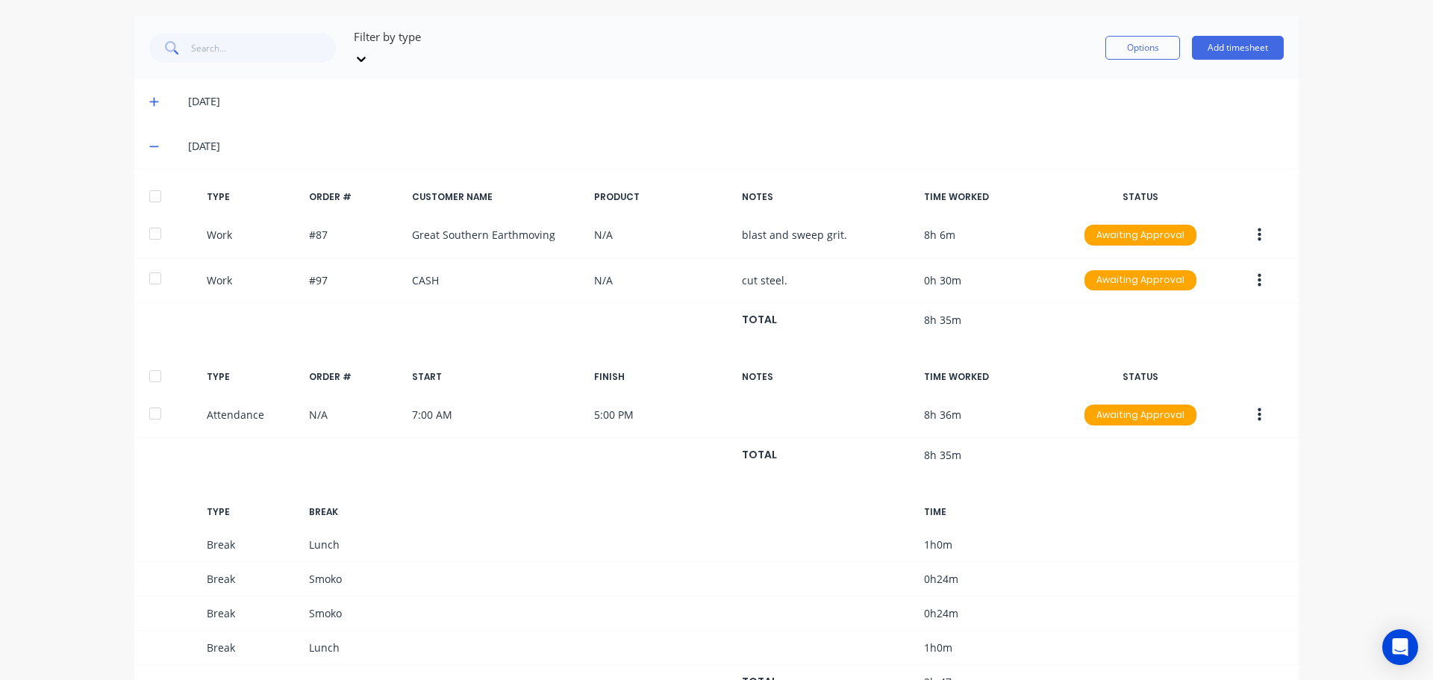
click at [149, 141] on icon at bounding box center [154, 146] width 10 height 10
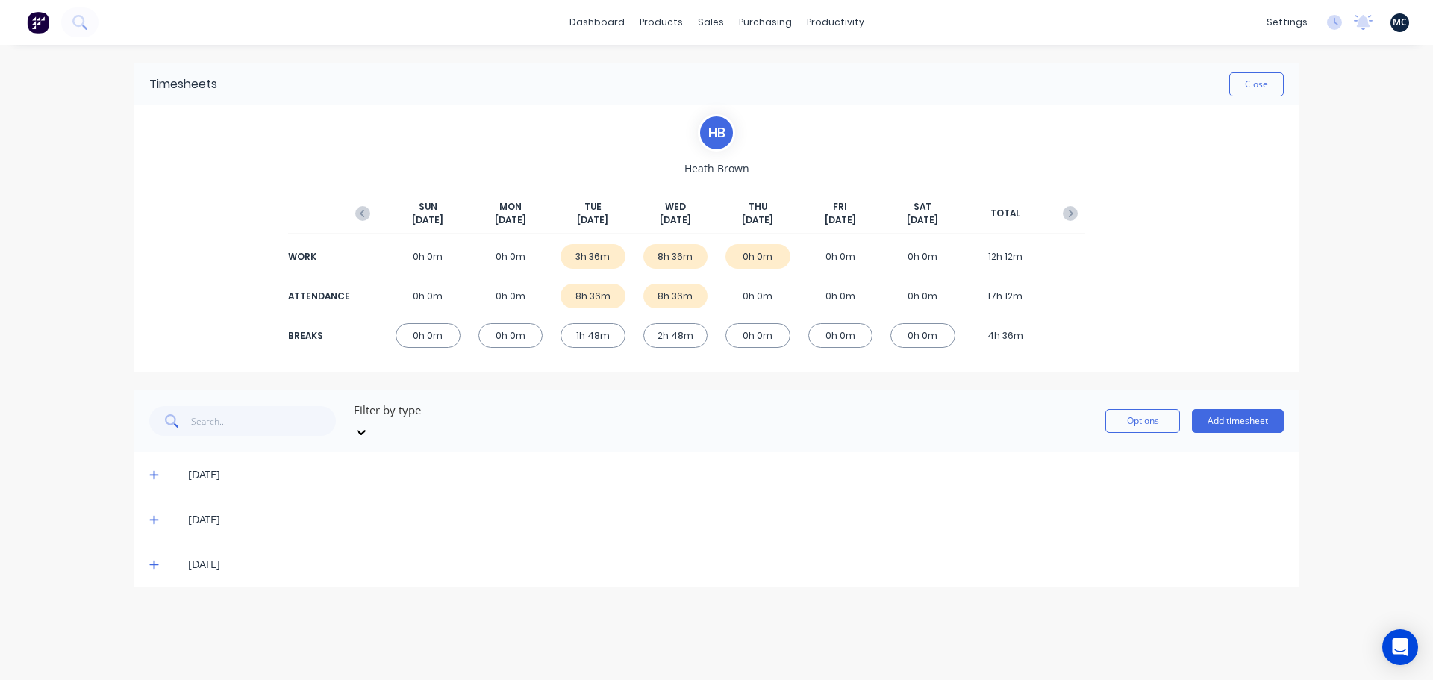
scroll to position [0, 0]
click at [711, 60] on link "Sales Orders" at bounding box center [789, 71] width 198 height 30
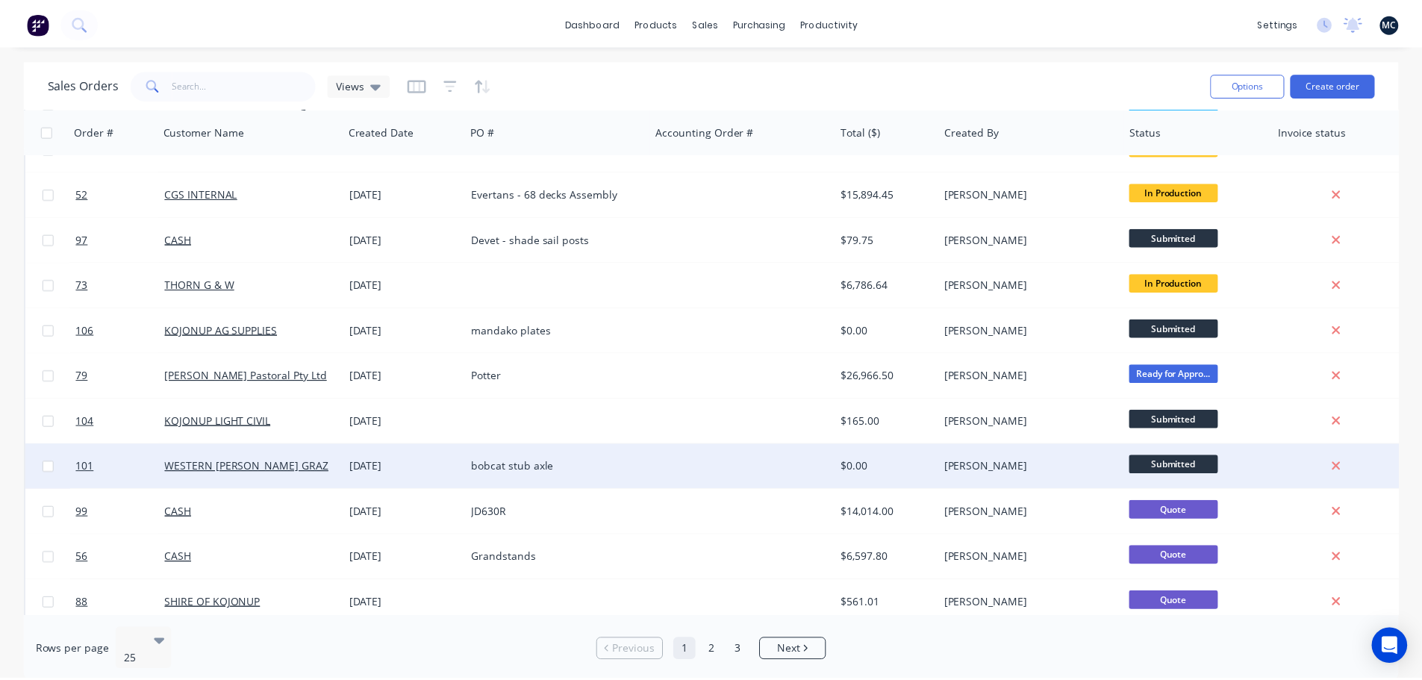
scroll to position [458, 0]
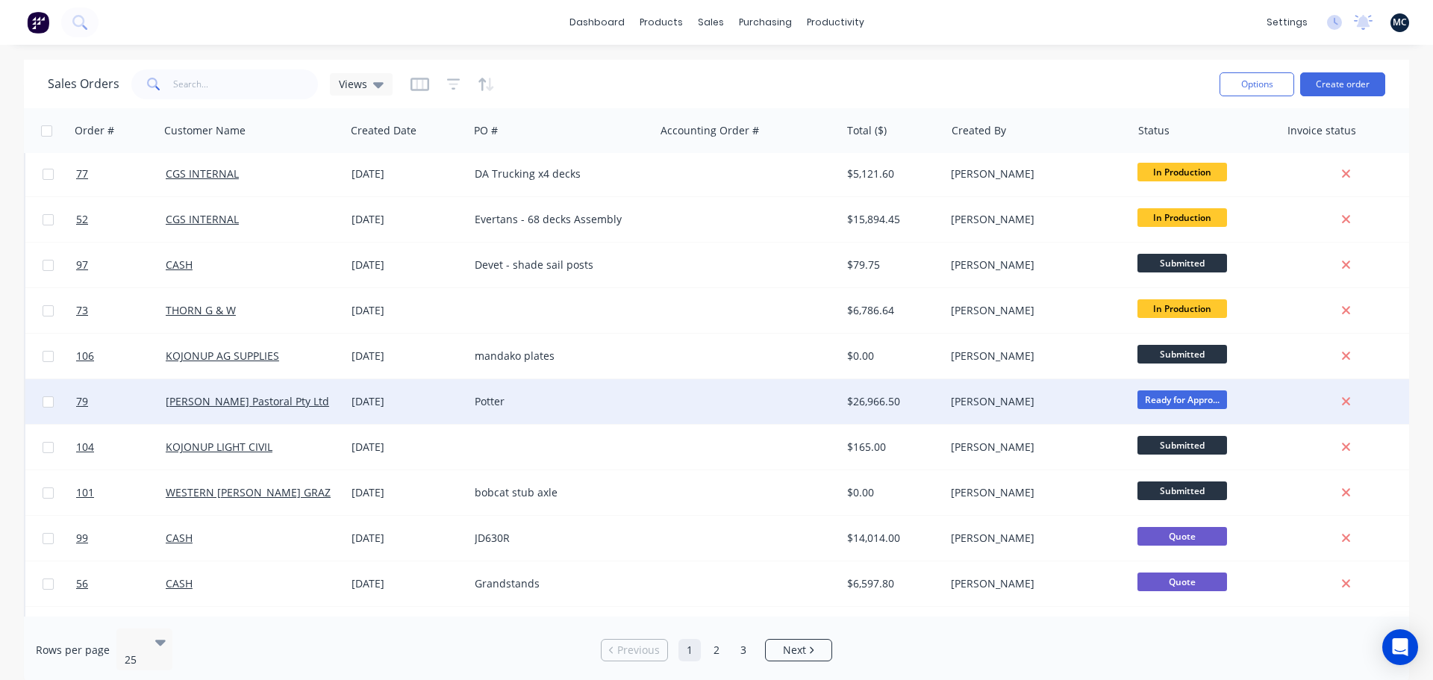
click at [316, 406] on div "[PERSON_NAME] Pastoral Pty Ltd" at bounding box center [249, 401] width 166 height 15
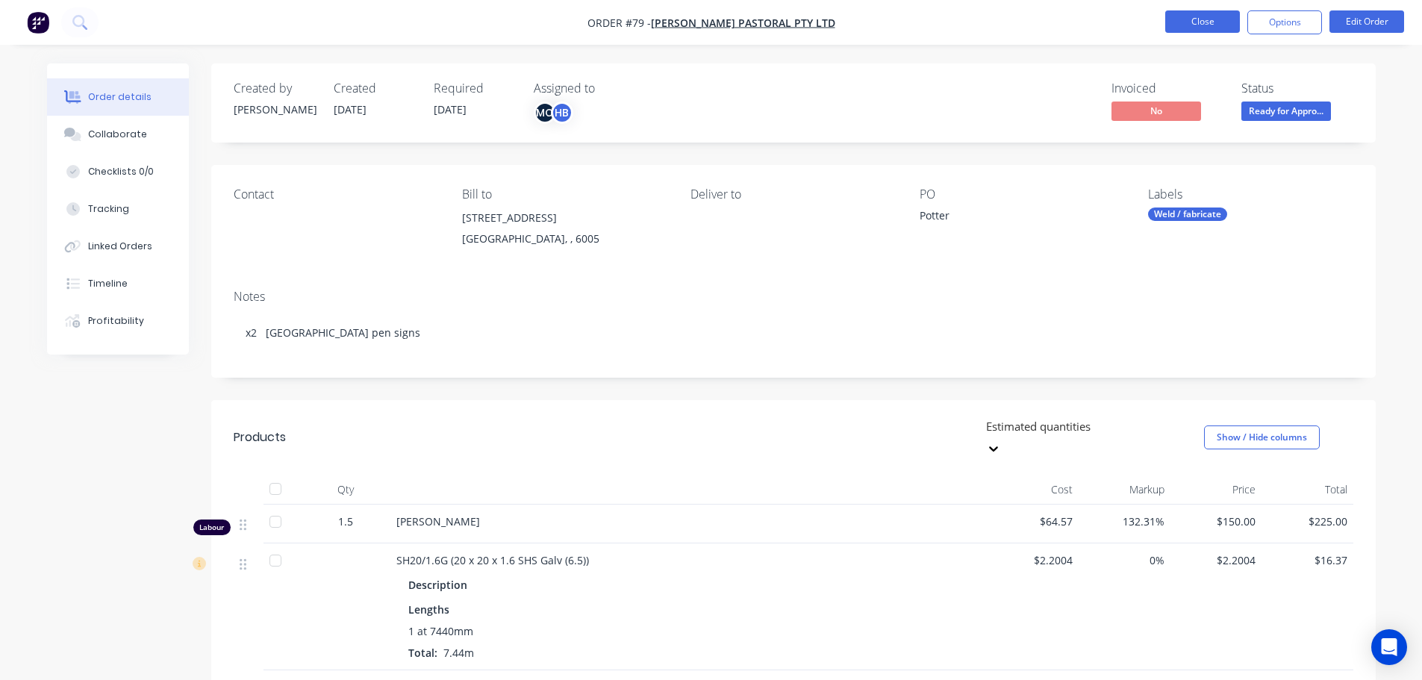
click at [1226, 25] on button "Close" at bounding box center [1202, 21] width 75 height 22
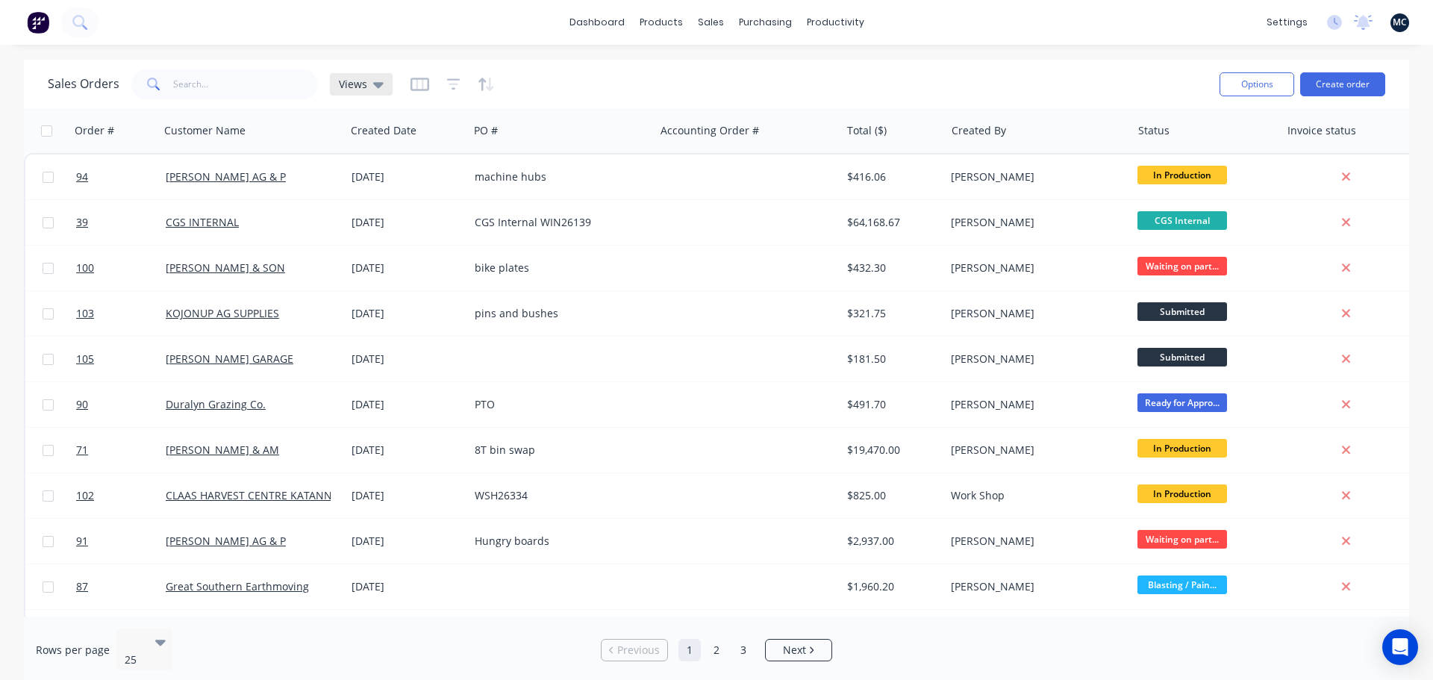
click at [373, 82] on icon at bounding box center [378, 84] width 10 height 16
click at [456, 85] on icon "button" at bounding box center [453, 84] width 13 height 15
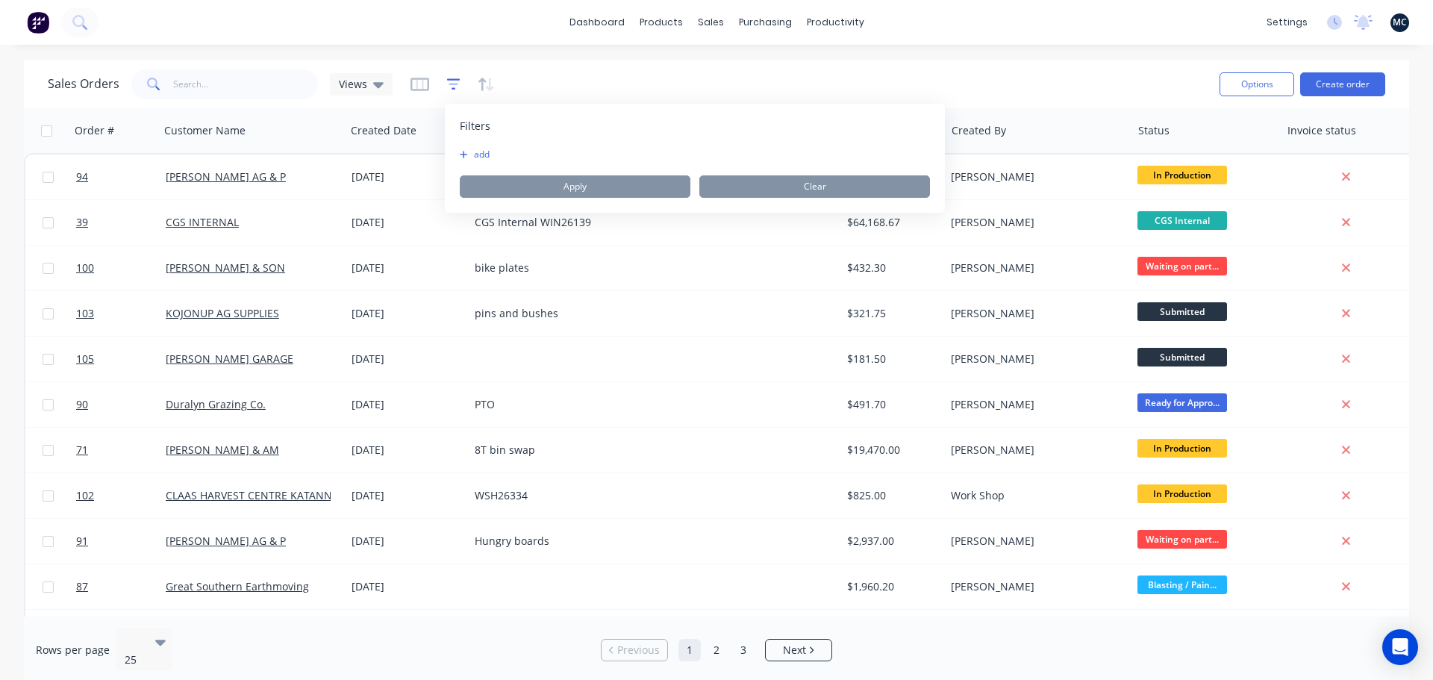
click at [456, 85] on icon "button" at bounding box center [453, 84] width 13 height 15
click at [421, 84] on icon "button" at bounding box center [419, 84] width 7 height 10
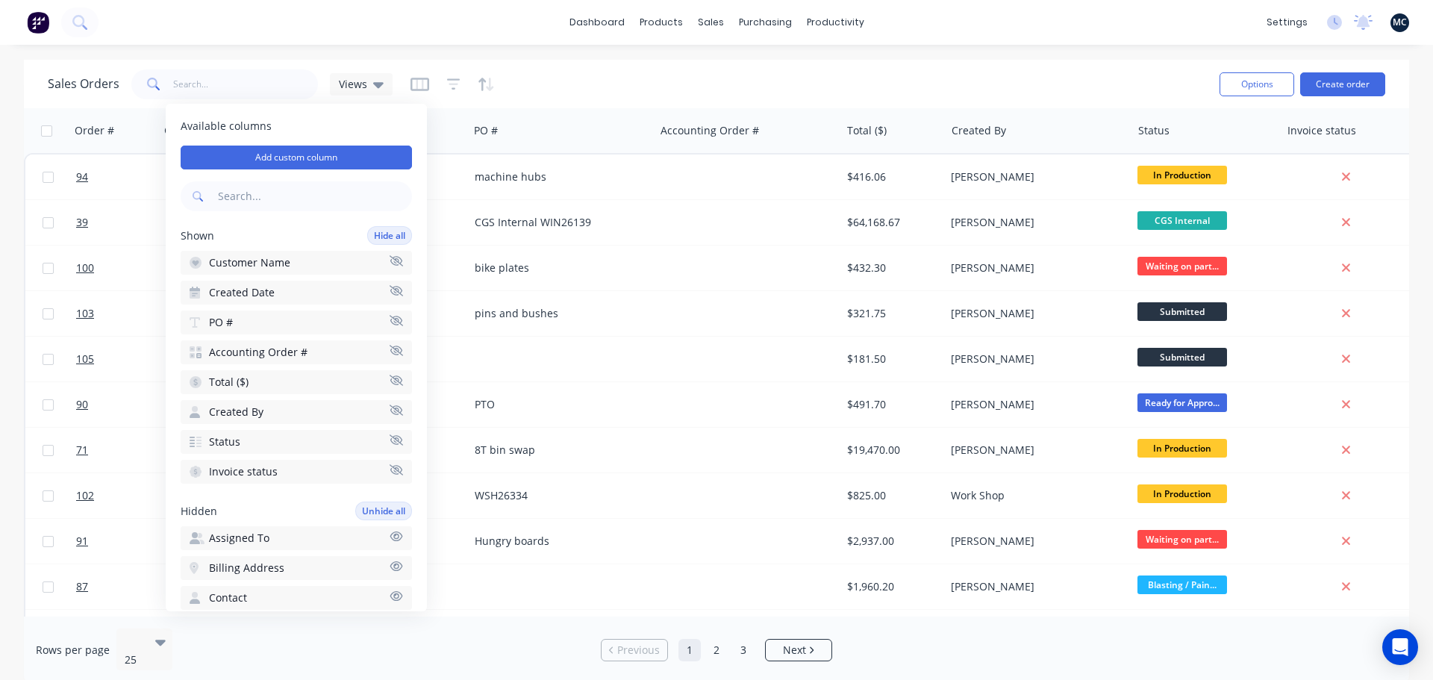
click at [390, 350] on icon "button" at bounding box center [396, 350] width 13 height 10
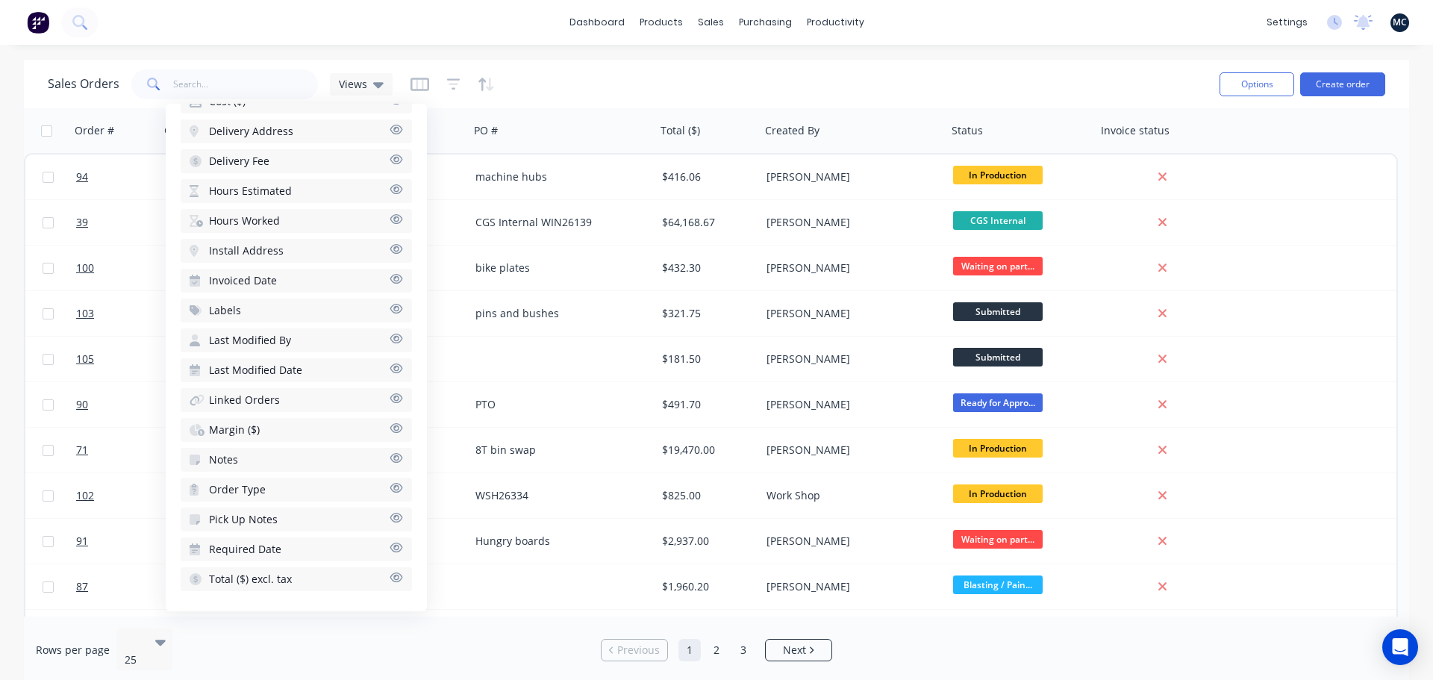
scroll to position [527, 0]
click at [390, 458] on icon "button" at bounding box center [396, 457] width 13 height 11
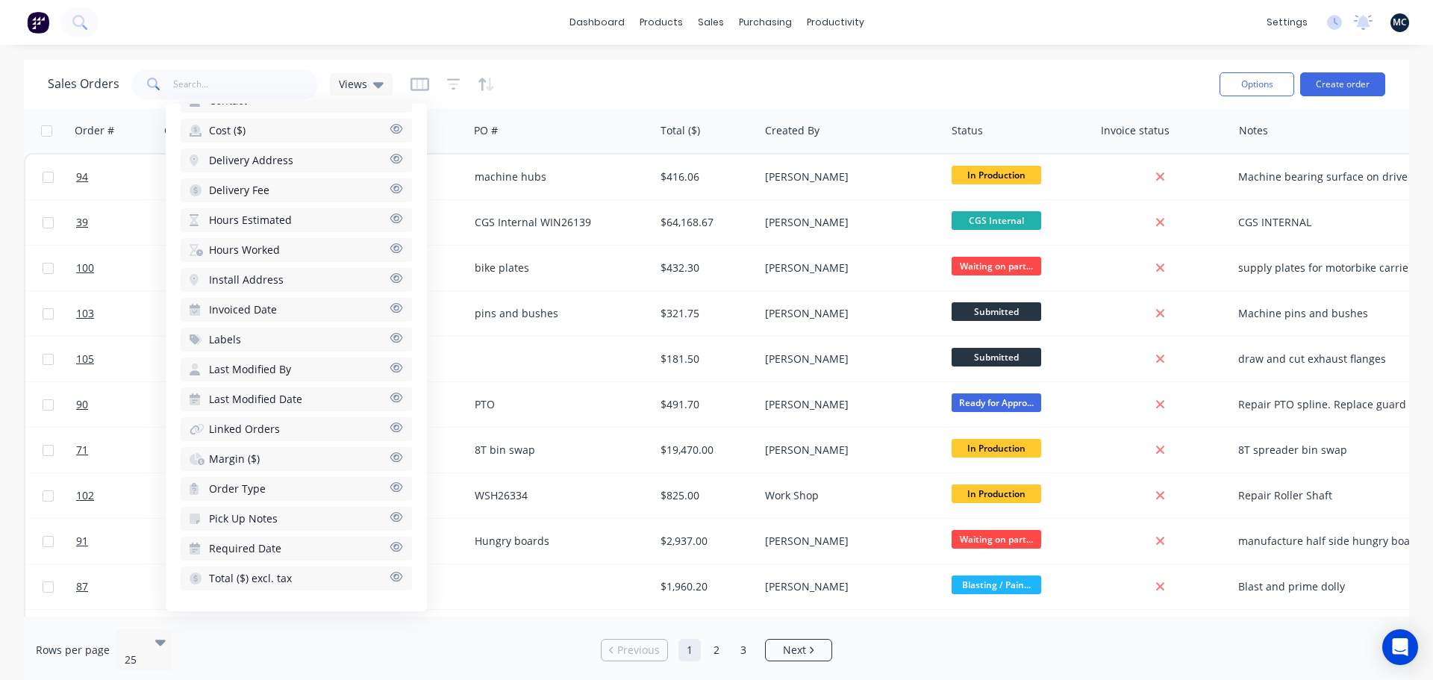
click at [594, 70] on div "Sales Orders Views" at bounding box center [628, 84] width 1160 height 37
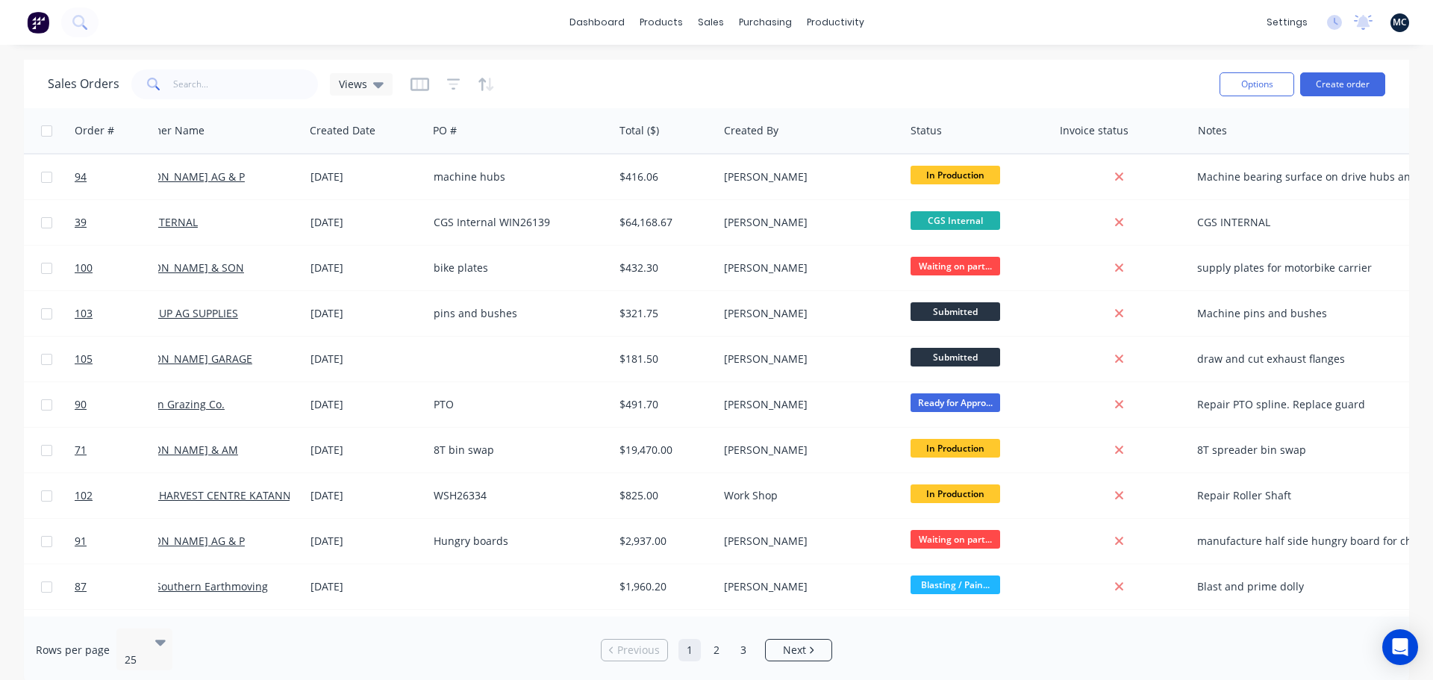
scroll to position [0, 0]
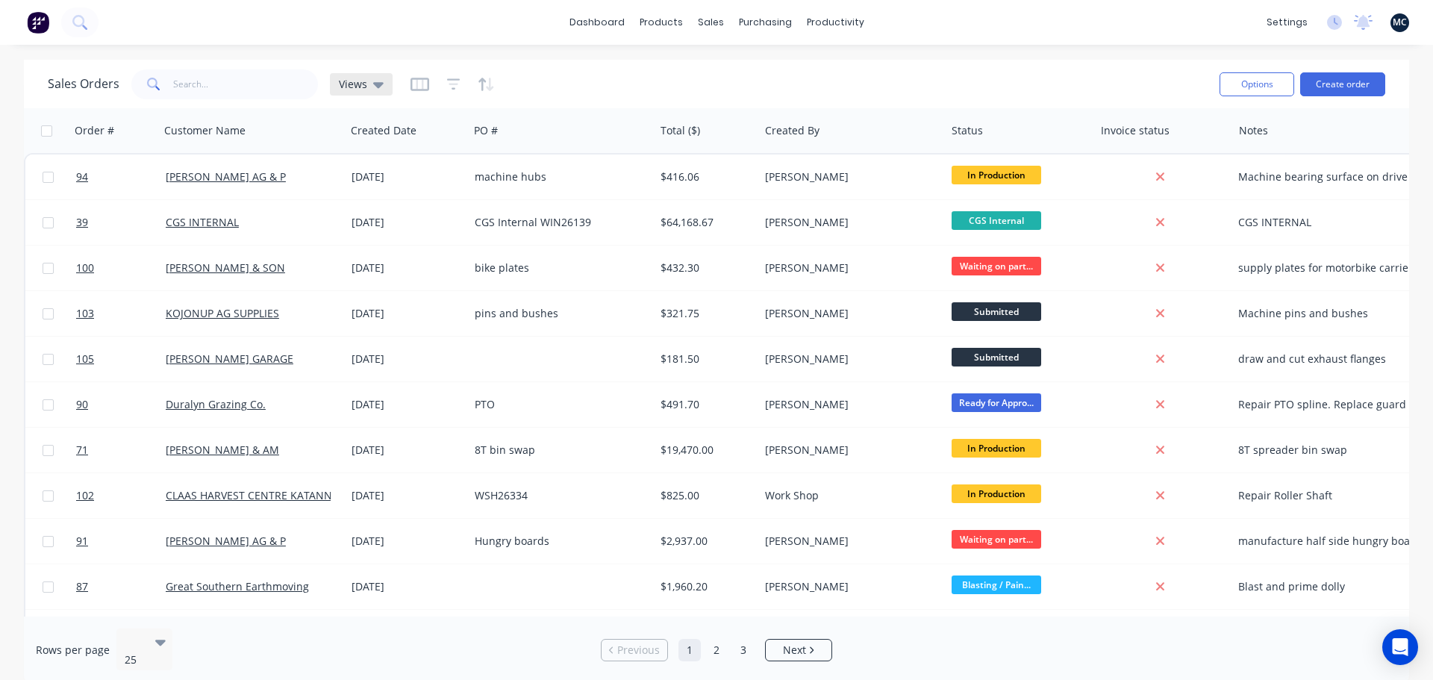
click at [375, 85] on icon at bounding box center [378, 85] width 10 height 6
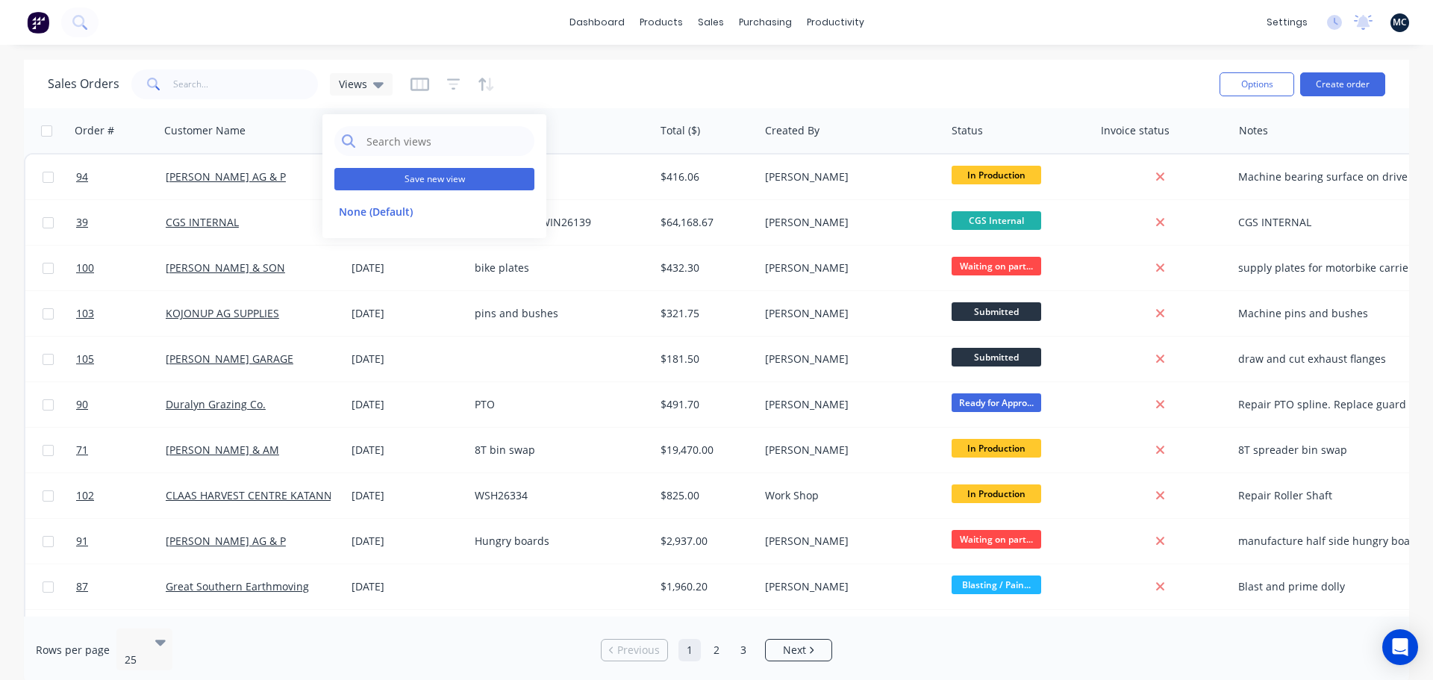
click at [419, 176] on button "Save new view" at bounding box center [434, 179] width 200 height 22
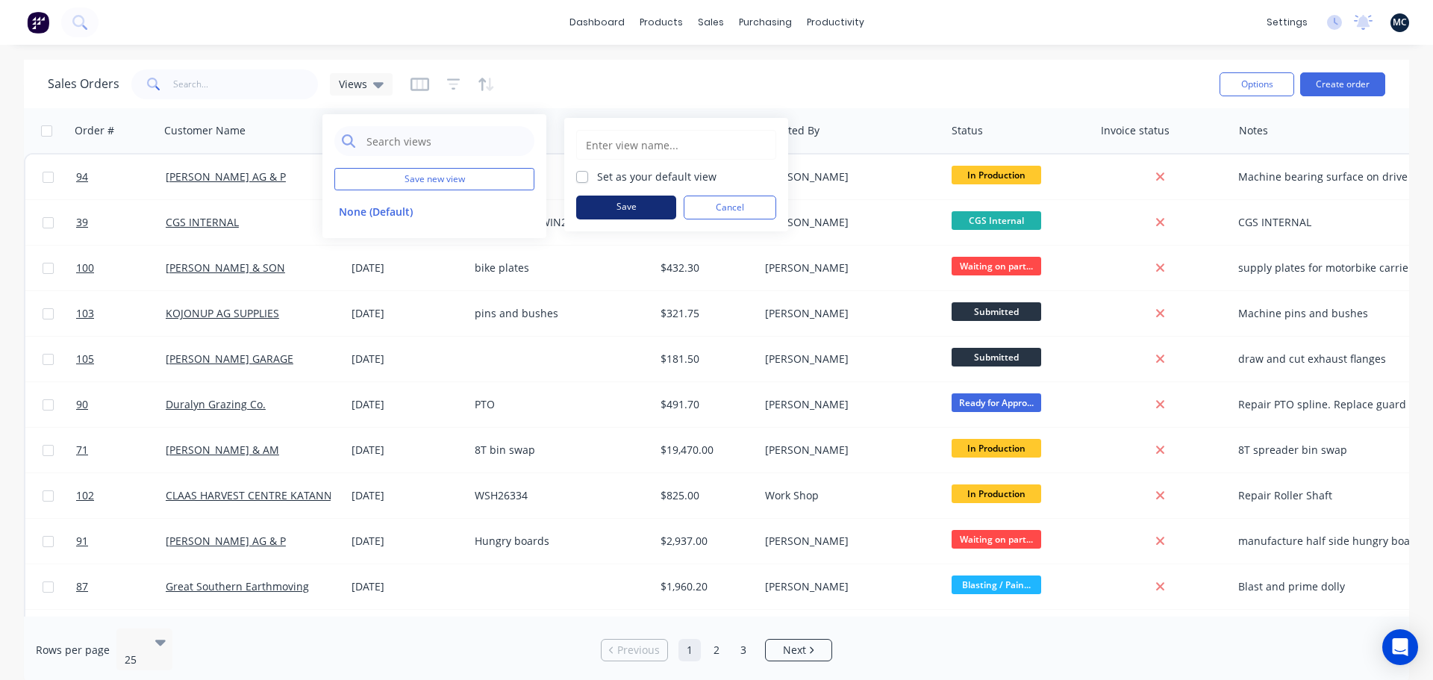
click at [640, 213] on button "Save" at bounding box center [626, 208] width 100 height 24
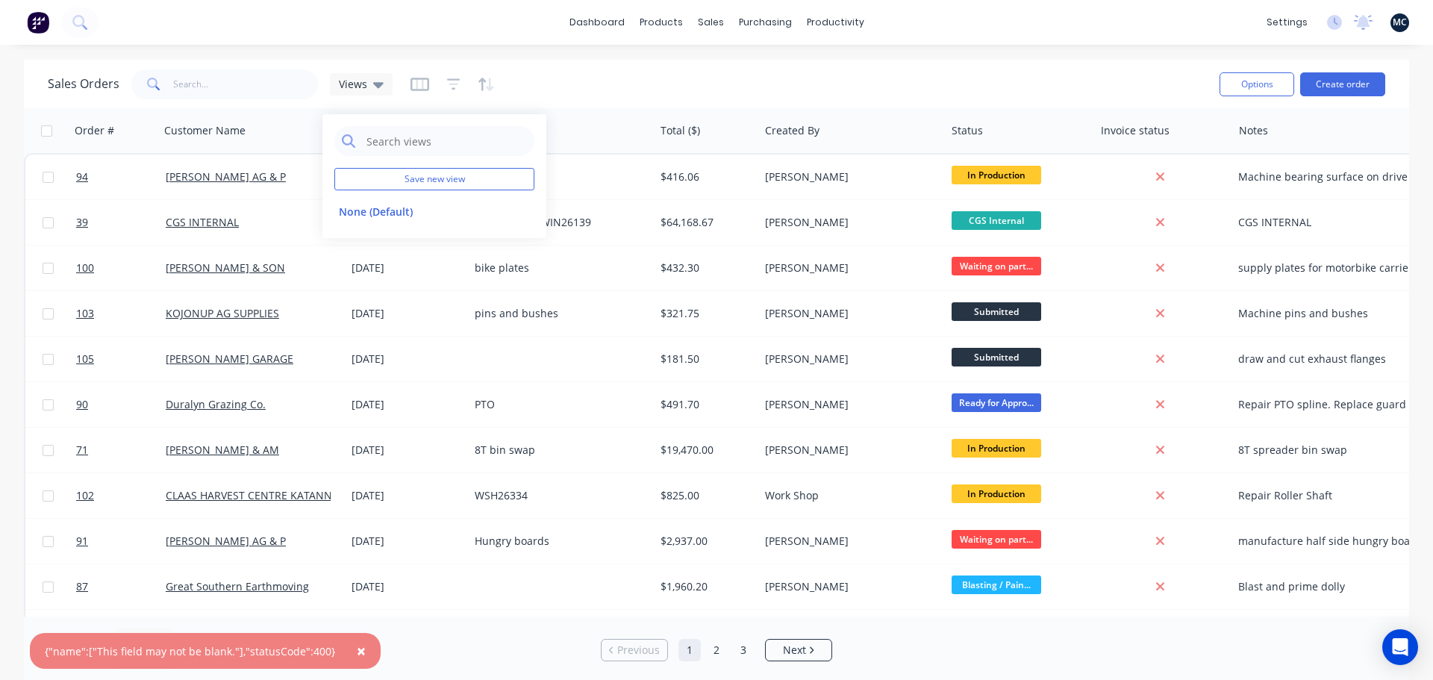
click at [590, 84] on div "Sales Orders Views" at bounding box center [628, 84] width 1160 height 37
click at [346, 650] on button "×" at bounding box center [361, 651] width 39 height 36
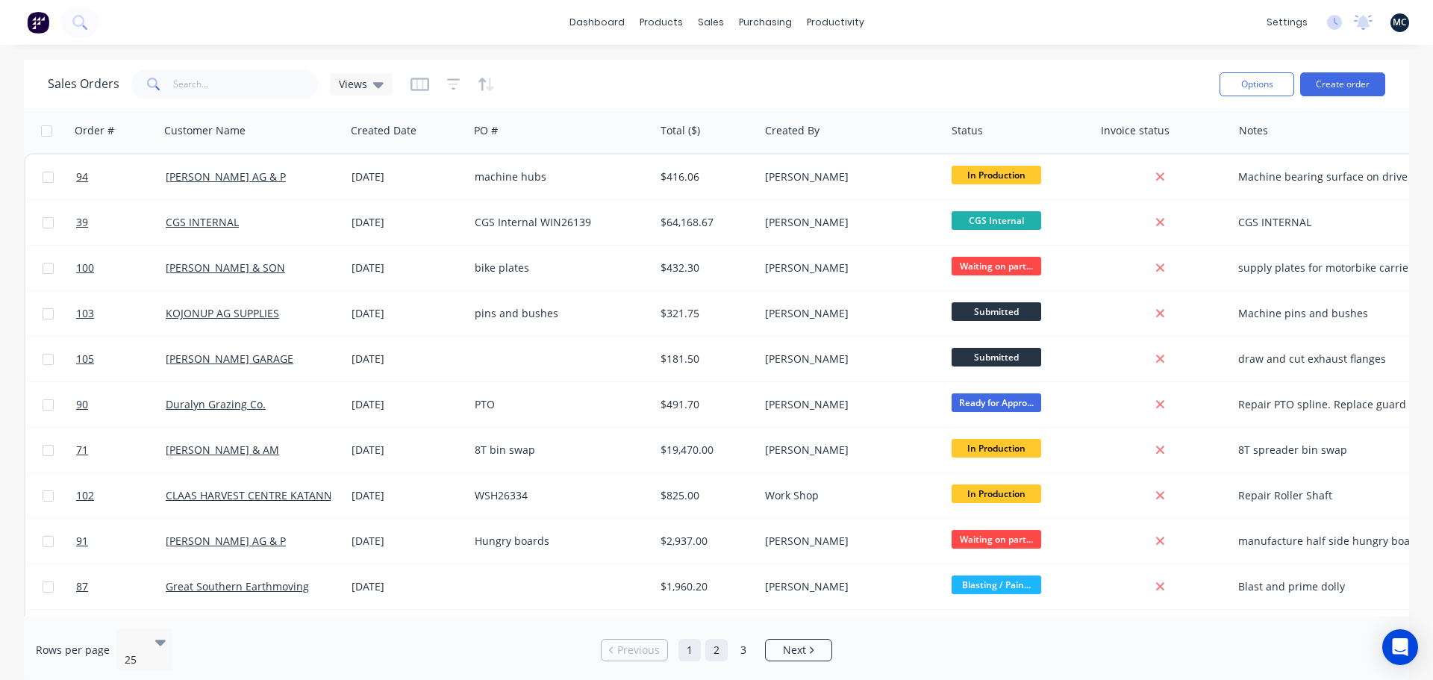
click at [714, 647] on link "2" at bounding box center [716, 650] width 22 height 22
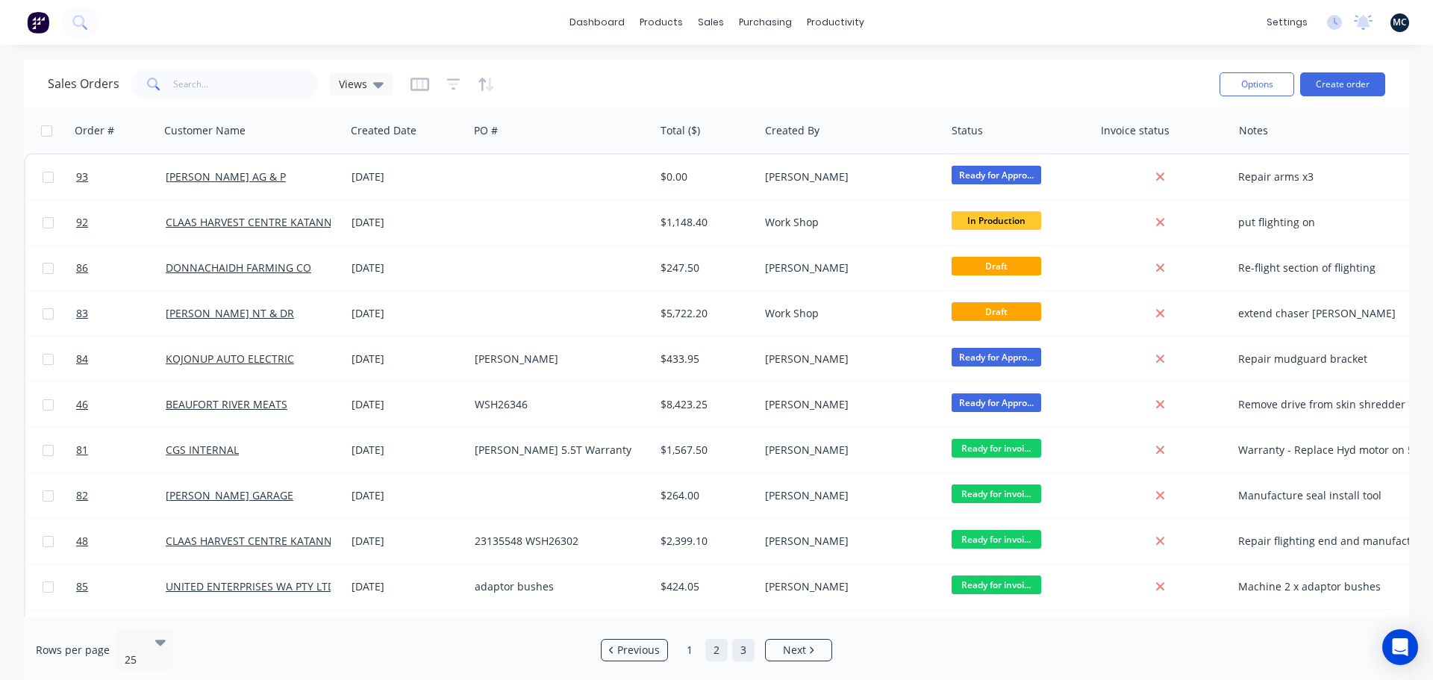
click at [742, 646] on link "3" at bounding box center [743, 650] width 22 height 22
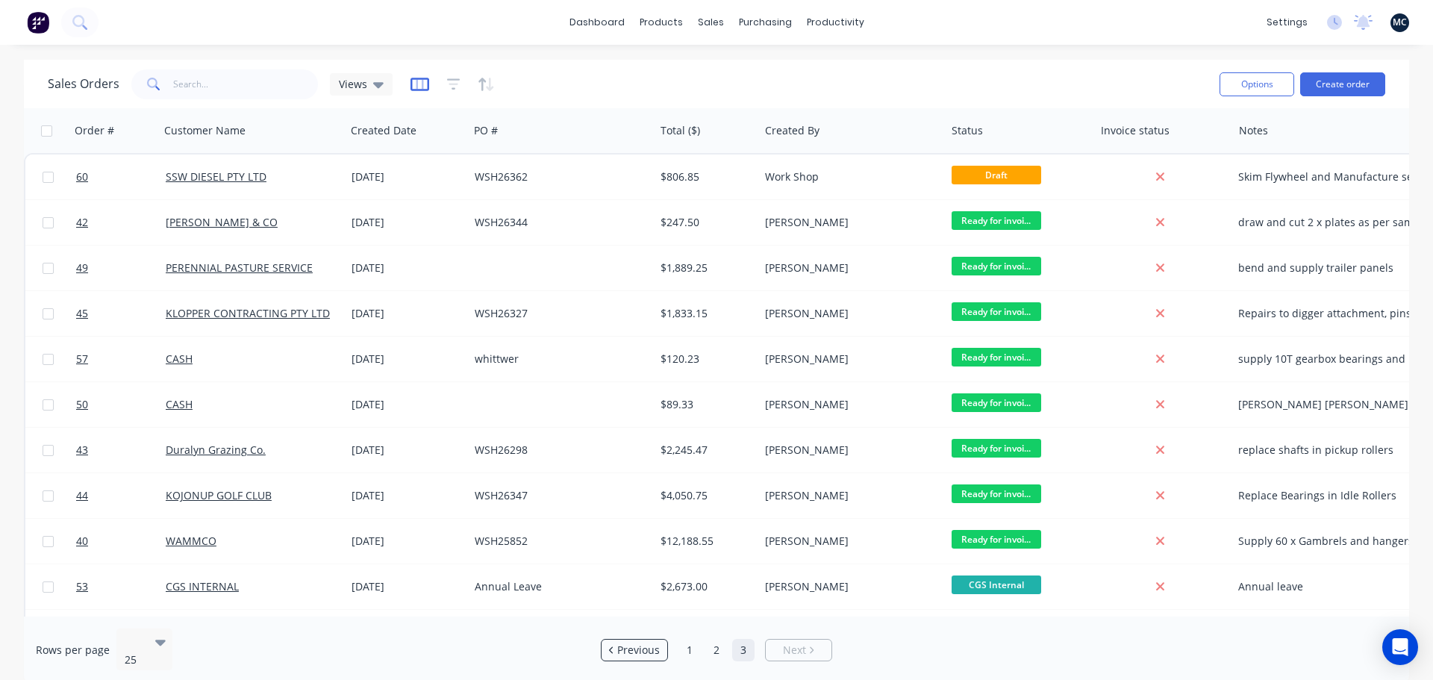
click at [422, 83] on icon "button" at bounding box center [419, 84] width 19 height 15
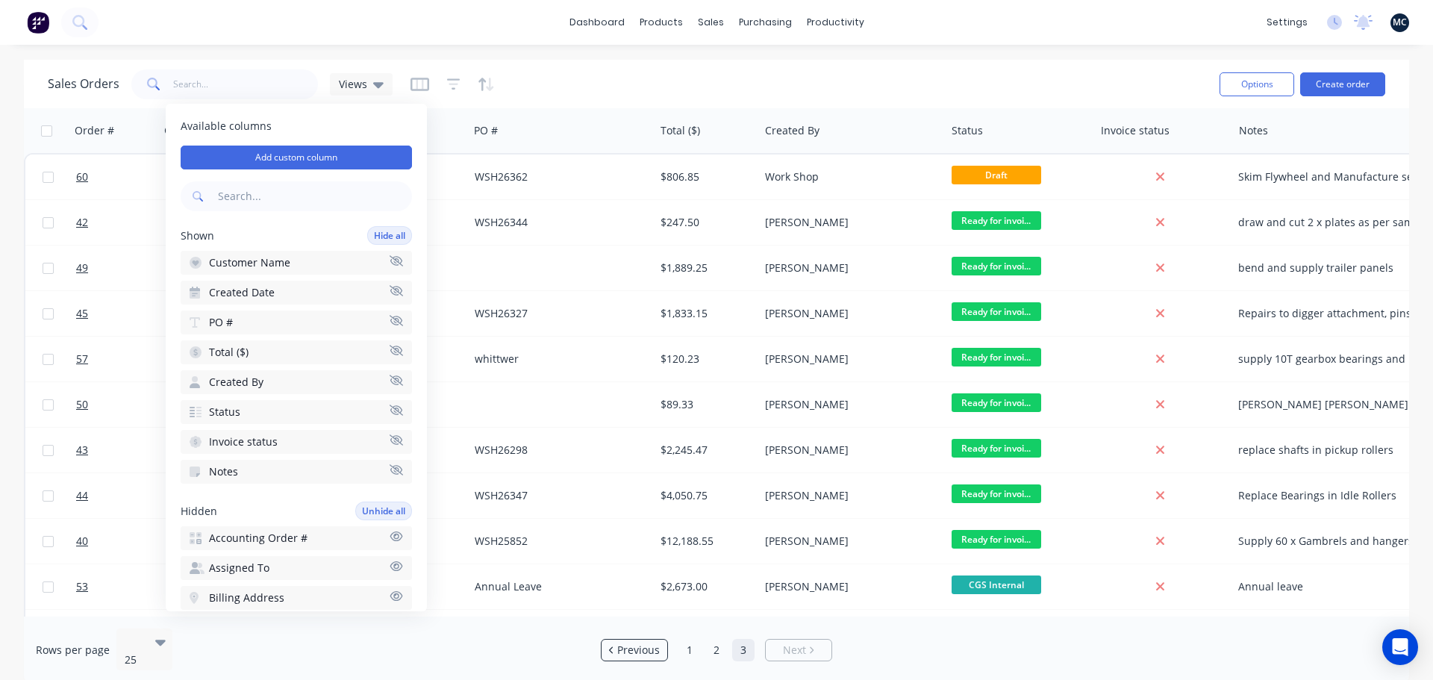
click at [575, 75] on div "Sales Orders Views" at bounding box center [628, 84] width 1160 height 37
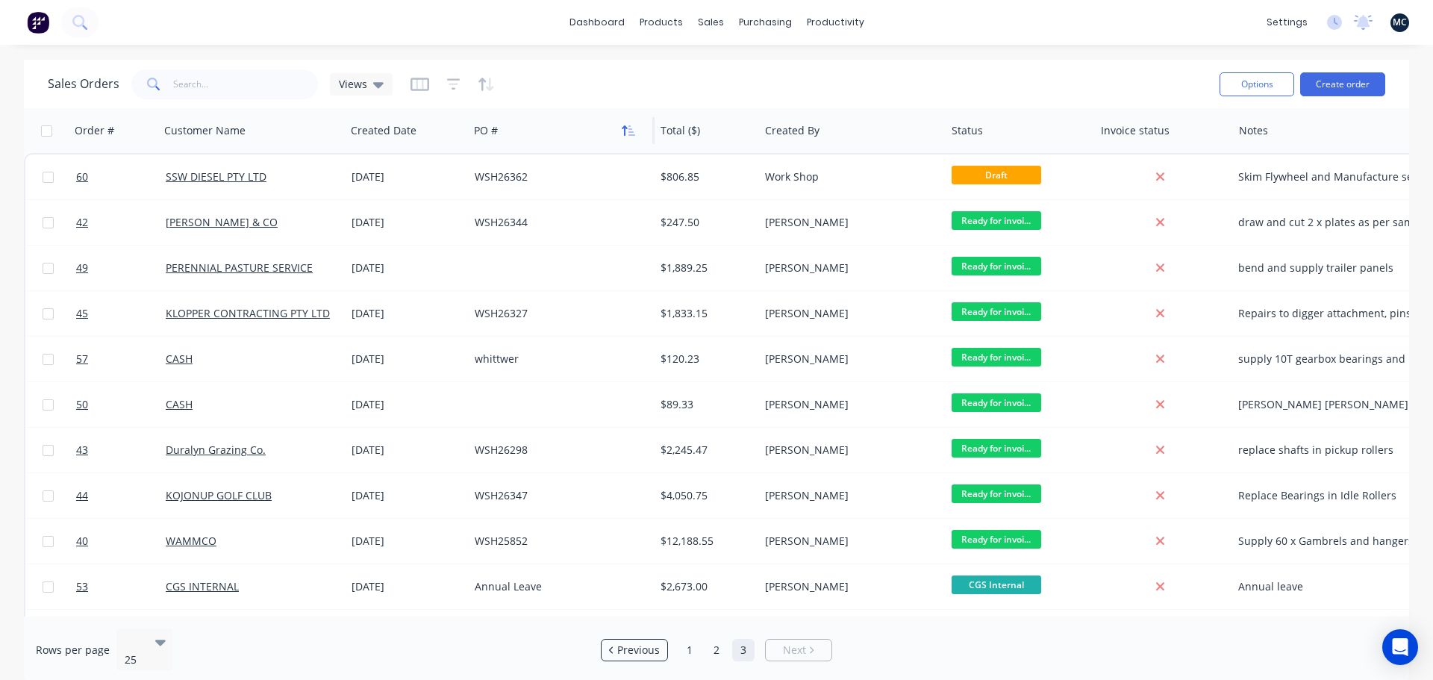
click at [627, 134] on icon "button" at bounding box center [628, 131] width 13 height 12
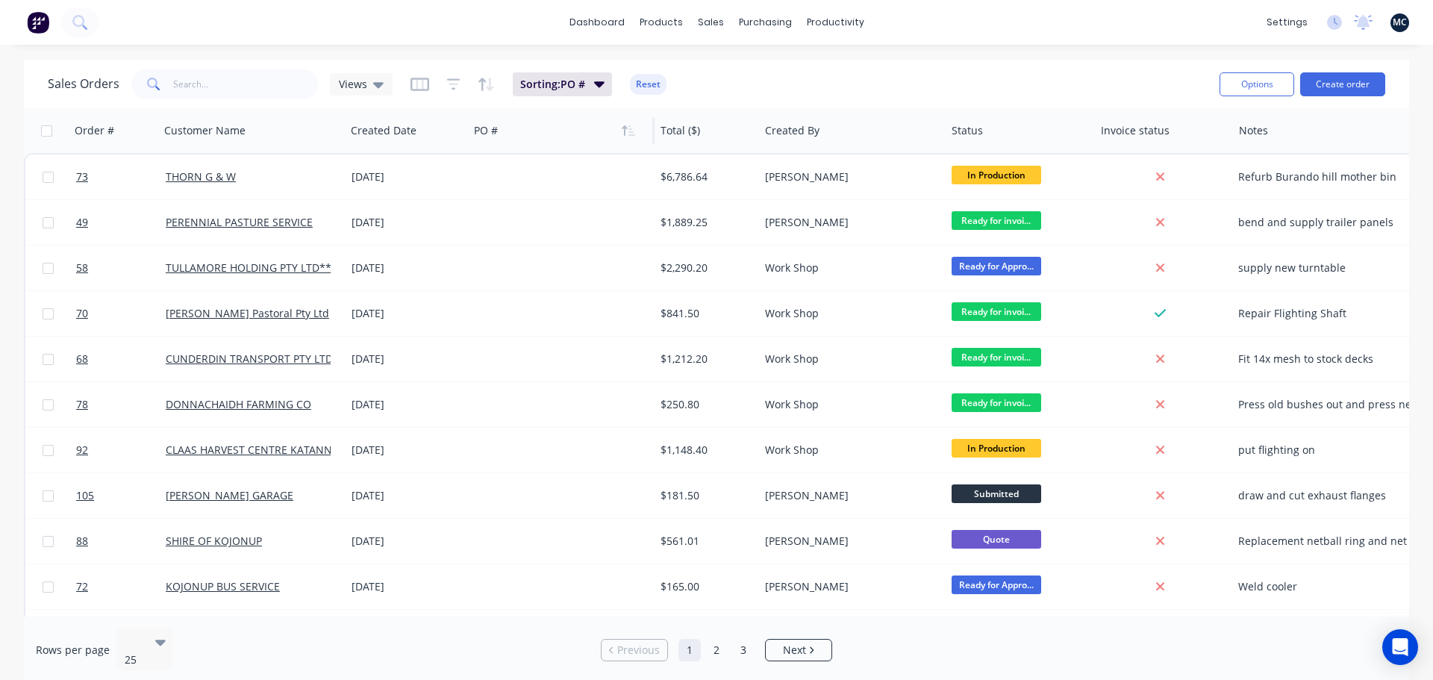
click at [627, 134] on icon "button" at bounding box center [628, 131] width 13 height 12
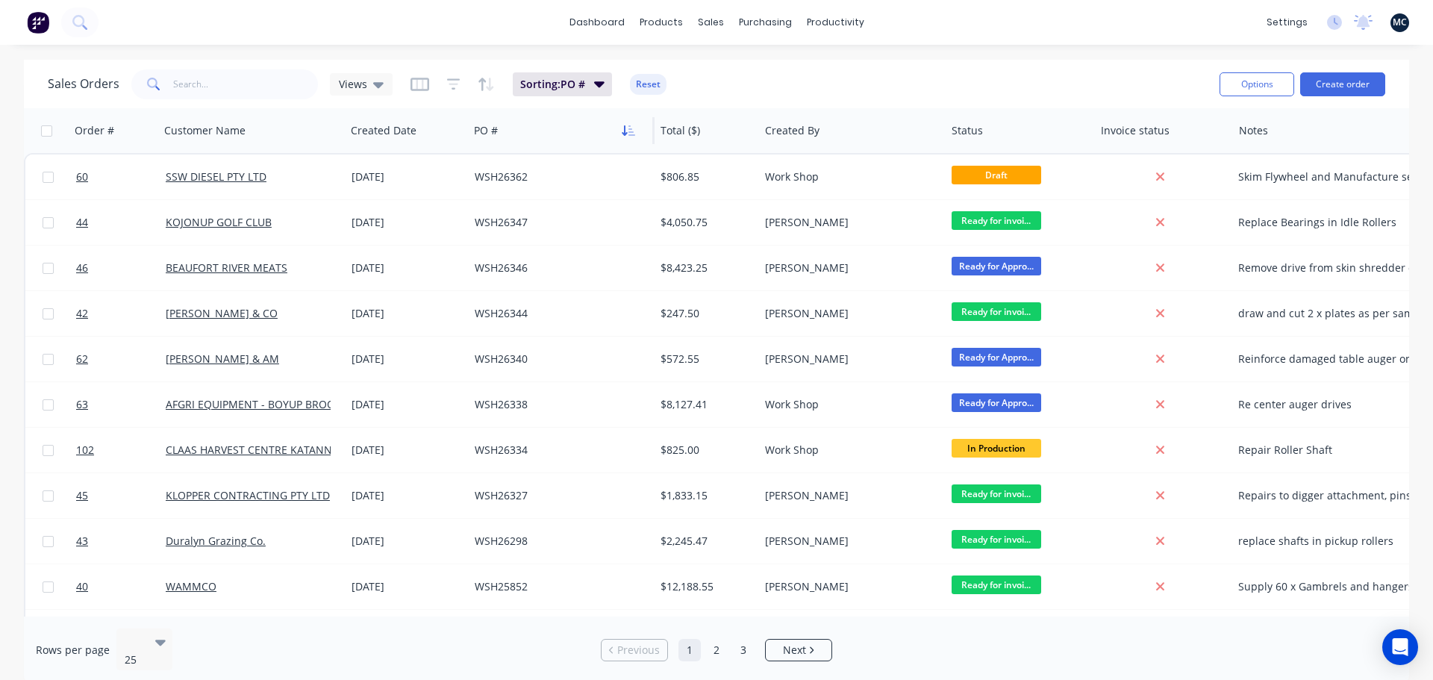
click at [634, 131] on icon "button" at bounding box center [628, 131] width 13 height 12
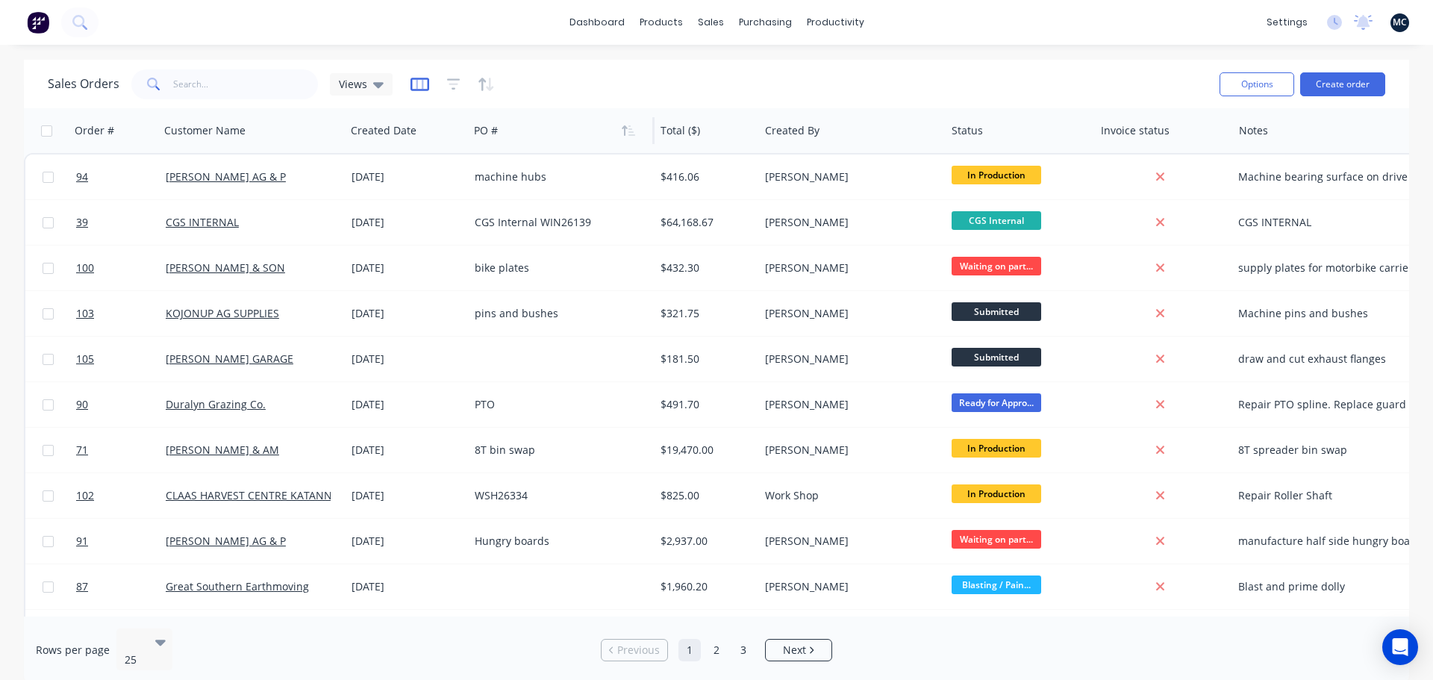
click at [425, 87] on icon "button" at bounding box center [419, 84] width 19 height 13
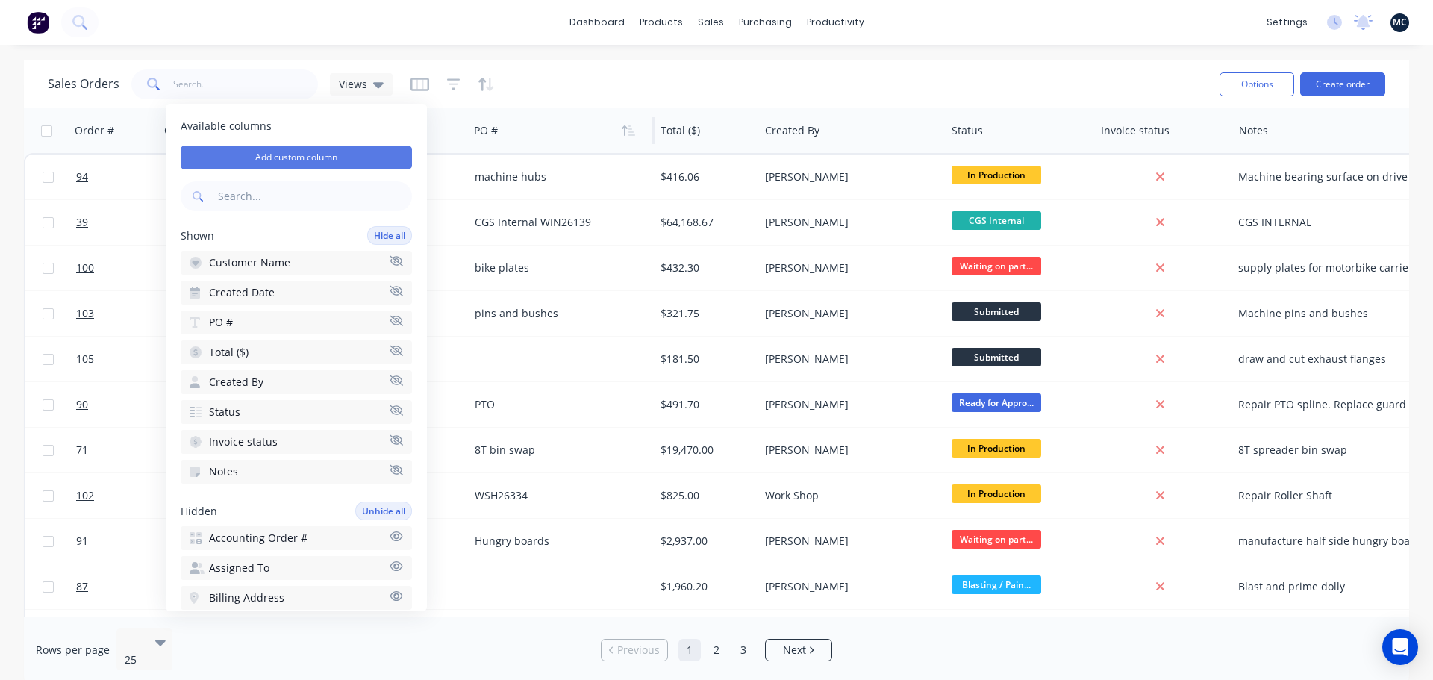
click at [316, 157] on button "Add custom column" at bounding box center [296, 158] width 231 height 24
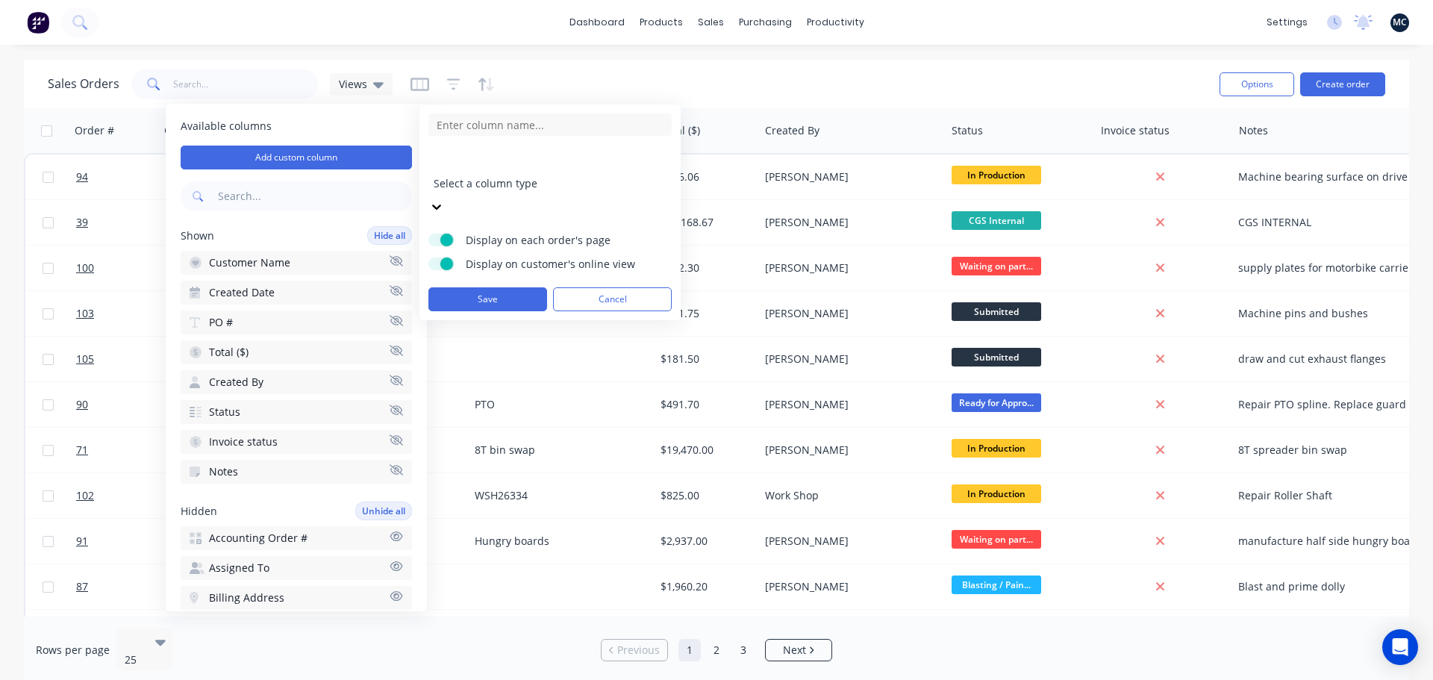
click at [495, 169] on div at bounding box center [541, 163] width 215 height 19
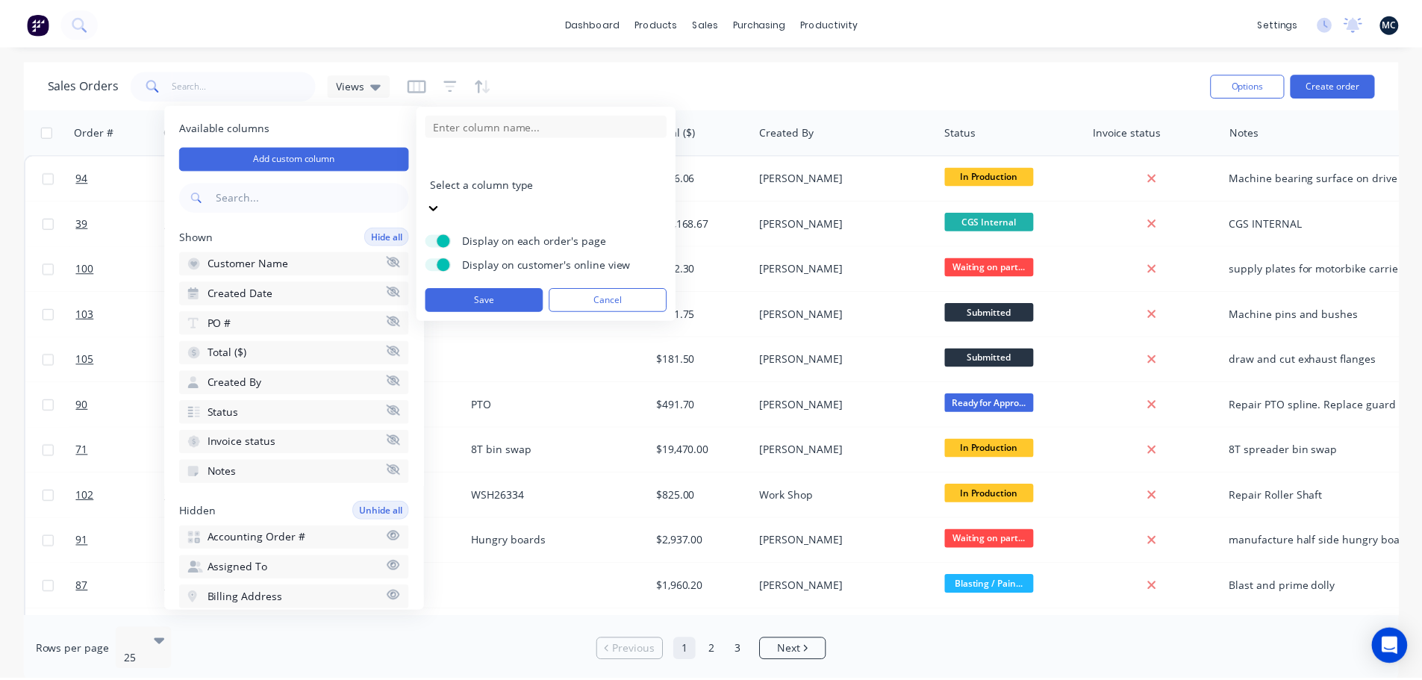
scroll to position [86, 0]
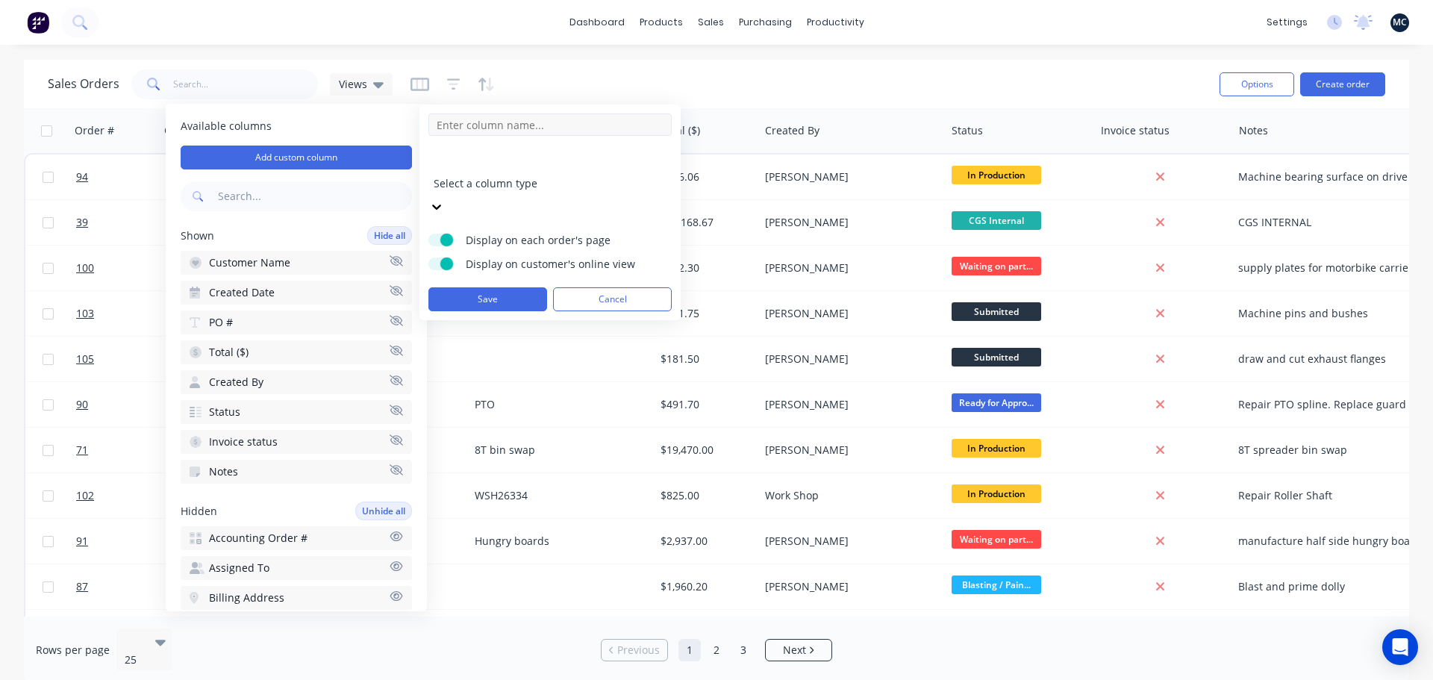
click at [570, 125] on input at bounding box center [549, 124] width 243 height 22
click at [581, 82] on div "Sales Orders Views" at bounding box center [628, 84] width 1160 height 37
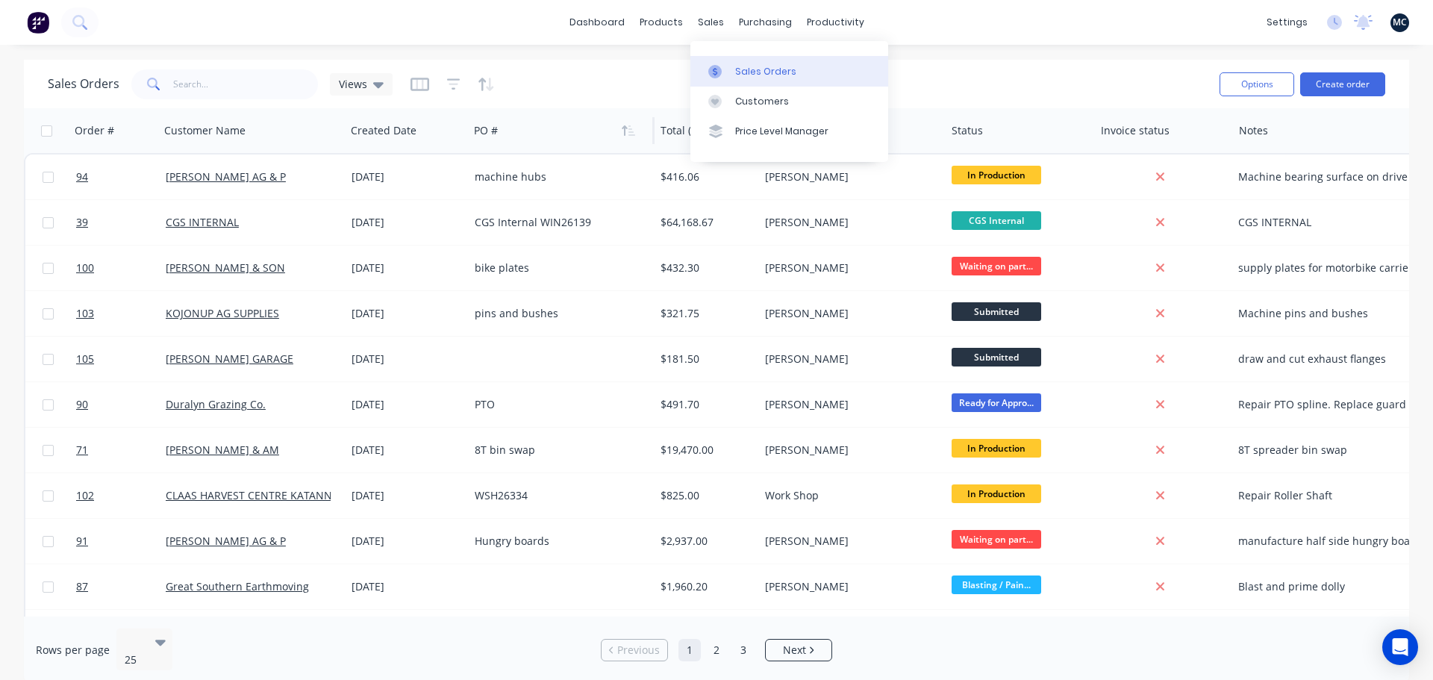
click at [728, 77] on div at bounding box center [719, 71] width 22 height 13
click at [1349, 83] on button "Create order" at bounding box center [1342, 84] width 85 height 24
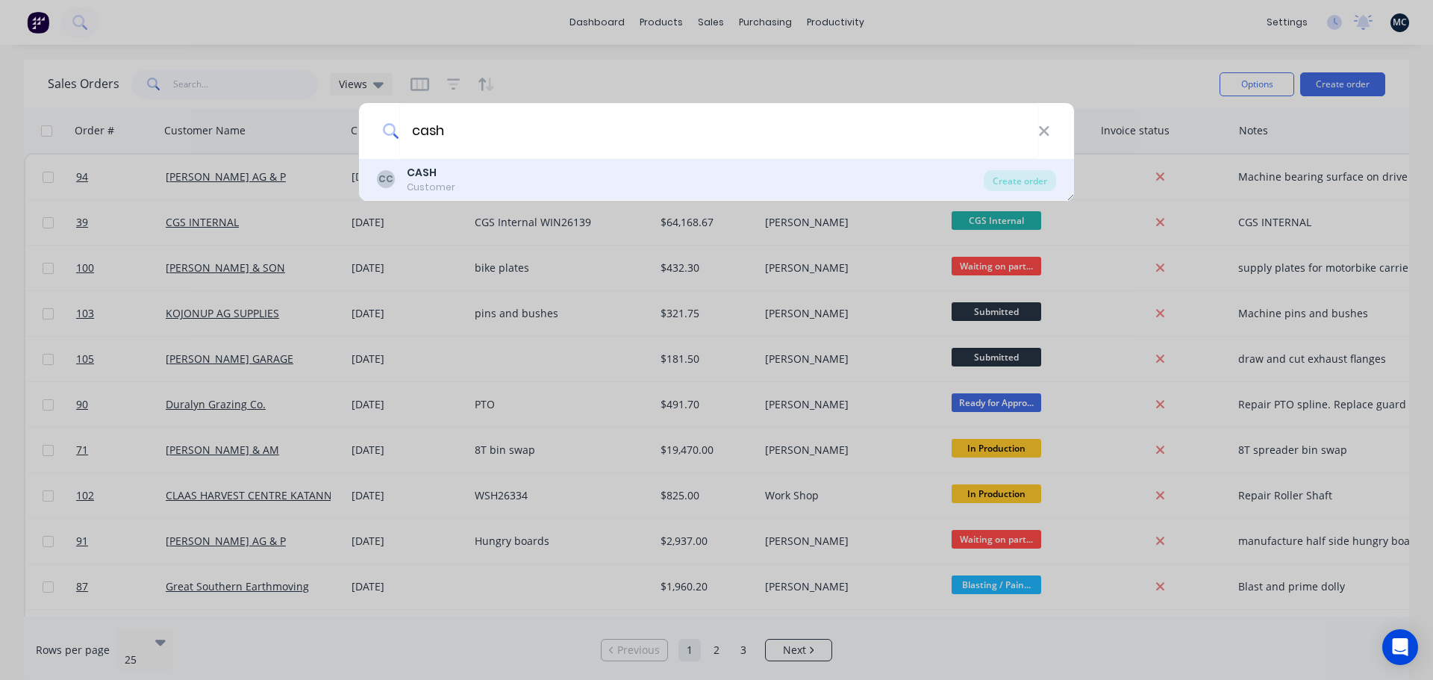
type input "cash"
click at [430, 179] on b "CASH" at bounding box center [422, 172] width 30 height 15
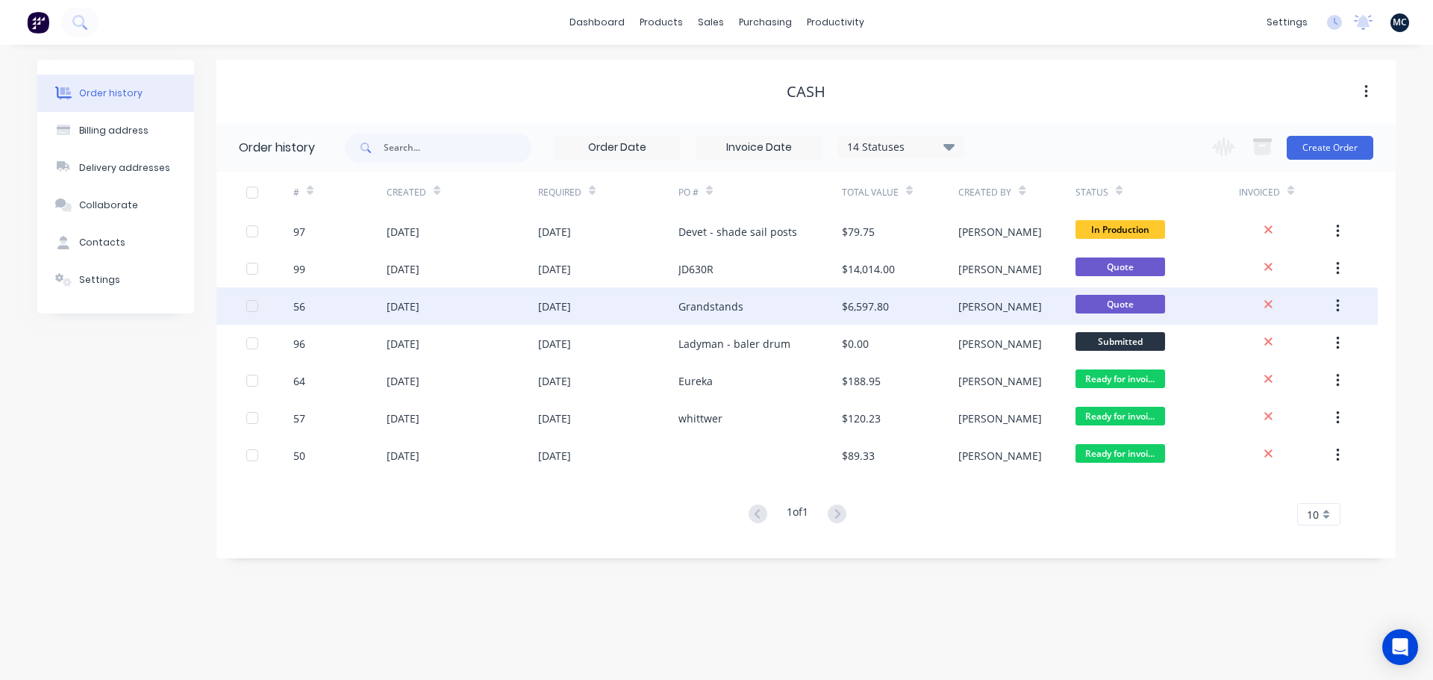
click at [637, 304] on div "[DATE]" at bounding box center [608, 305] width 140 height 37
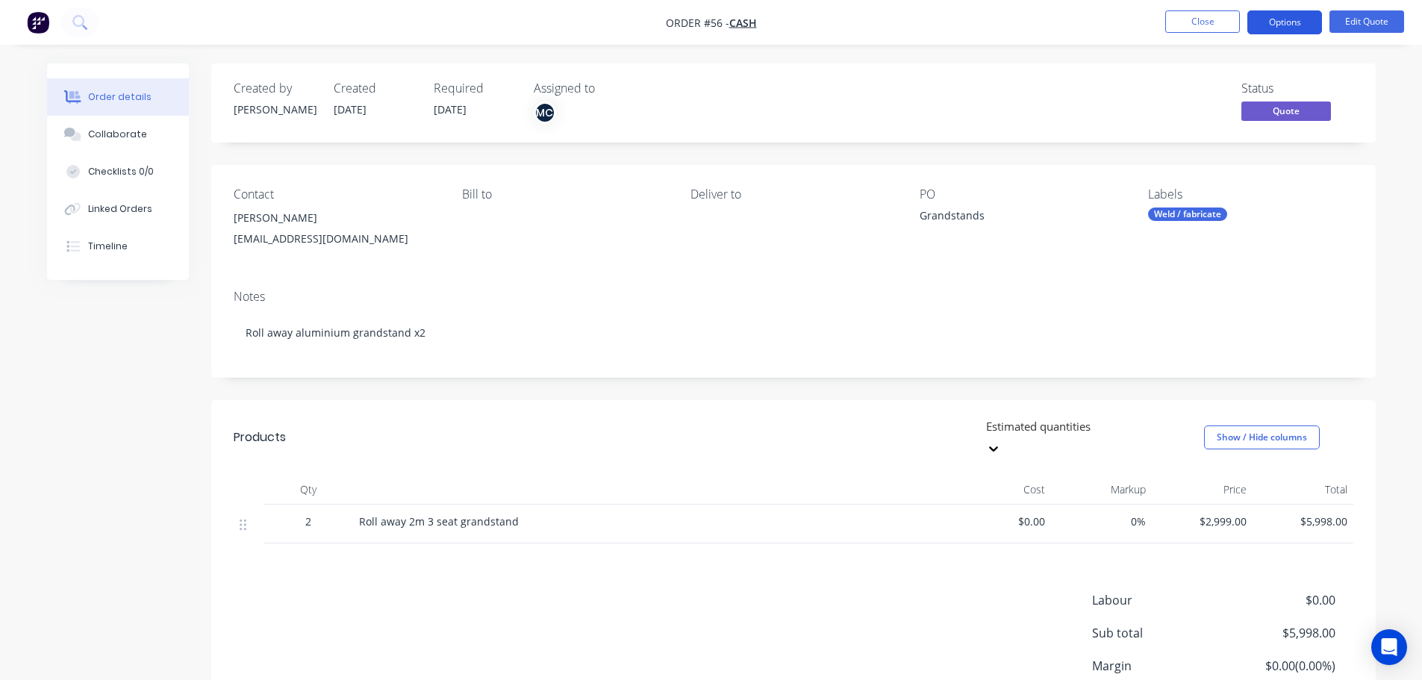
click at [1299, 24] on button "Options" at bounding box center [1284, 22] width 75 height 24
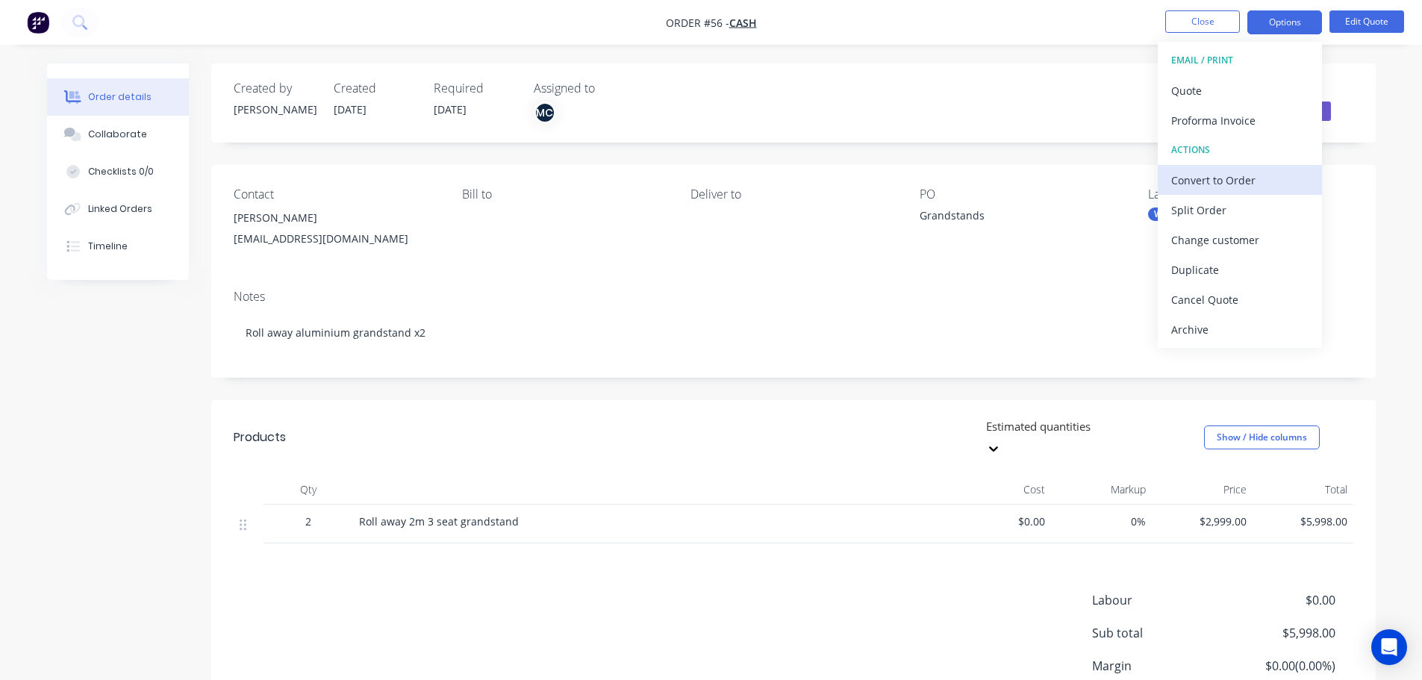
click at [1227, 181] on div "Convert to Order" at bounding box center [1239, 180] width 137 height 22
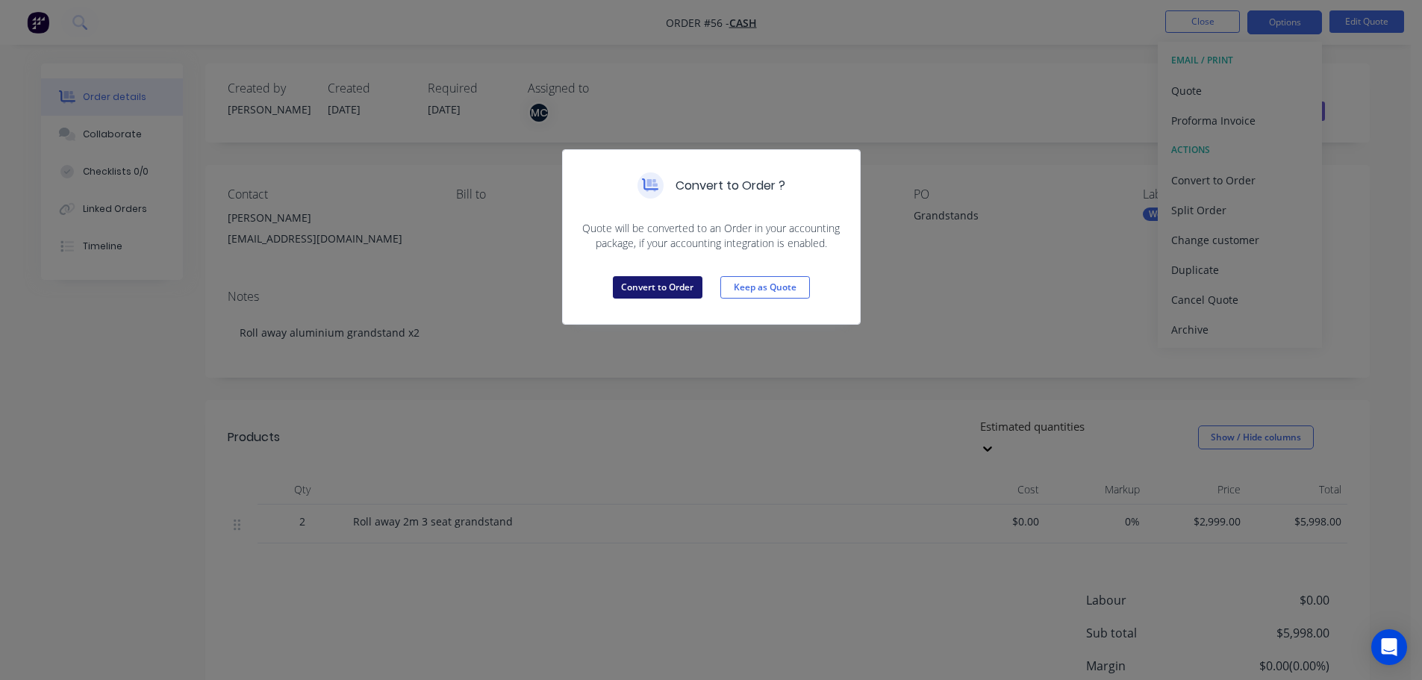
click at [667, 293] on button "Convert to Order" at bounding box center [658, 287] width 90 height 22
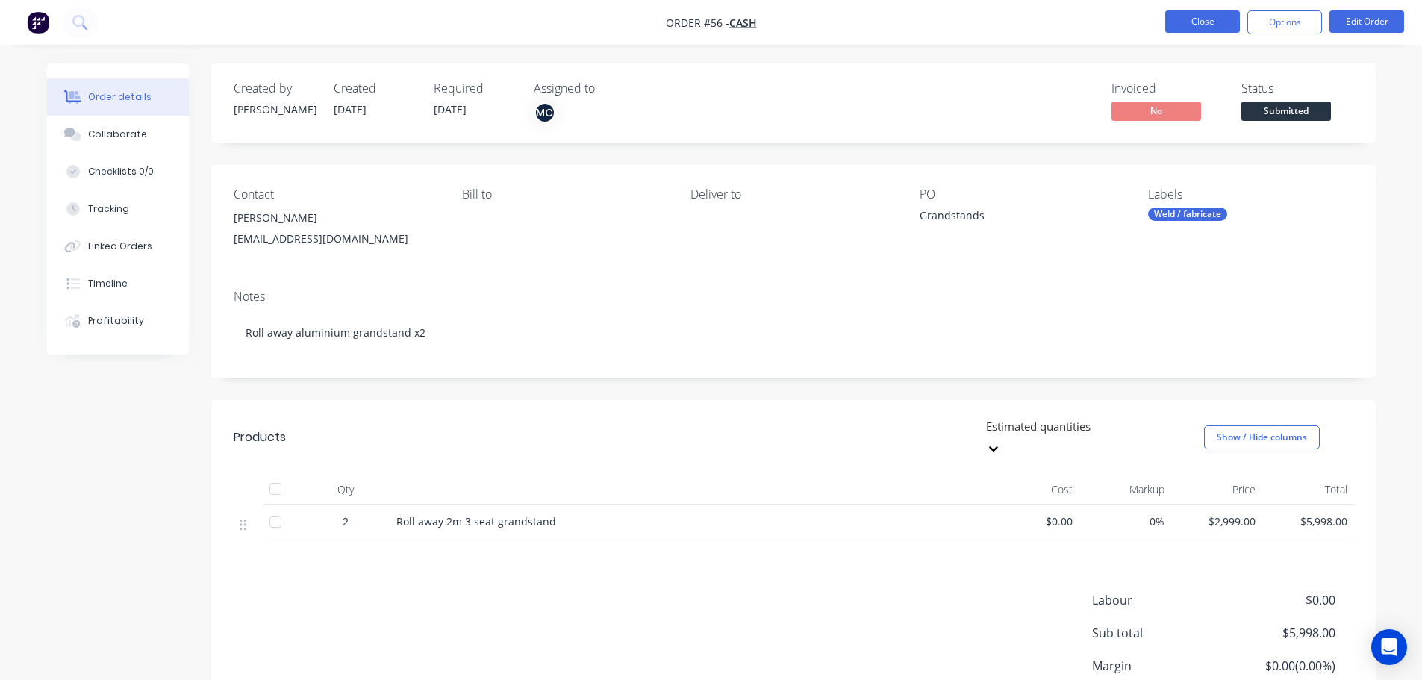
click at [1197, 14] on button "Close" at bounding box center [1202, 21] width 75 height 22
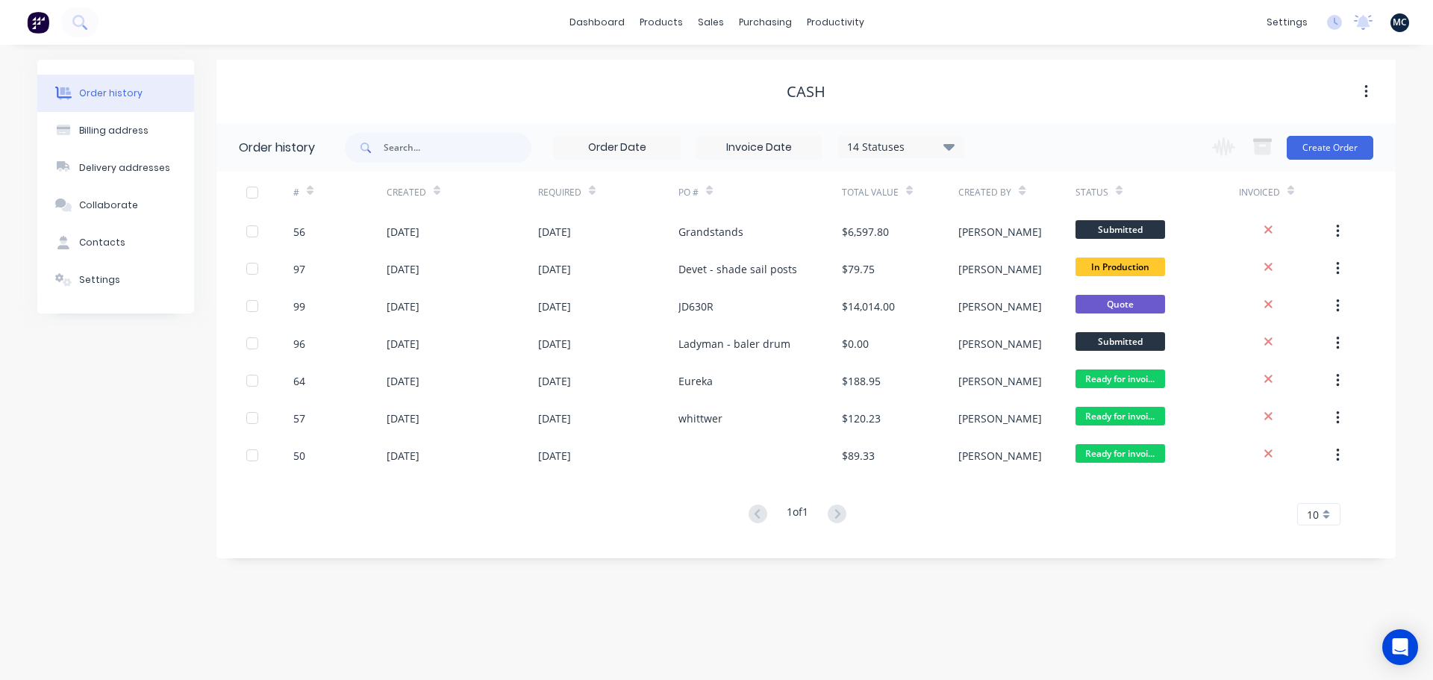
click at [208, 425] on div "Order history Billing address Delivery addresses Collaborate Contacts Settings …" at bounding box center [716, 309] width 1358 height 499
click at [615, 27] on link "dashboard" at bounding box center [597, 22] width 70 height 22
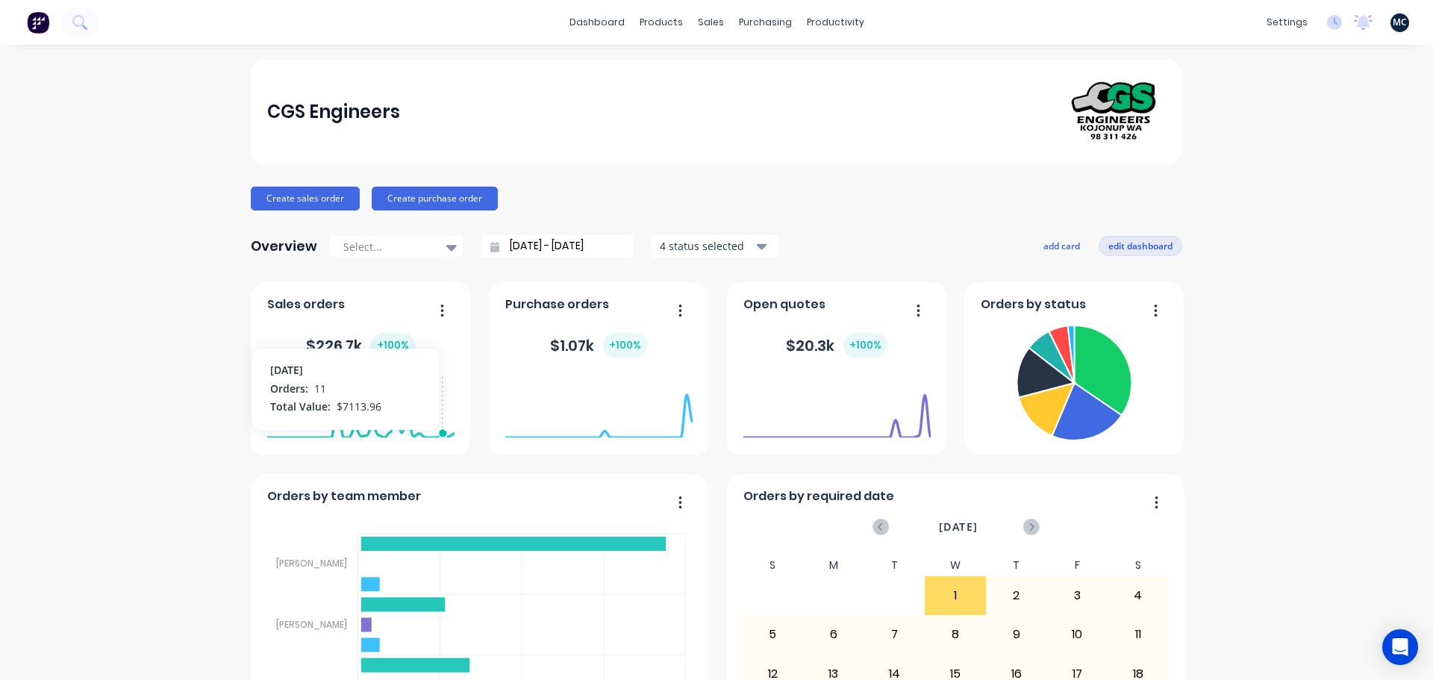
click at [1131, 246] on button "edit dashboard" at bounding box center [1141, 245] width 84 height 19
click at [1131, 246] on button "save dashboard" at bounding box center [1139, 245] width 87 height 19
click at [1131, 246] on button "edit dashboard" at bounding box center [1141, 245] width 84 height 19
click at [1131, 246] on button "save dashboard" at bounding box center [1139, 245] width 87 height 19
click at [1131, 246] on button "edit dashboard" at bounding box center [1141, 245] width 84 height 19
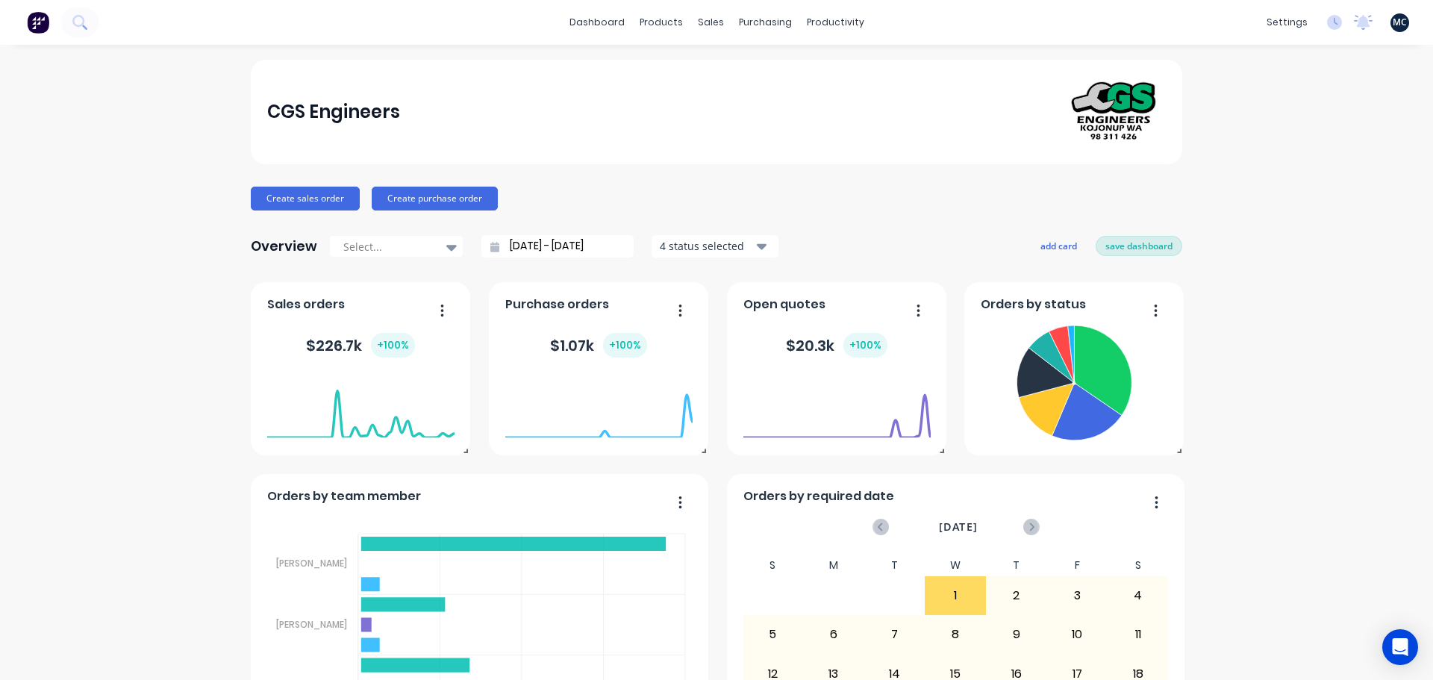
click at [1131, 246] on button "save dashboard" at bounding box center [1139, 245] width 87 height 19
click at [1054, 248] on button "add card" at bounding box center [1062, 245] width 56 height 19
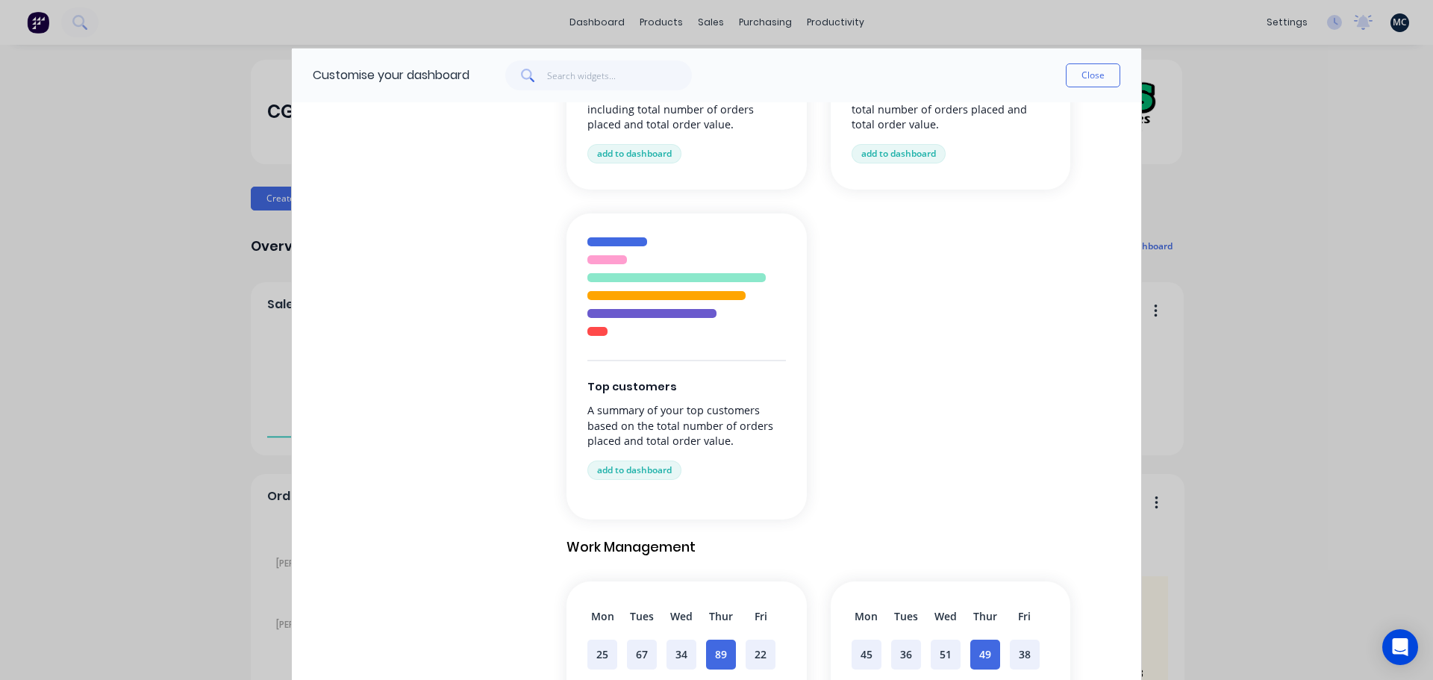
scroll to position [597, 0]
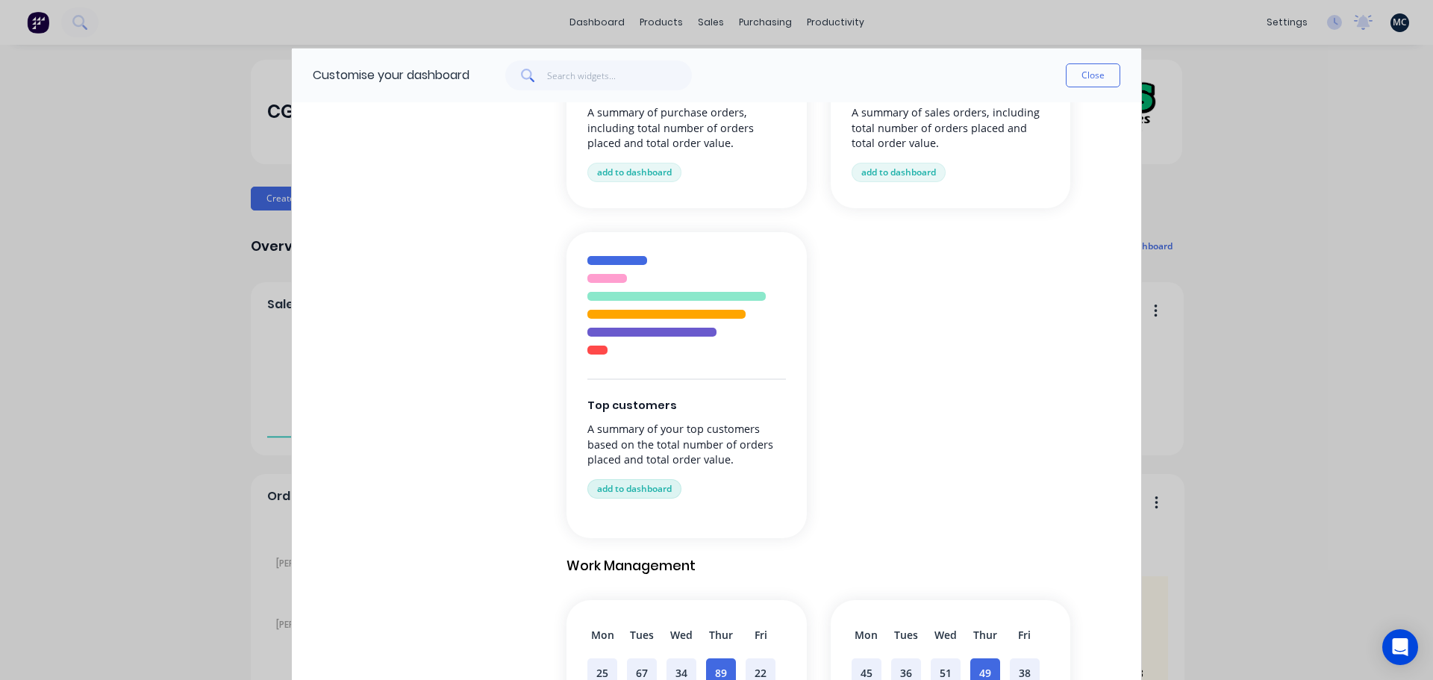
click at [634, 489] on button "add to dashboard" at bounding box center [634, 488] width 94 height 19
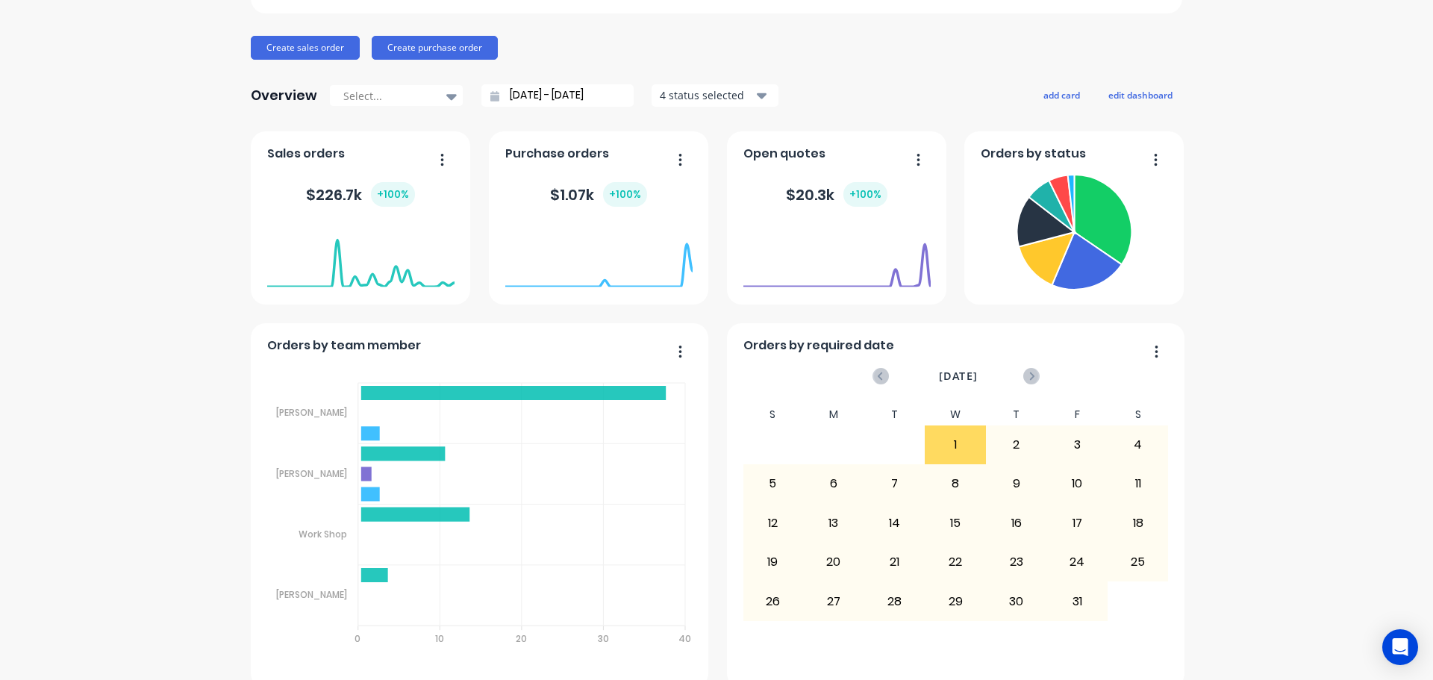
scroll to position [0, 0]
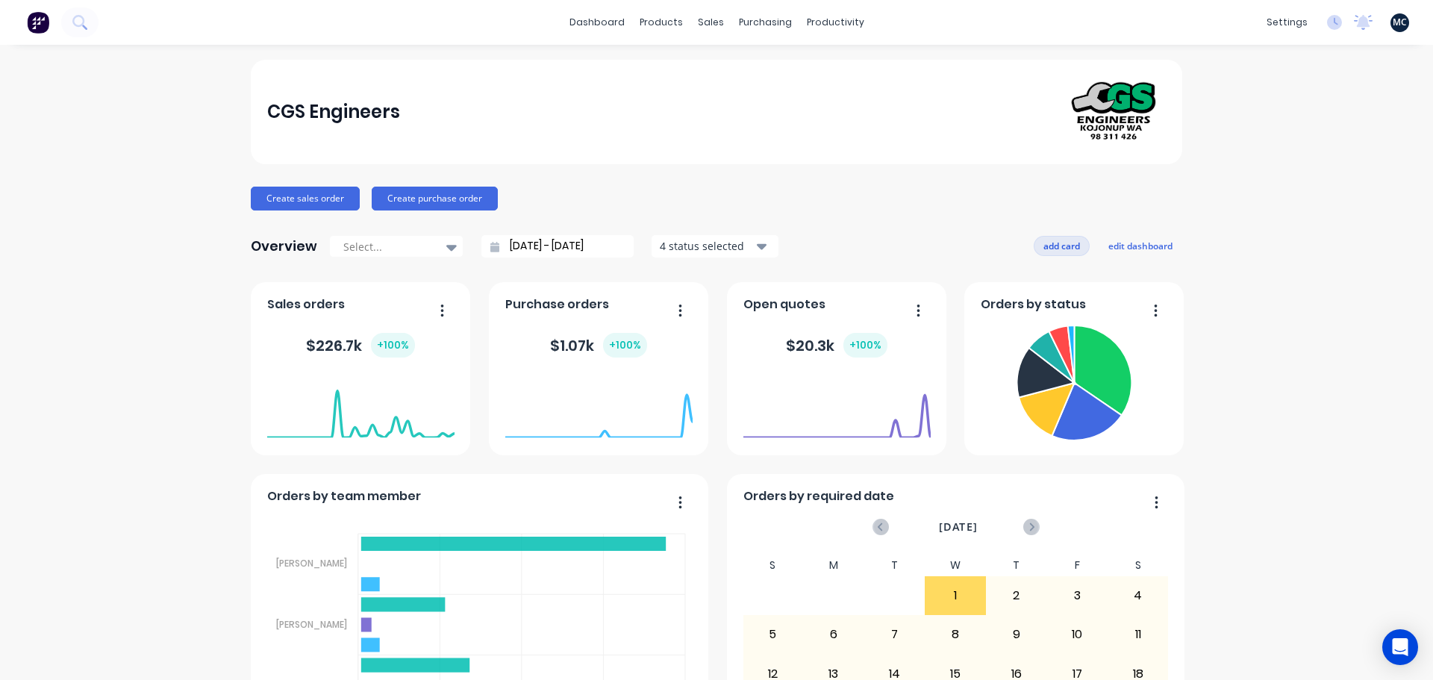
click at [1053, 249] on button "add card" at bounding box center [1062, 245] width 56 height 19
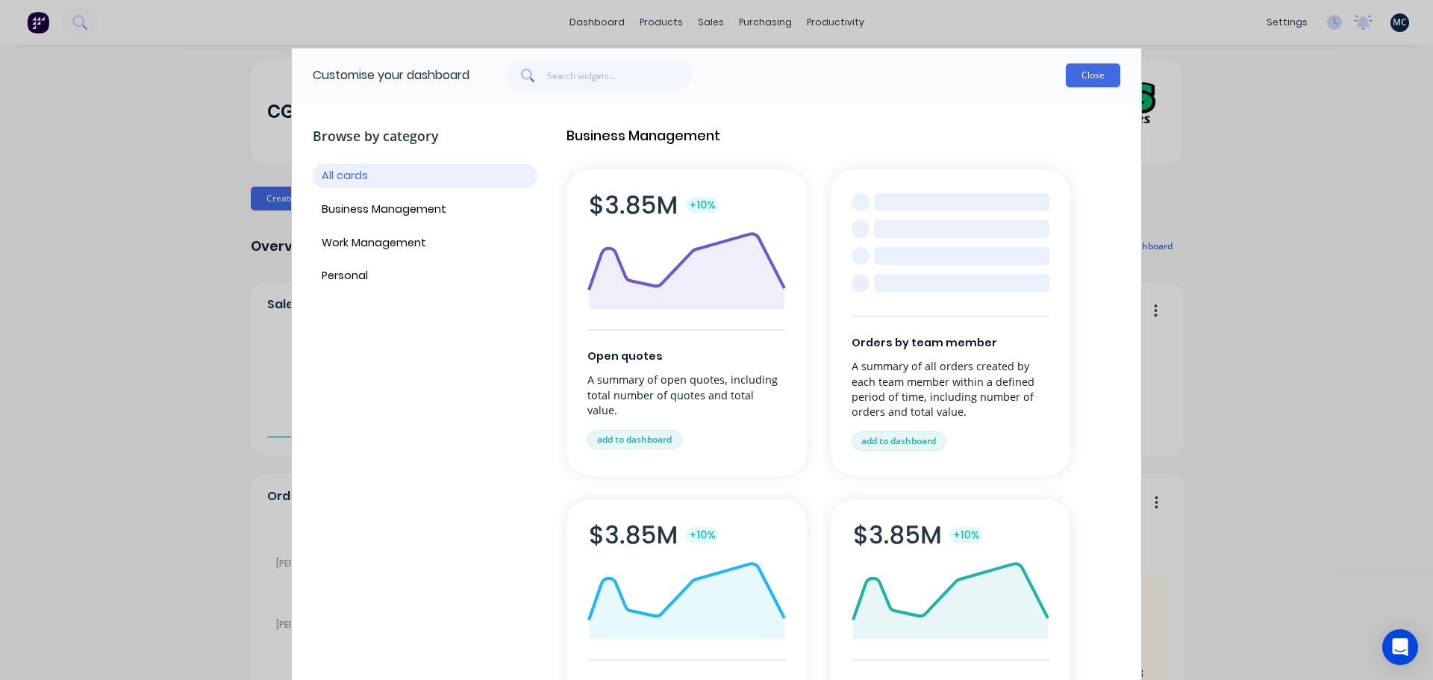
click at [1078, 66] on button "Close" at bounding box center [1093, 75] width 54 height 24
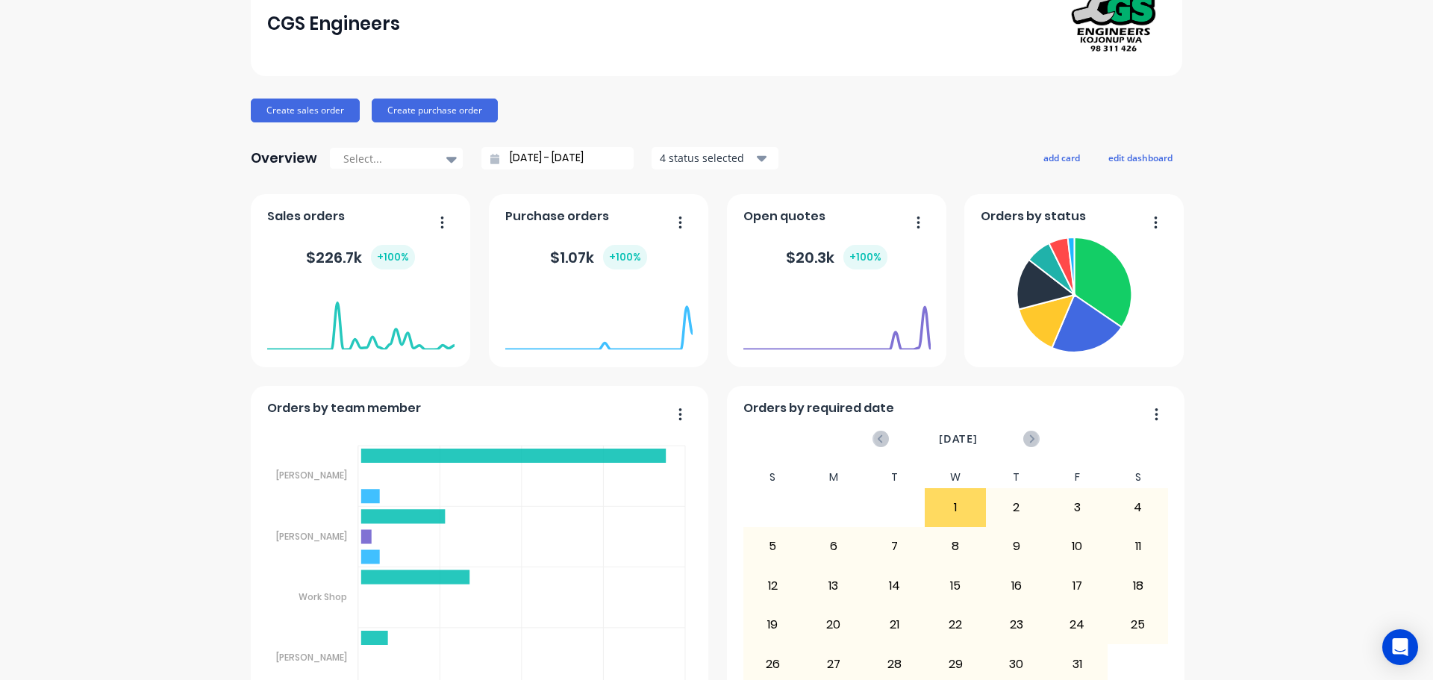
scroll to position [224, 0]
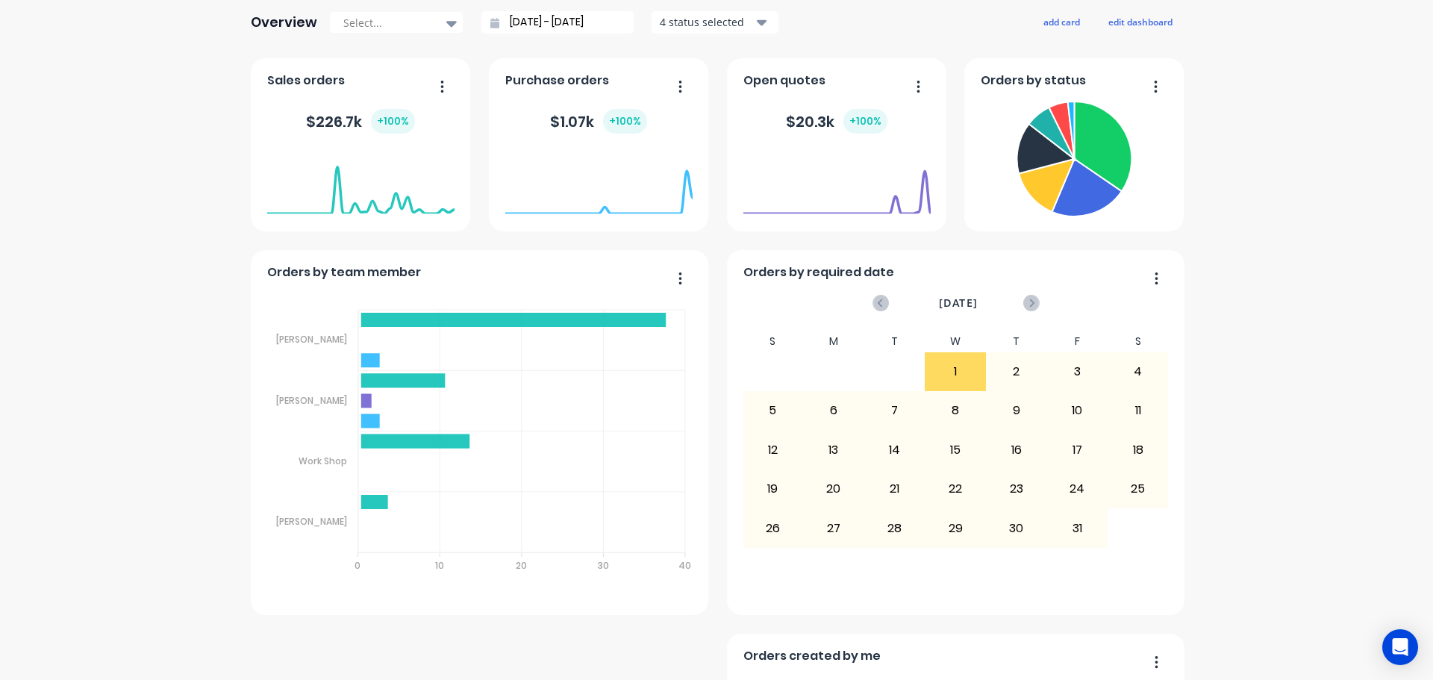
click at [1275, 208] on div "CGS Engineers Create sales order Create purchase order Overview Select... [DATE…" at bounding box center [716, 609] width 1433 height 1546
